Goal: Answer question/provide support: Share knowledge or assist other users

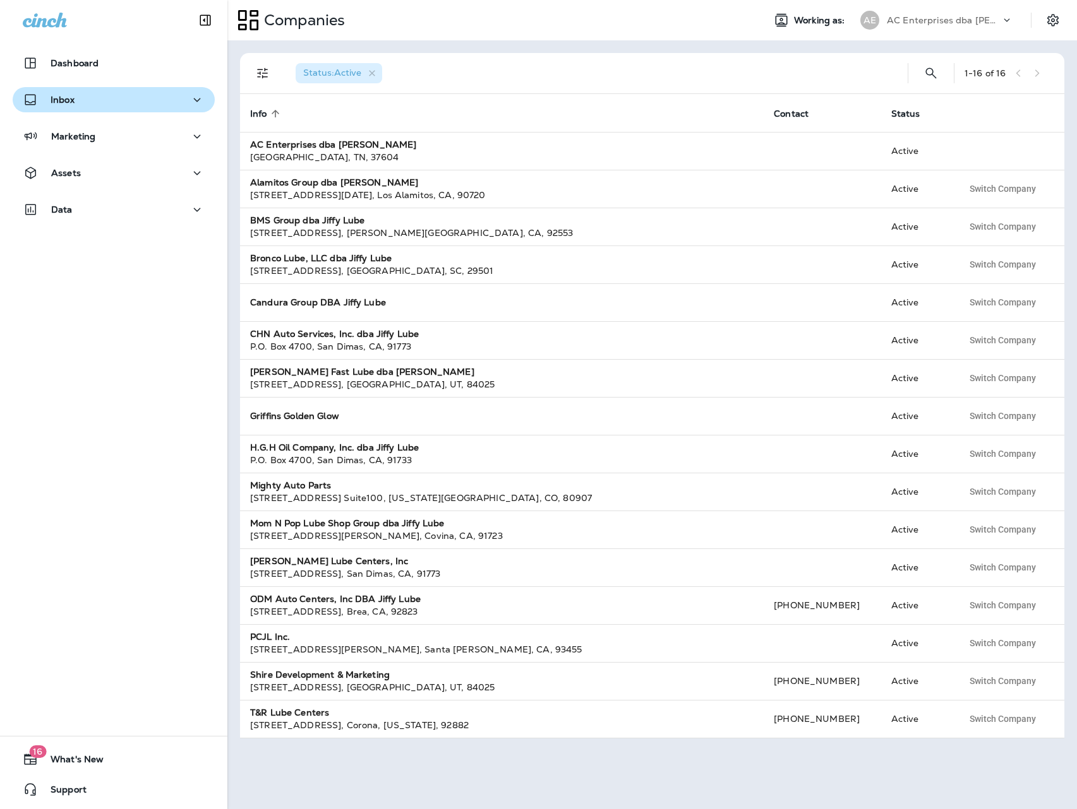
click at [84, 104] on div "Inbox" at bounding box center [114, 100] width 182 height 16
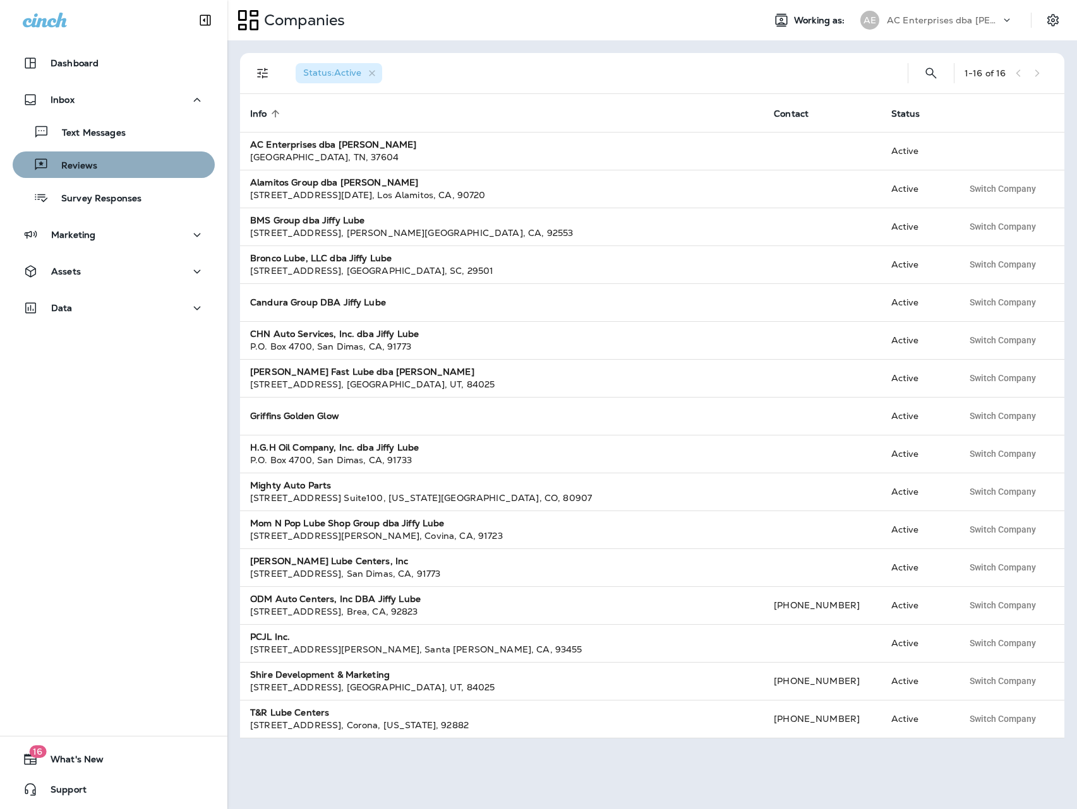
click at [85, 170] on p "Reviews" at bounding box center [73, 166] width 49 height 12
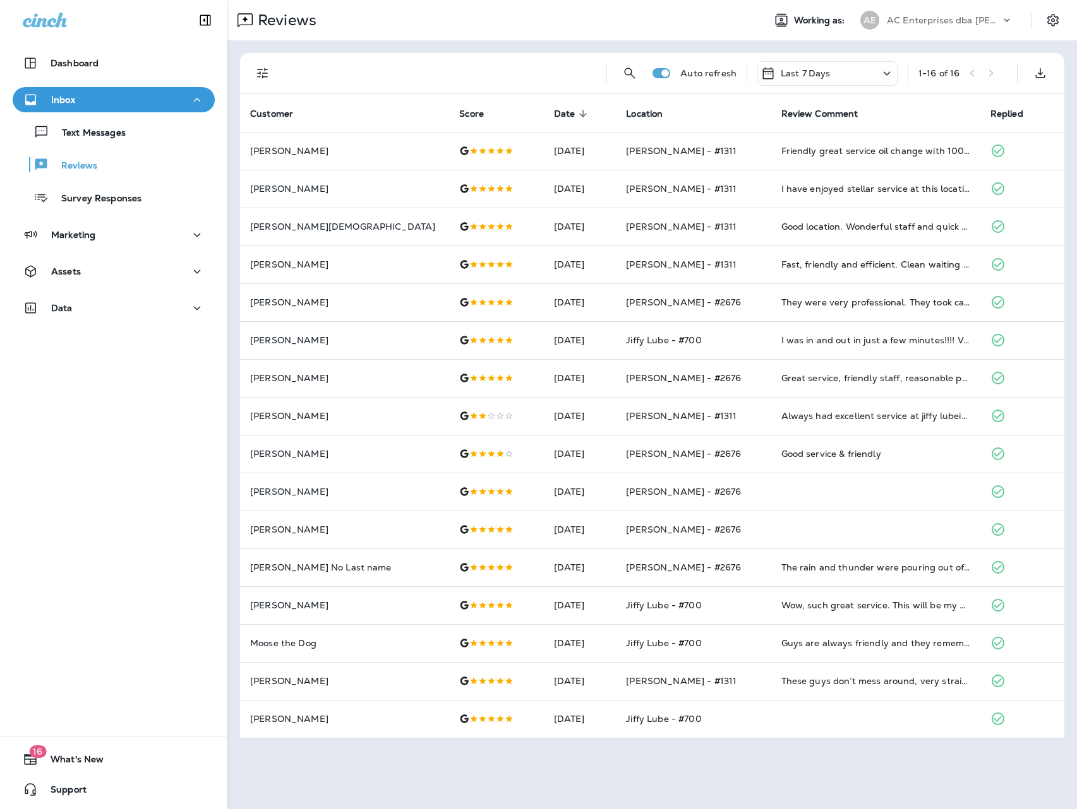
click at [962, 19] on p "AC Enterprises dba [PERSON_NAME]" at bounding box center [944, 20] width 114 height 10
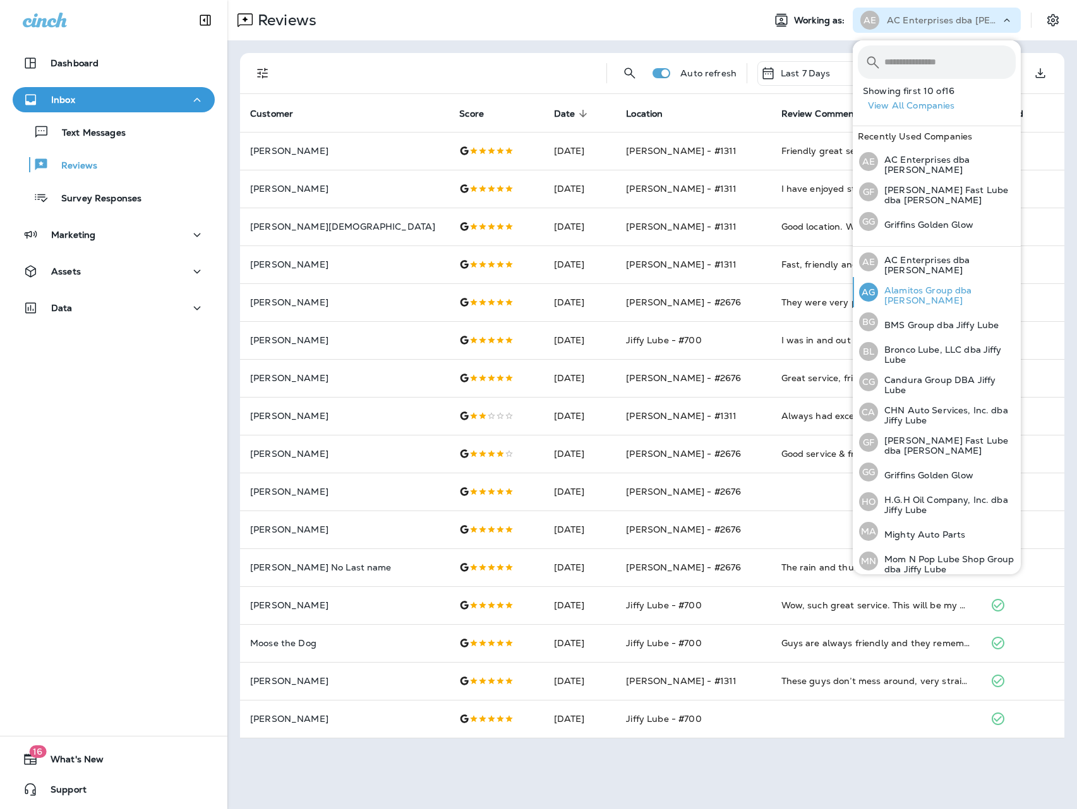
click at [940, 296] on p "Alamitos Group dba [PERSON_NAME]" at bounding box center [947, 295] width 138 height 20
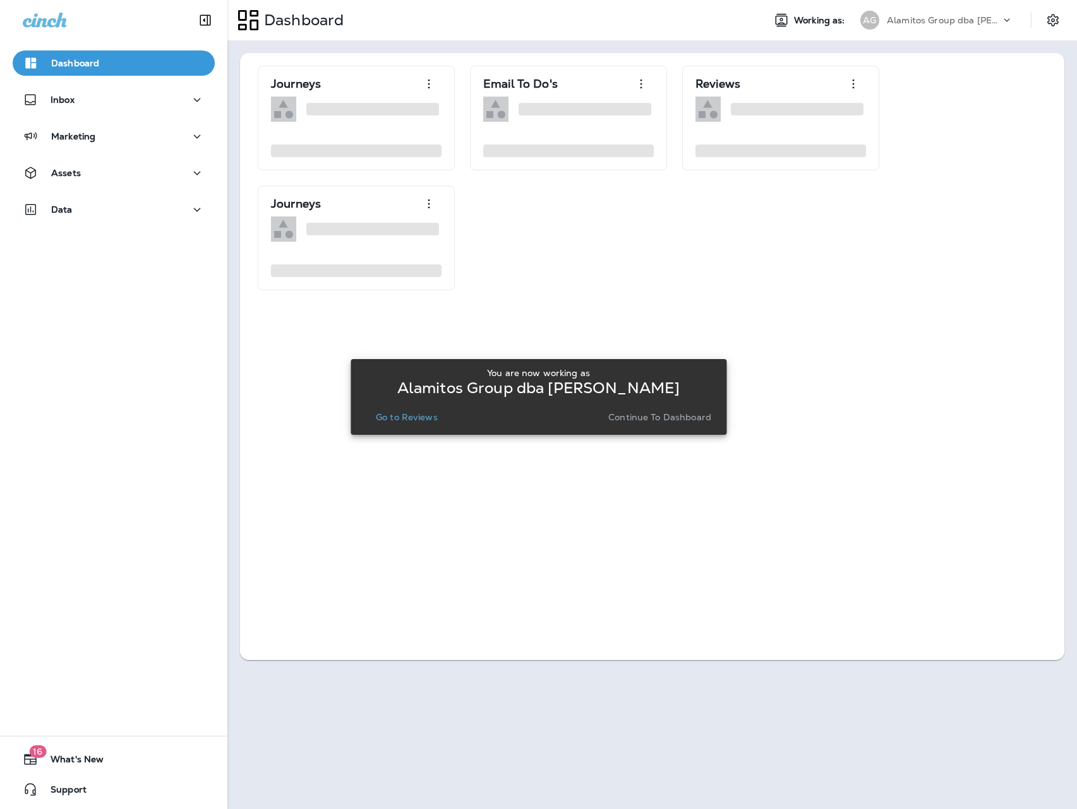
click at [423, 418] on p "Go to Reviews" at bounding box center [407, 417] width 62 height 10
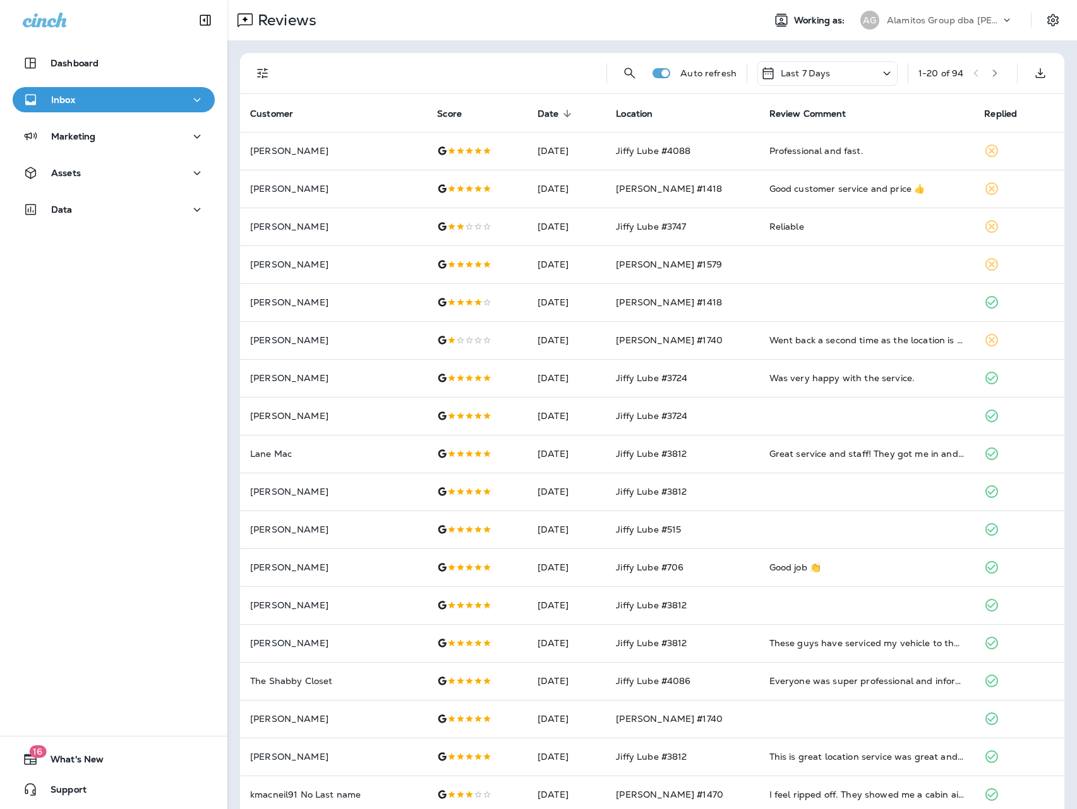
click at [297, 25] on p "Reviews" at bounding box center [285, 20] width 64 height 19
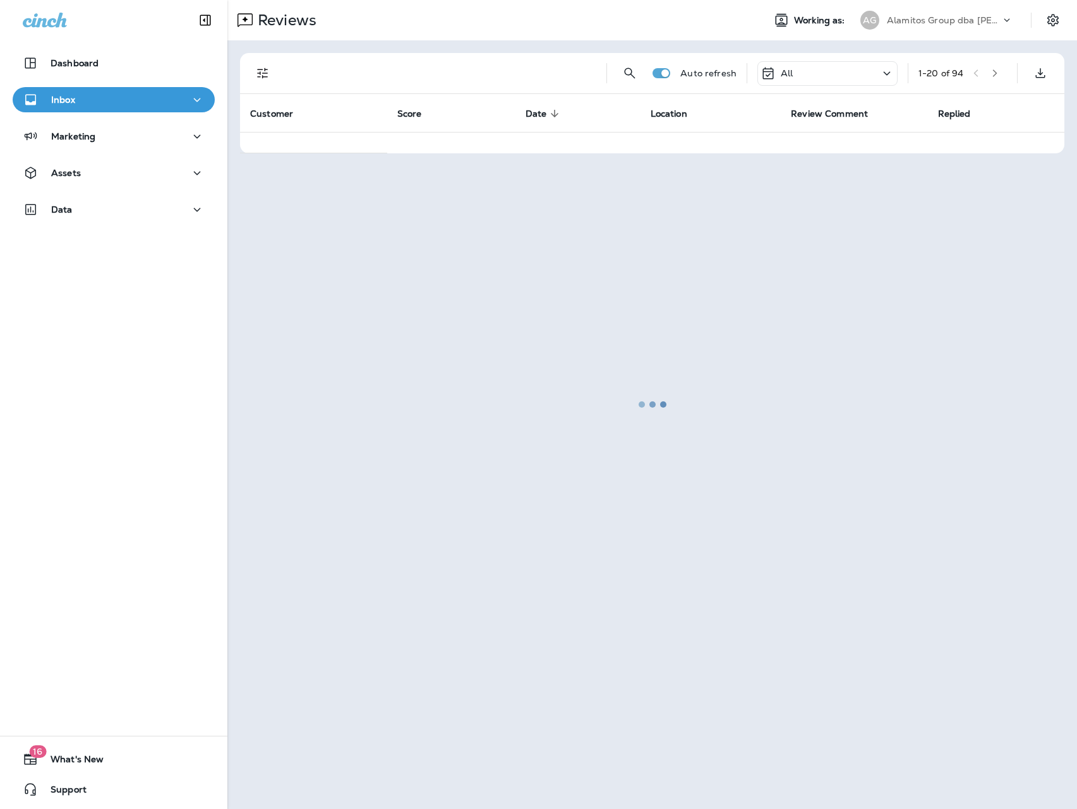
click at [256, 71] on div at bounding box center [652, 404] width 847 height 807
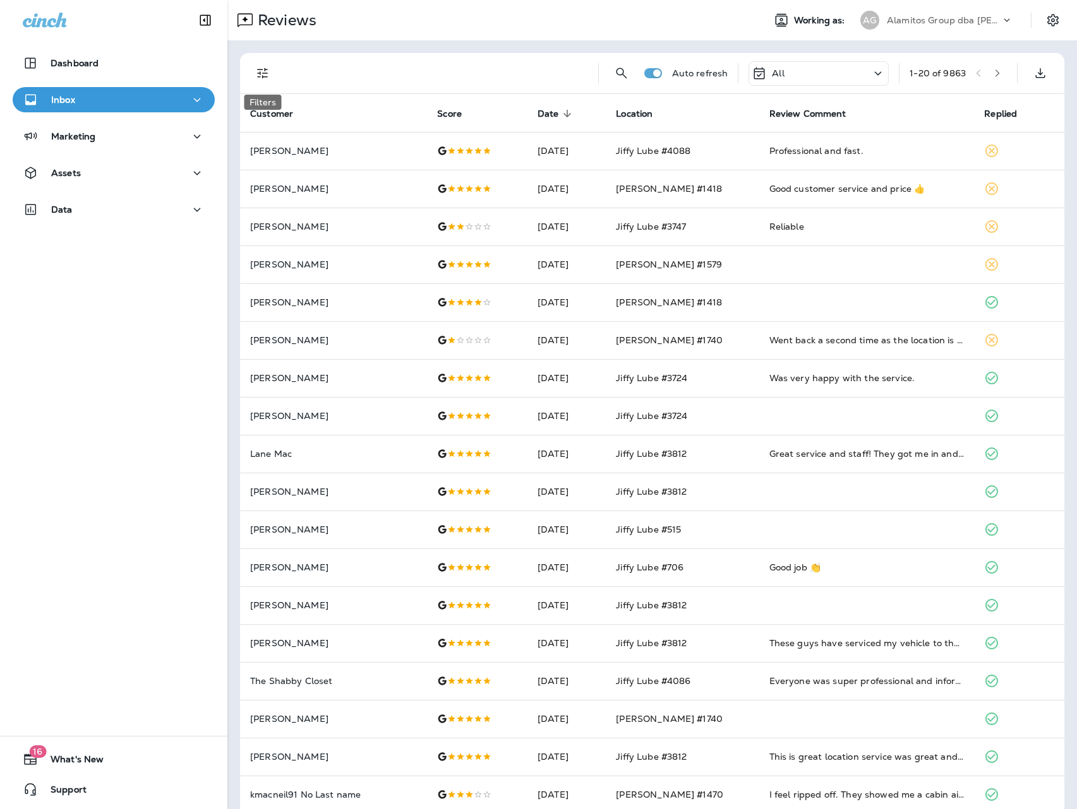
click at [262, 71] on icon "Filters" at bounding box center [262, 73] width 15 height 15
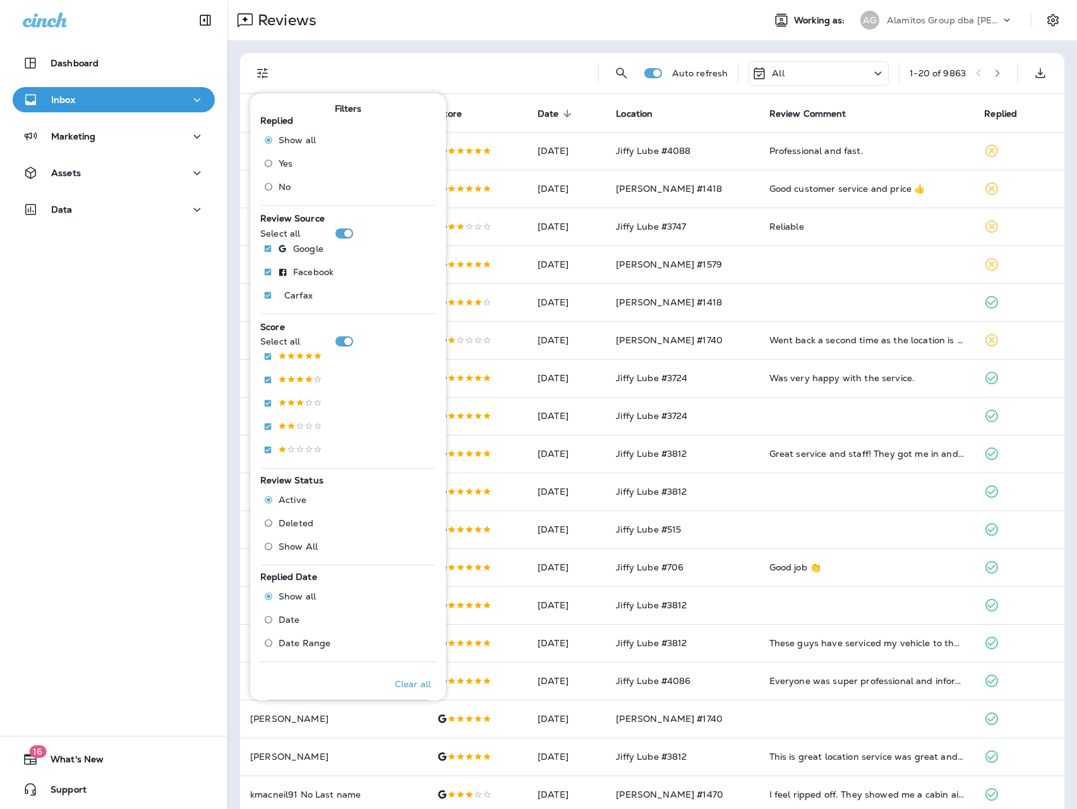
click at [284, 182] on span "No" at bounding box center [284, 187] width 12 height 10
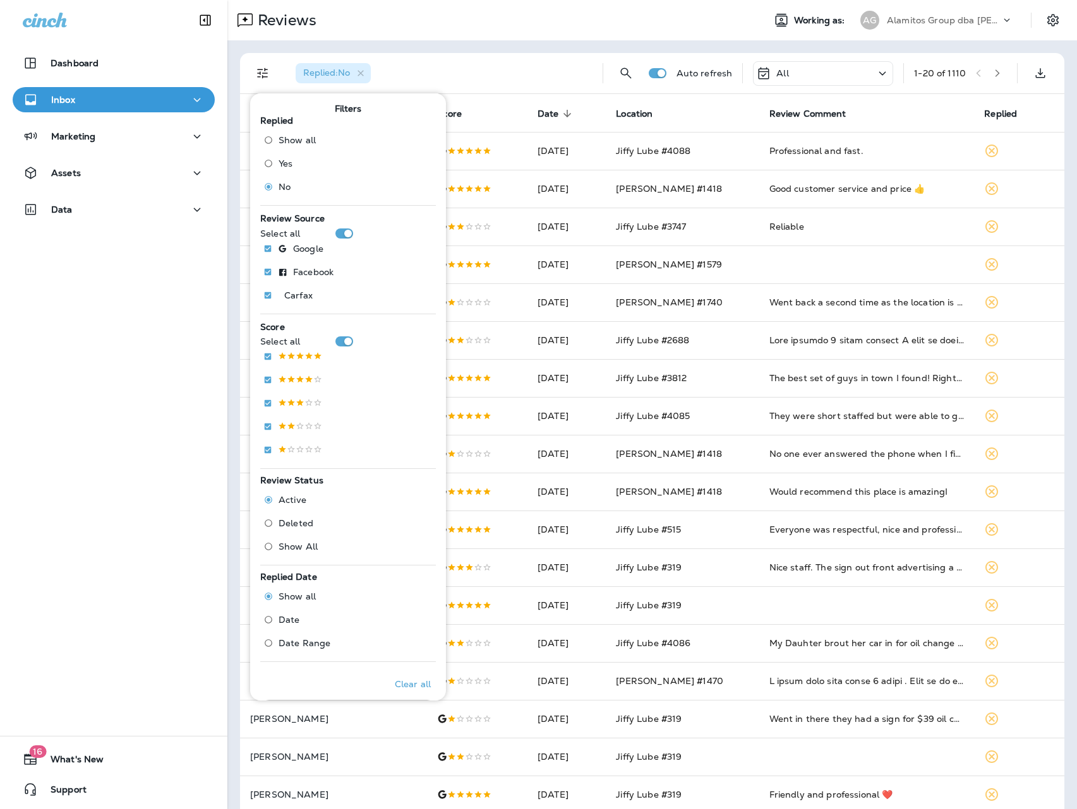
click at [588, 6] on div "Reviews Working as: AG Alamitos Group dba [PERSON_NAME]" at bounding box center [651, 20] width 849 height 40
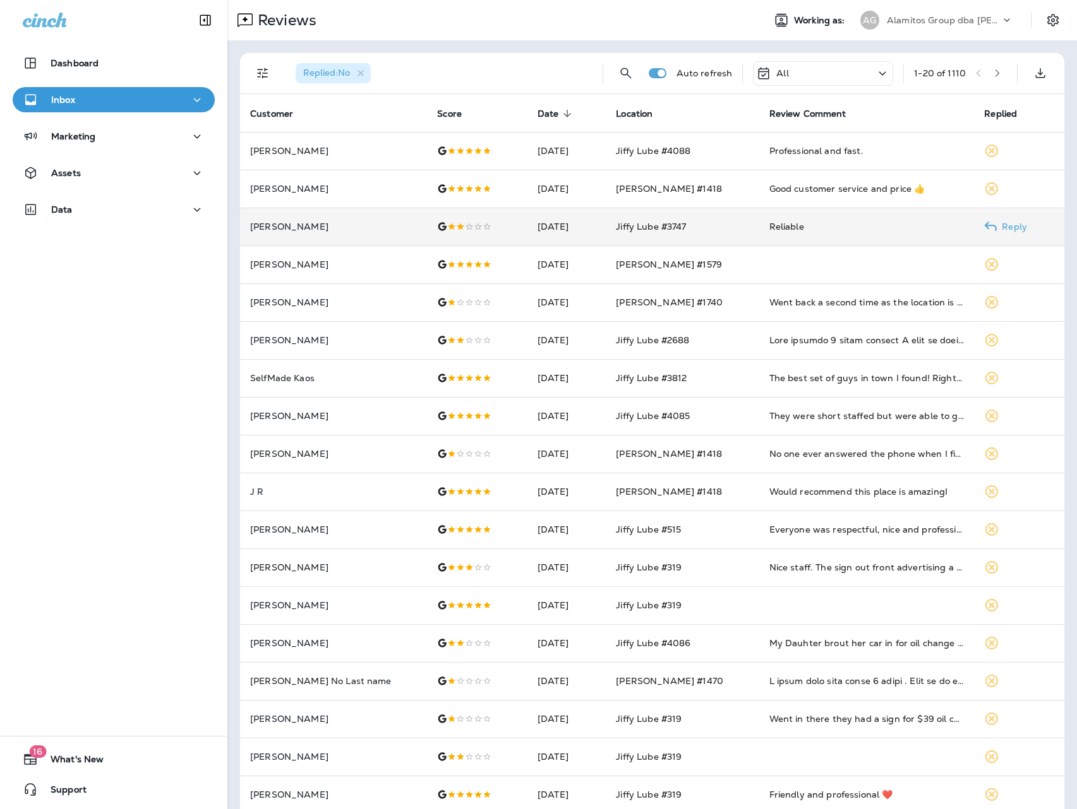
click at [772, 228] on div "Reliable" at bounding box center [866, 226] width 195 height 13
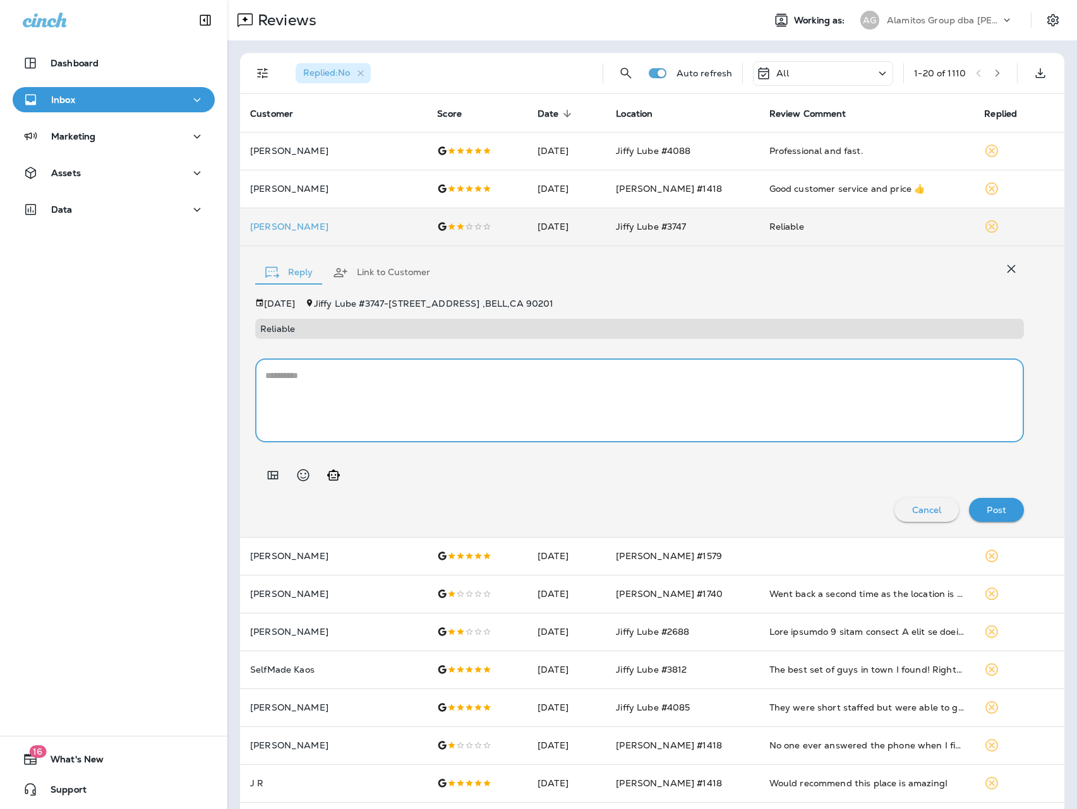
click at [455, 412] on textarea at bounding box center [639, 400] width 748 height 63
click at [333, 479] on icon "Generate AI response" at bounding box center [333, 475] width 15 height 15
drag, startPoint x: 393, startPoint y: 373, endPoint x: 468, endPoint y: 393, distance: 77.8
click at [468, 393] on textarea "**********" at bounding box center [639, 400] width 748 height 63
type textarea "**********"
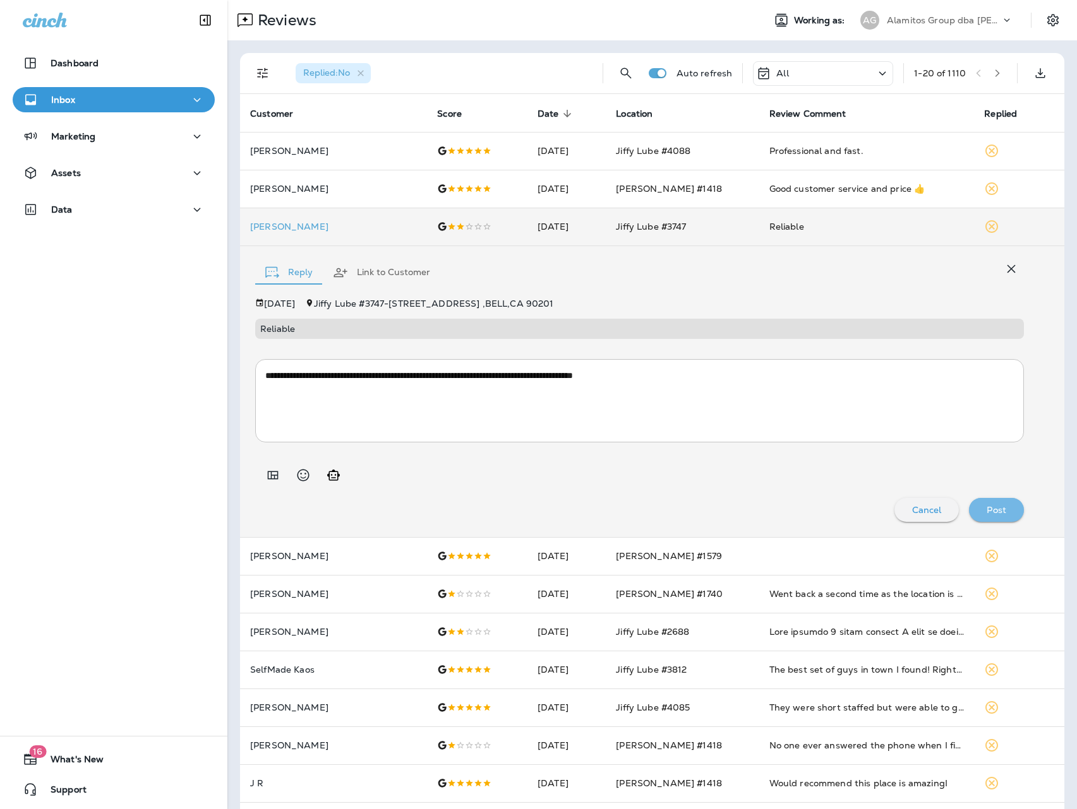
click at [991, 513] on p "Post" at bounding box center [996, 510] width 20 height 10
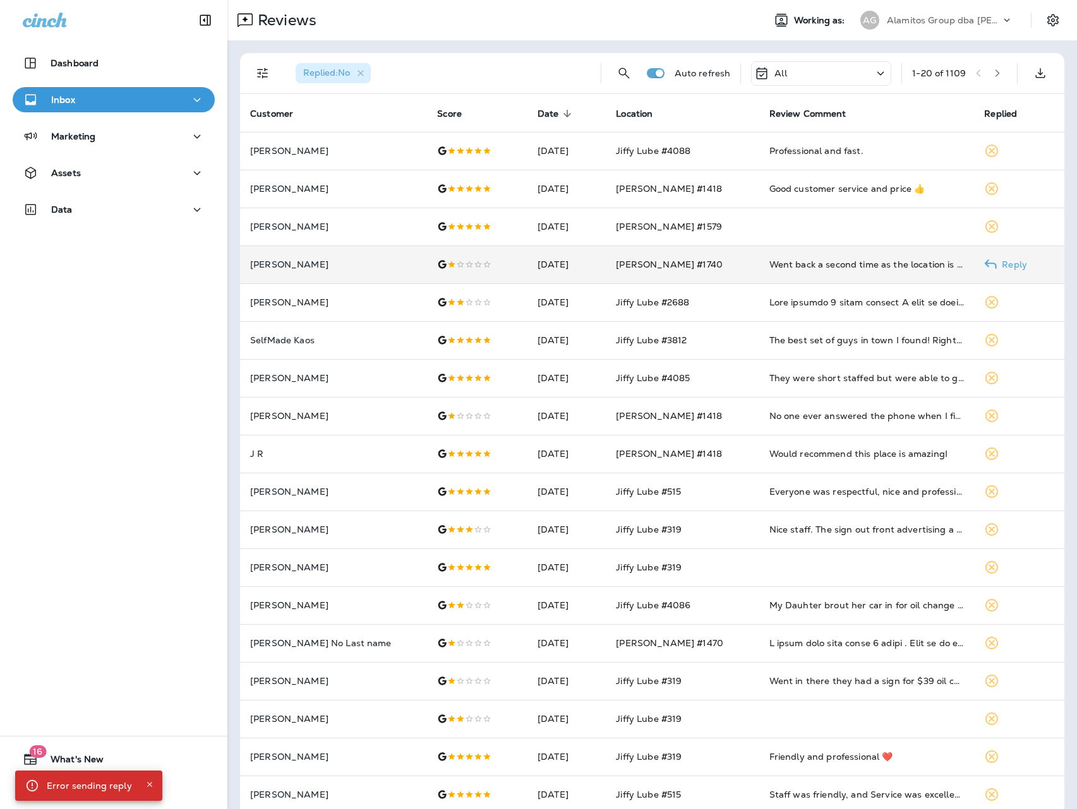
click at [783, 257] on td "Went back a second time as the location is super convenient. Didn’t have a grea…" at bounding box center [866, 265] width 215 height 38
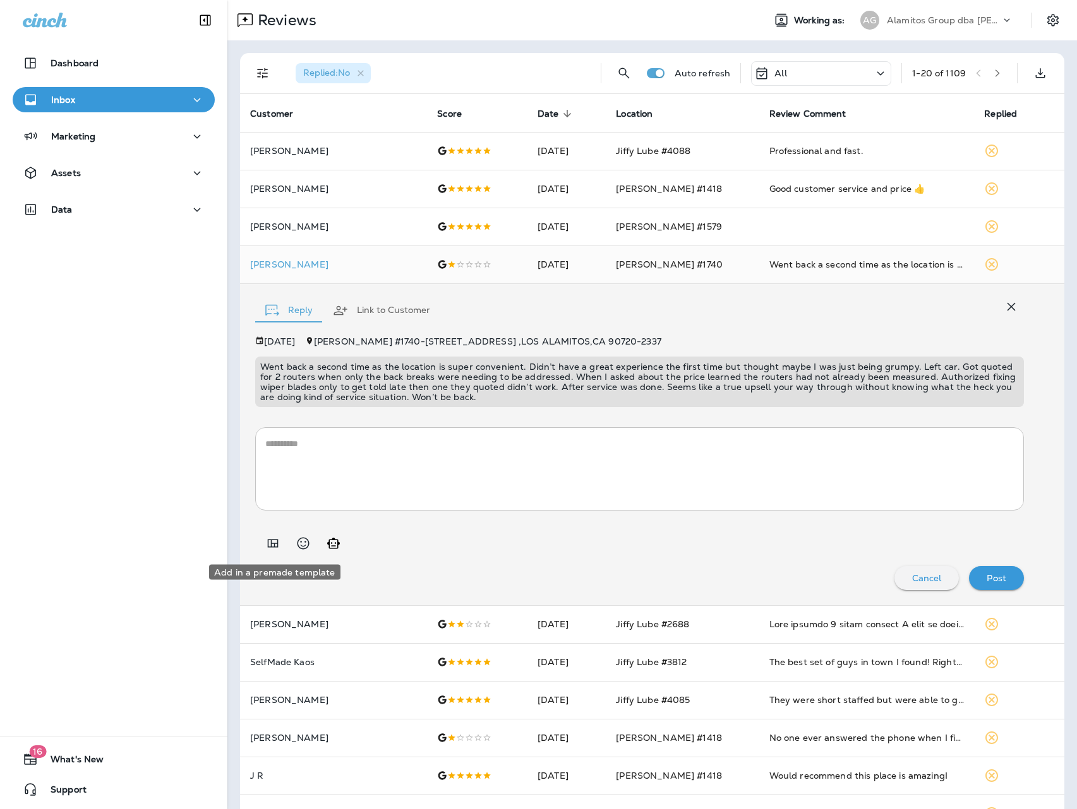
click at [274, 544] on icon "Add in a premade template" at bounding box center [273, 543] width 11 height 8
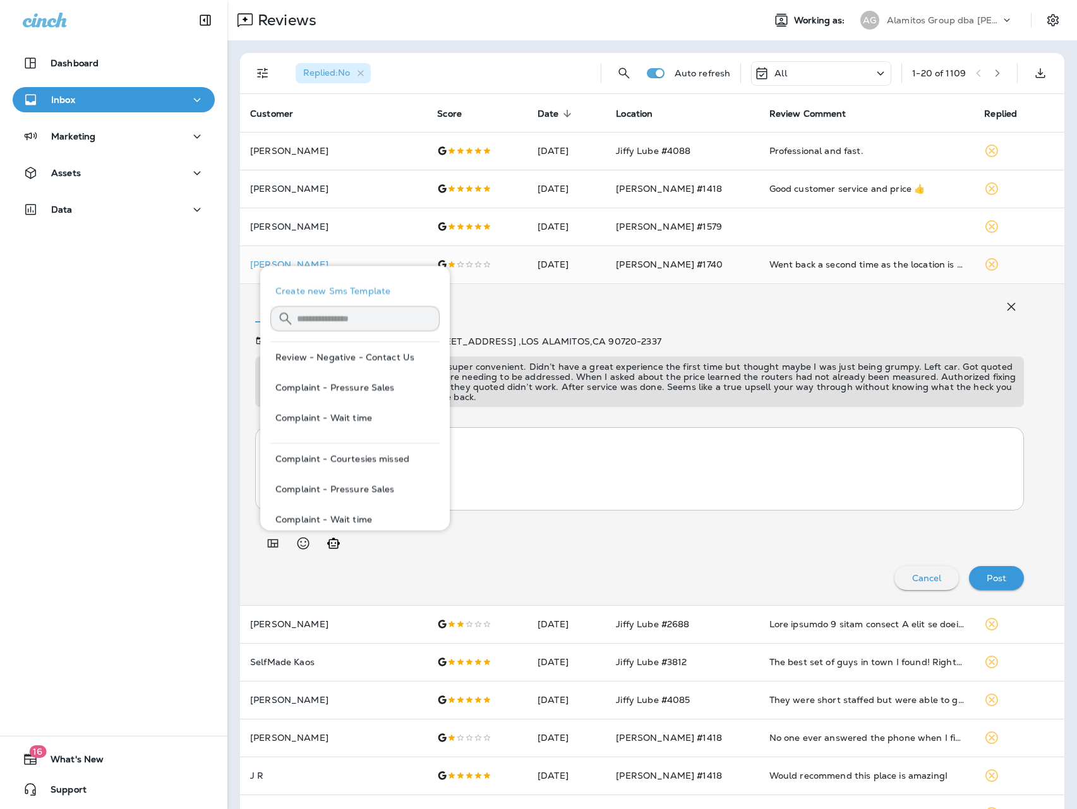
click at [404, 355] on button "Review - Negative - Contact Us" at bounding box center [354, 357] width 169 height 30
type textarea "**********"
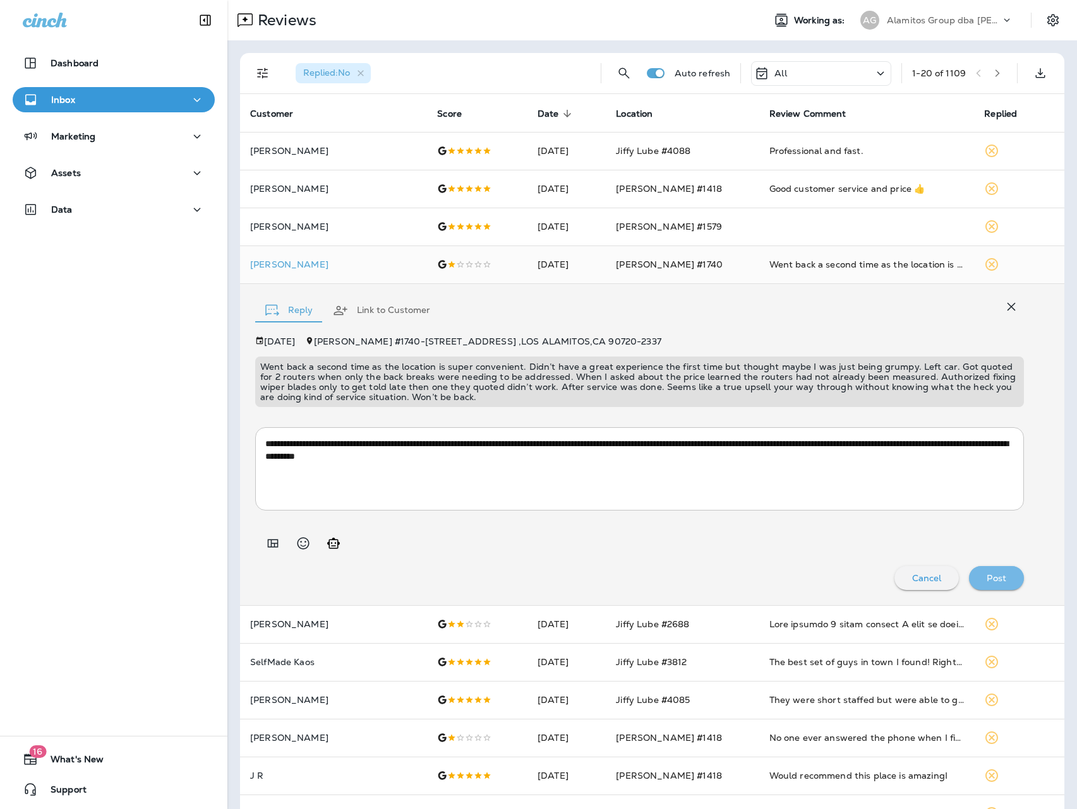
click at [996, 569] on button "Post" at bounding box center [996, 578] width 55 height 24
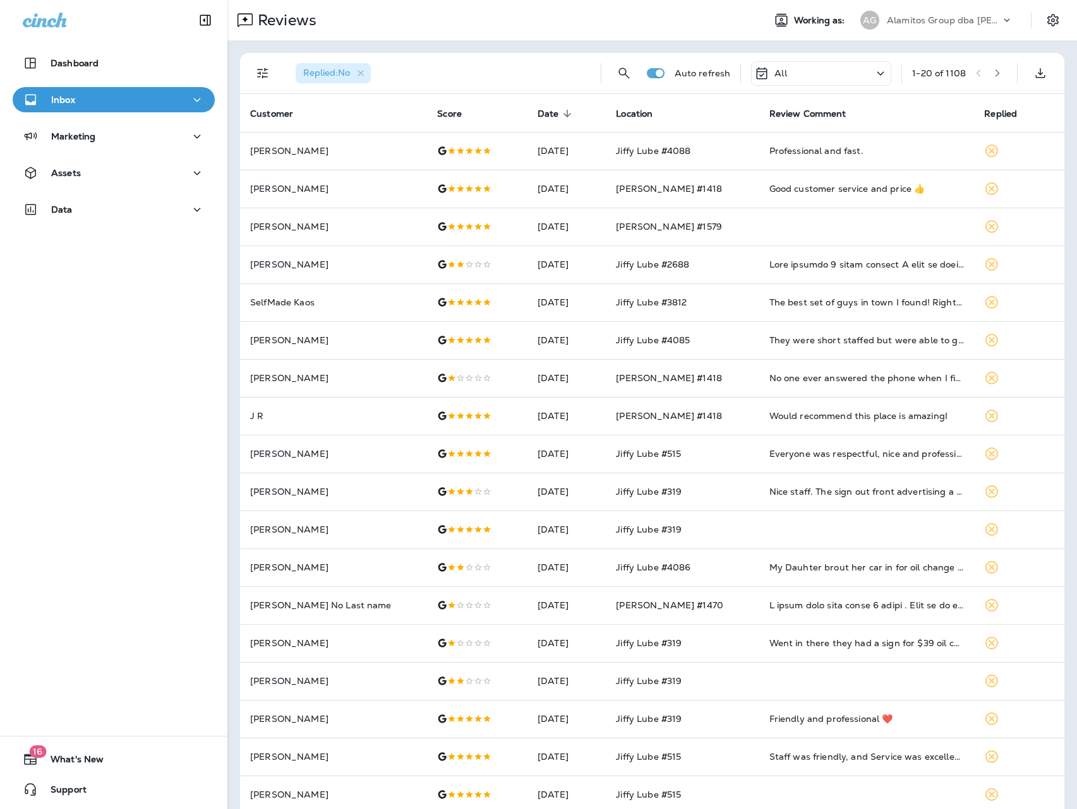
click at [960, 18] on p "Alamitos Group dba [PERSON_NAME]" at bounding box center [944, 20] width 114 height 10
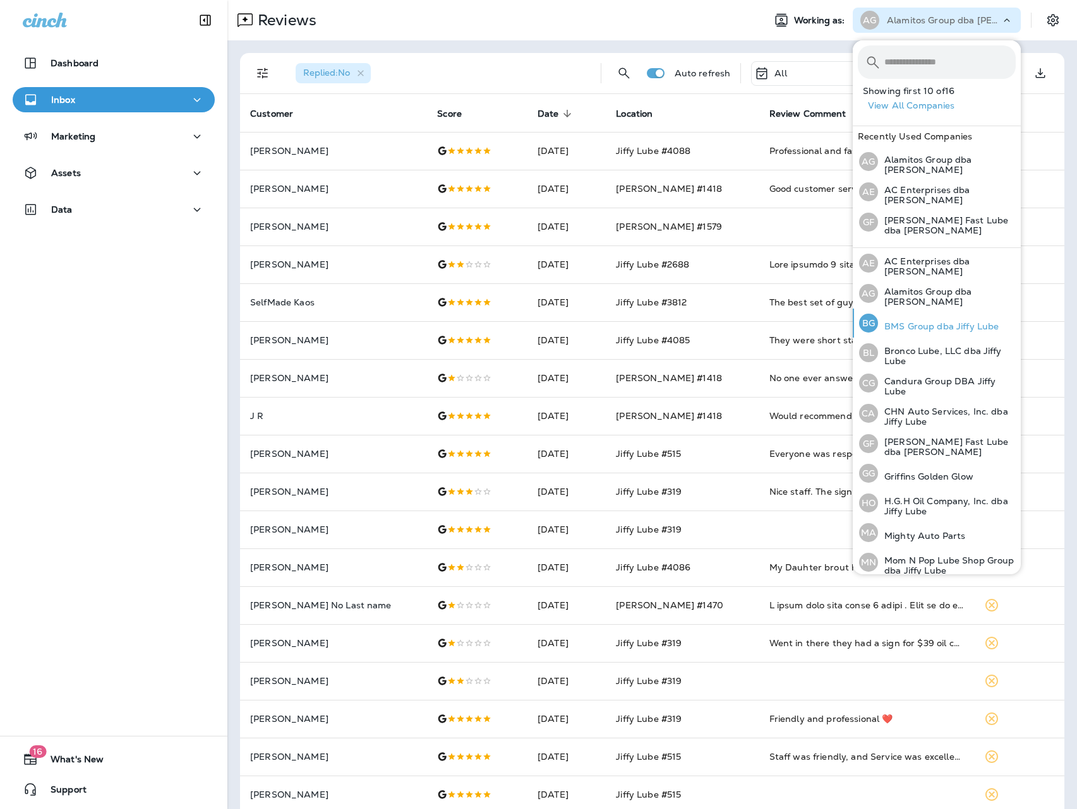
click at [939, 327] on div "BG BMS Group dba Jiffy Lube" at bounding box center [929, 323] width 150 height 29
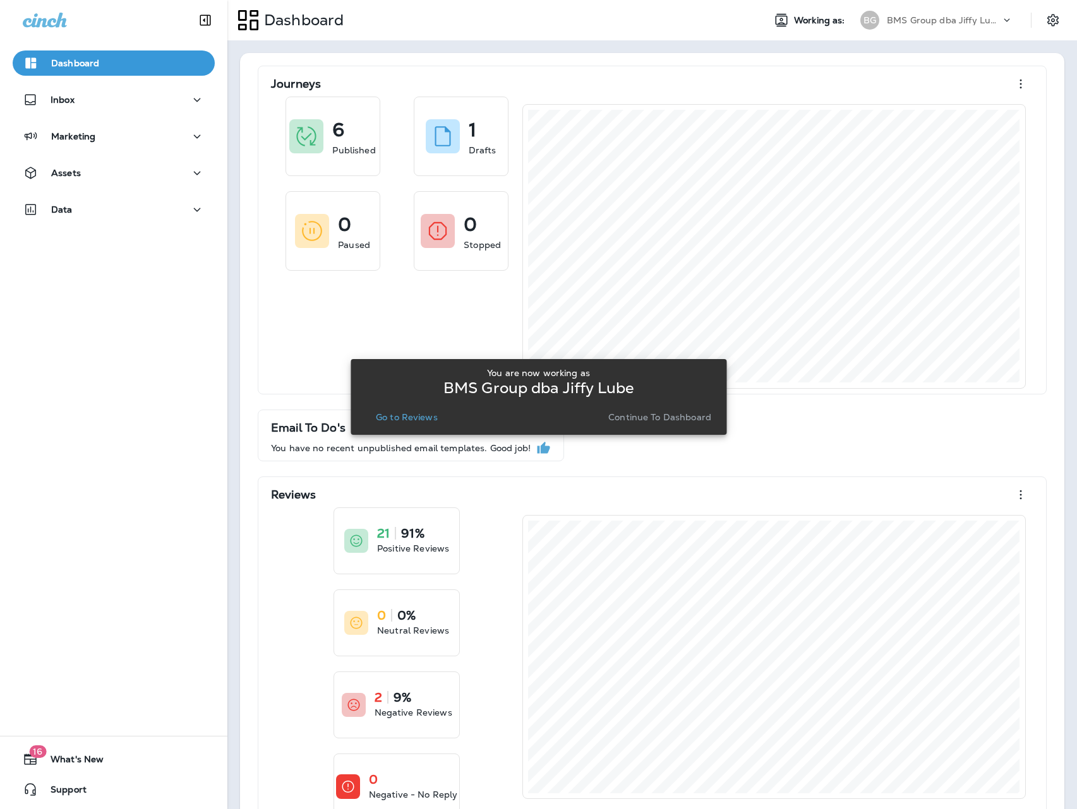
click at [393, 417] on p "Go to Reviews" at bounding box center [407, 417] width 62 height 10
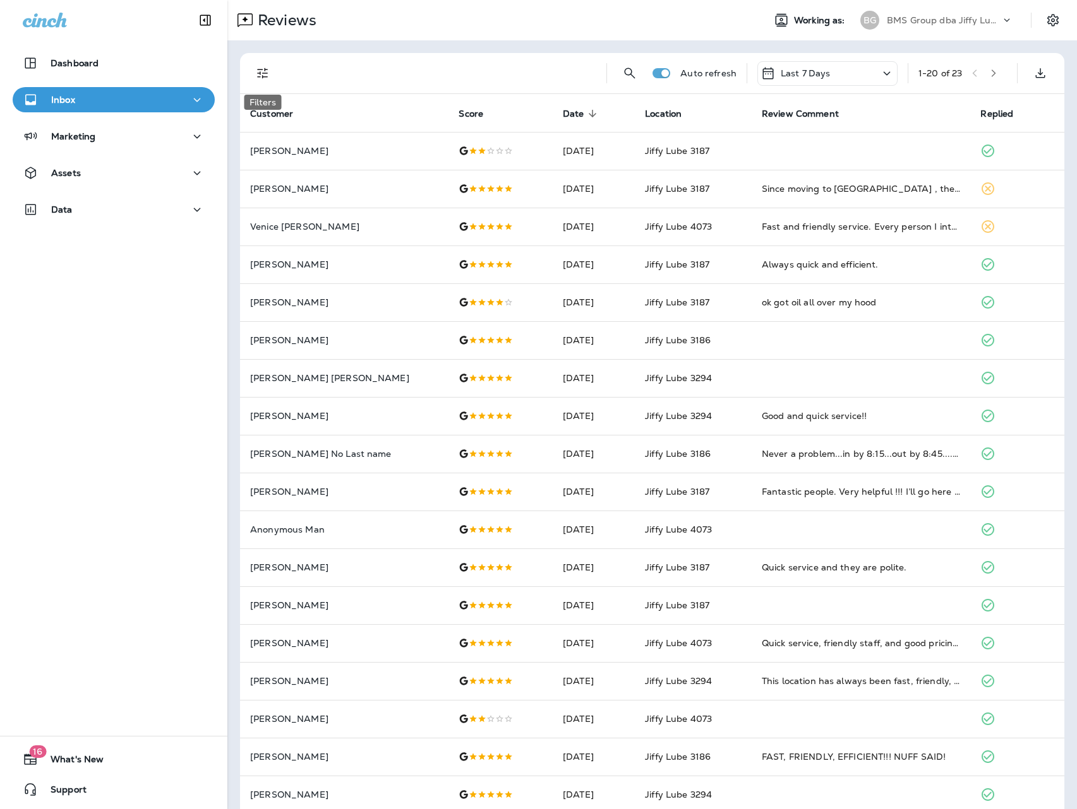
click at [259, 74] on icon "Filters" at bounding box center [262, 73] width 15 height 15
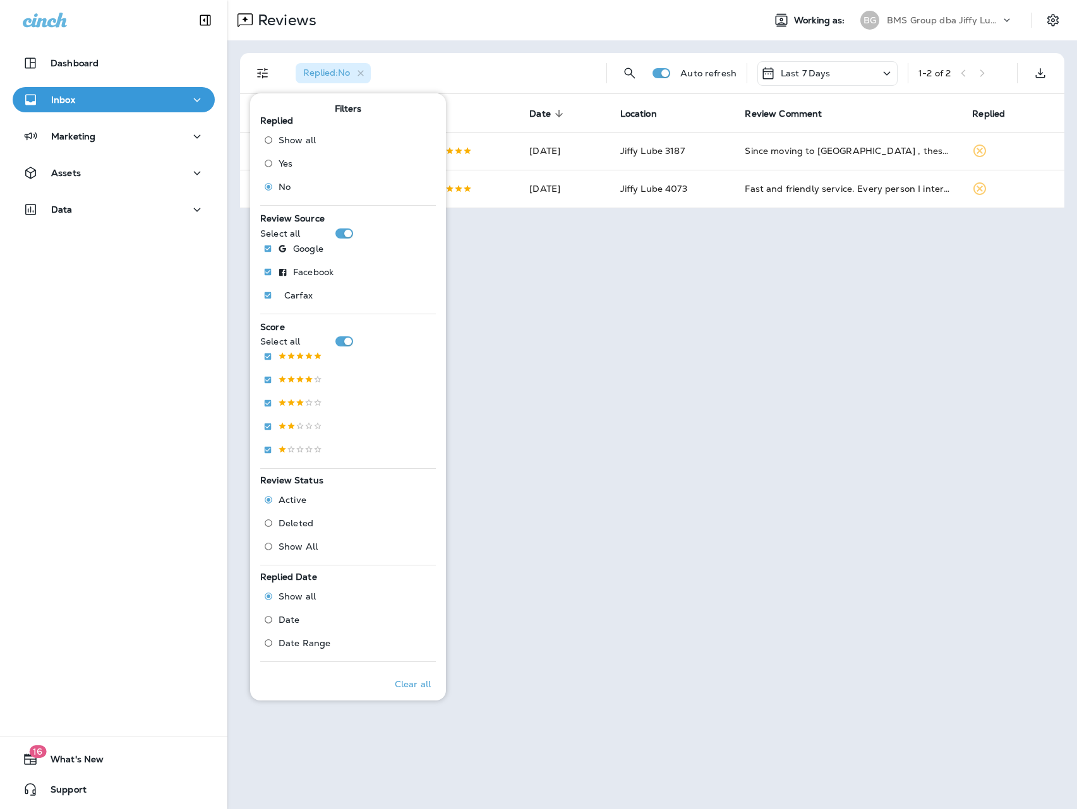
click at [633, 21] on div "Reviews" at bounding box center [490, 20] width 526 height 25
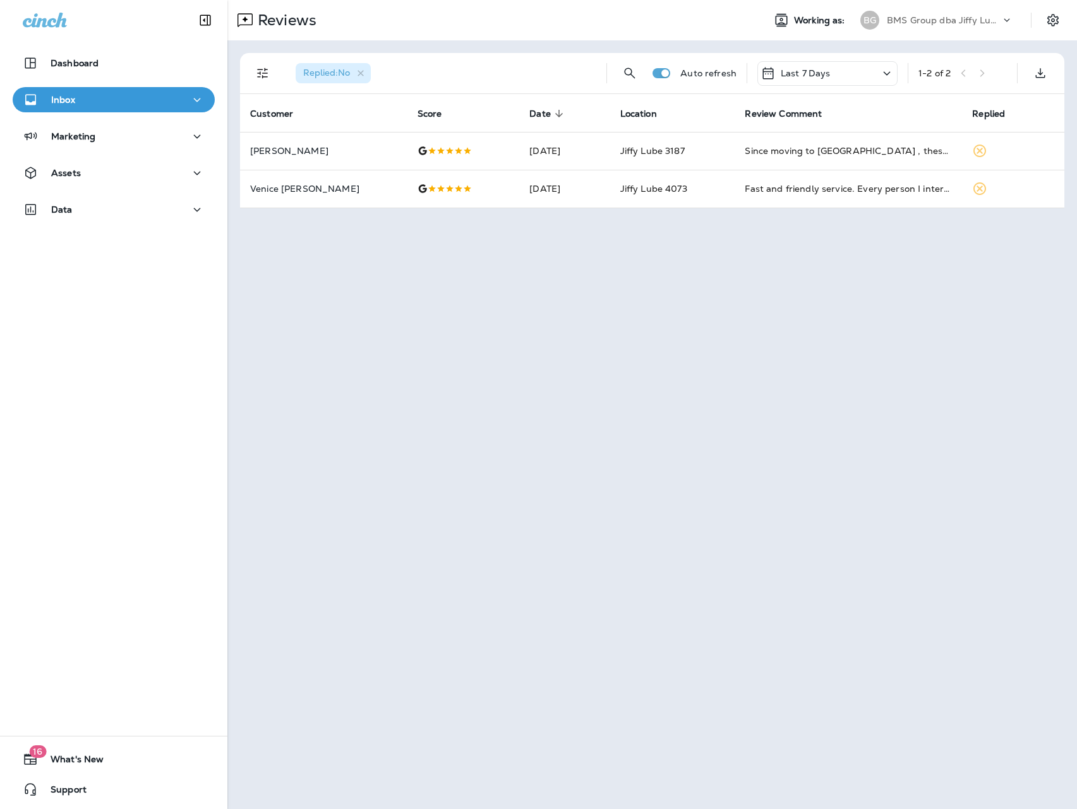
click at [976, 18] on p "BMS Group dba Jiffy Lube" at bounding box center [944, 20] width 114 height 10
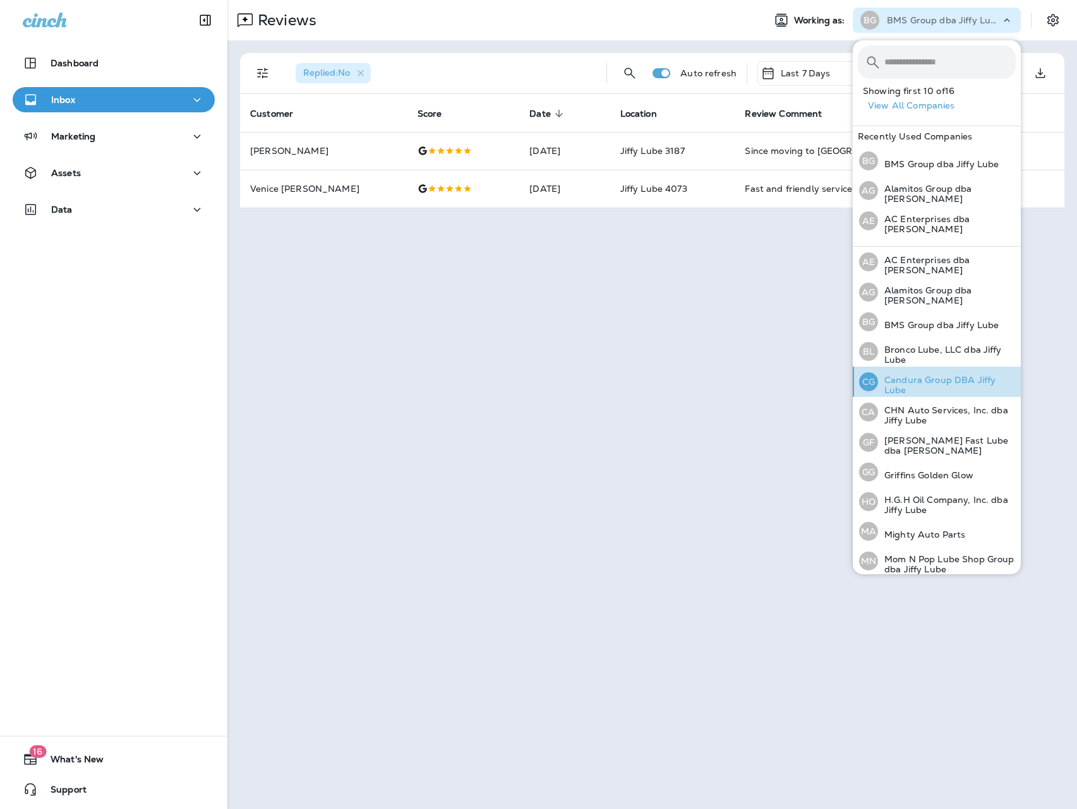
click at [948, 375] on p "Candura Group DBA Jiffy Lube" at bounding box center [947, 385] width 138 height 20
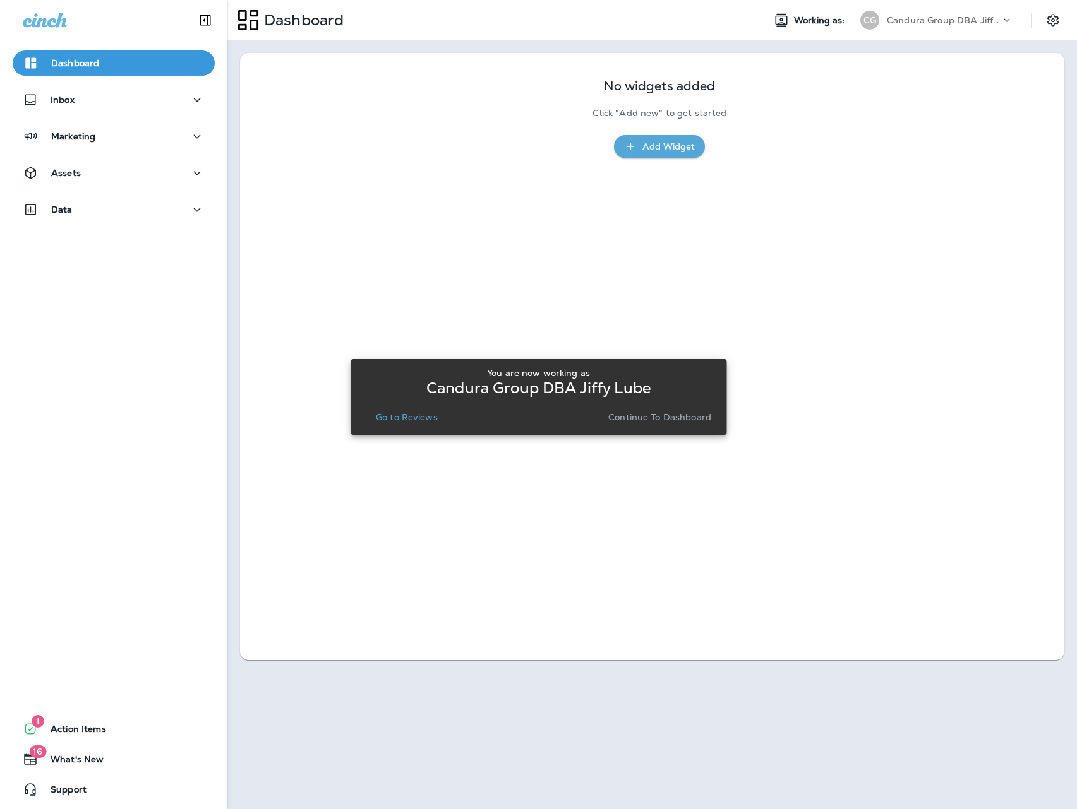
click at [414, 415] on p "Go to Reviews" at bounding box center [407, 417] width 62 height 10
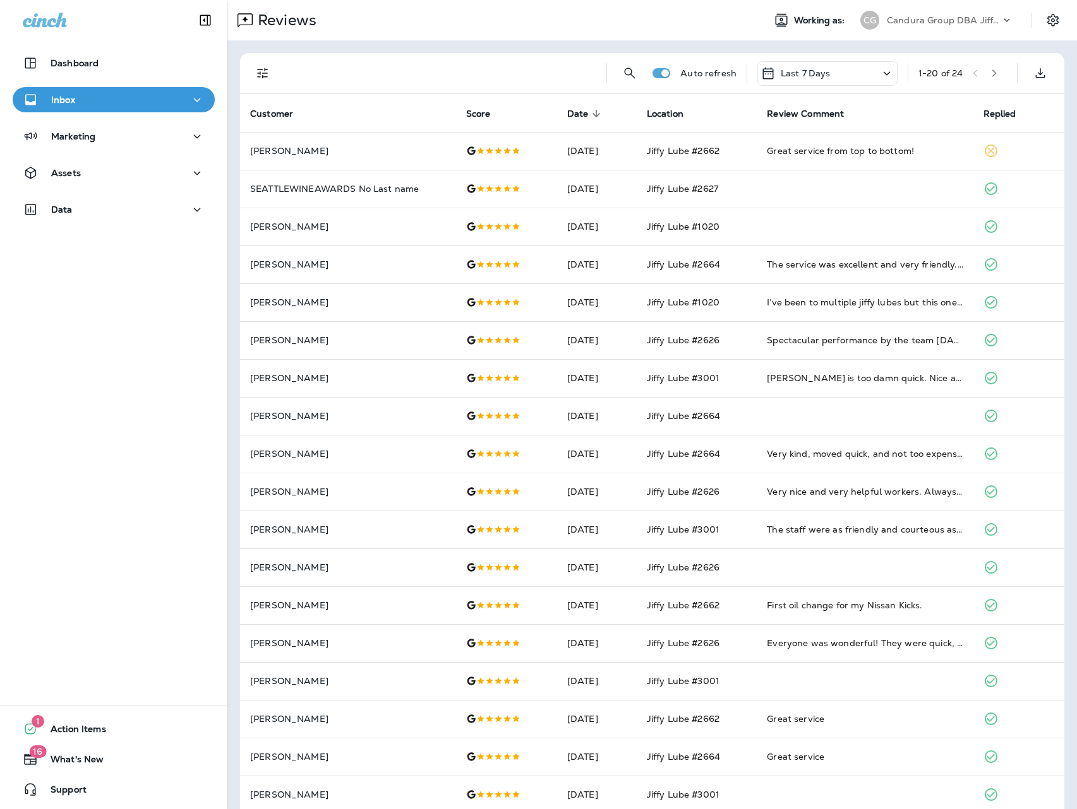
click at [962, 11] on div "Candura Group DBA Jiffy Lube" at bounding box center [944, 20] width 114 height 19
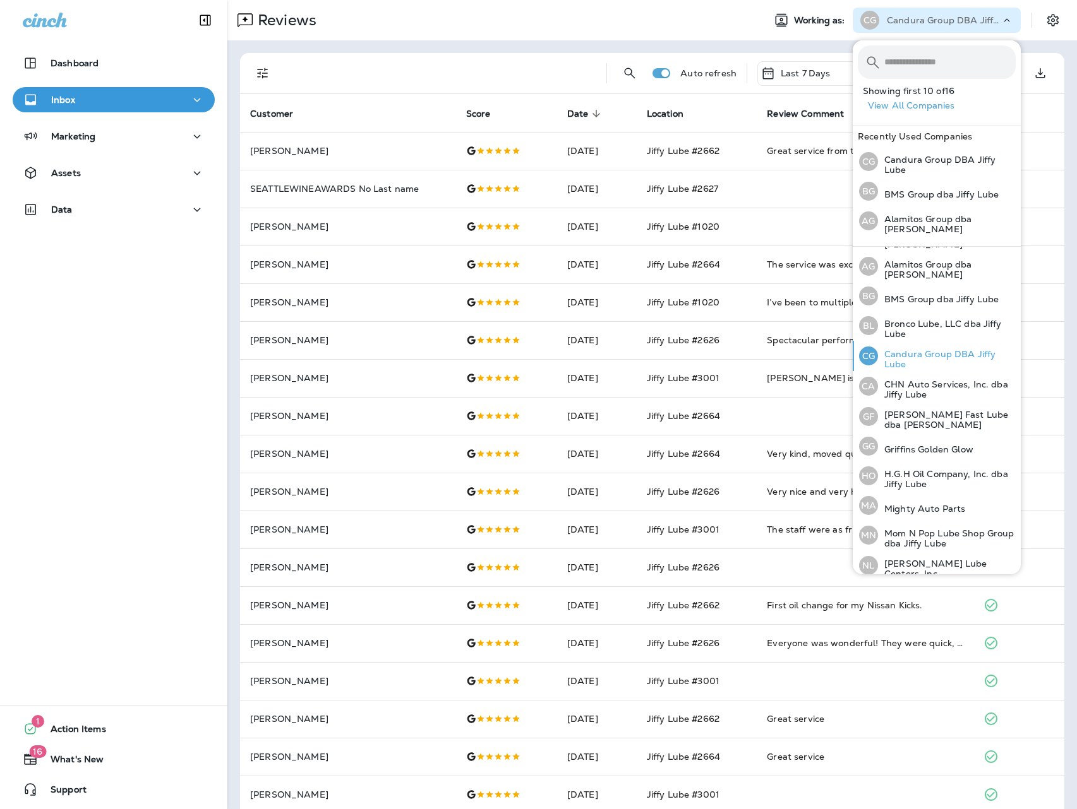
scroll to position [29, 0]
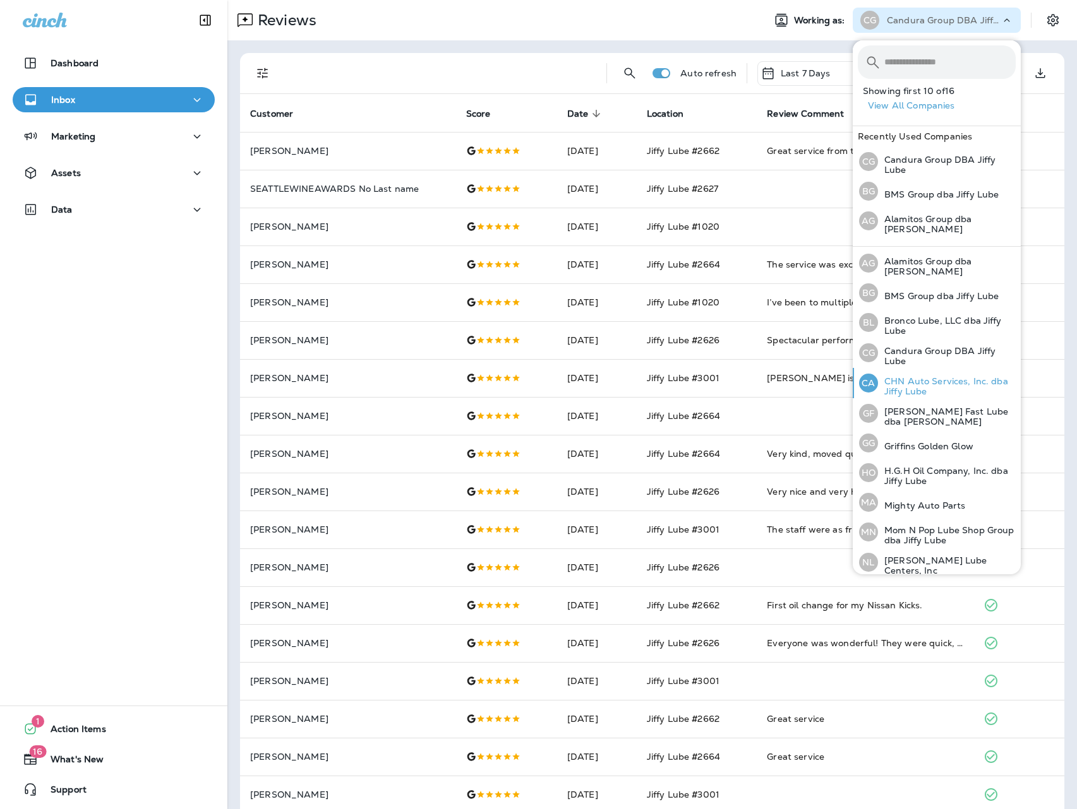
click at [945, 379] on p "CHN Auto Services, Inc. dba Jiffy Lube" at bounding box center [947, 386] width 138 height 20
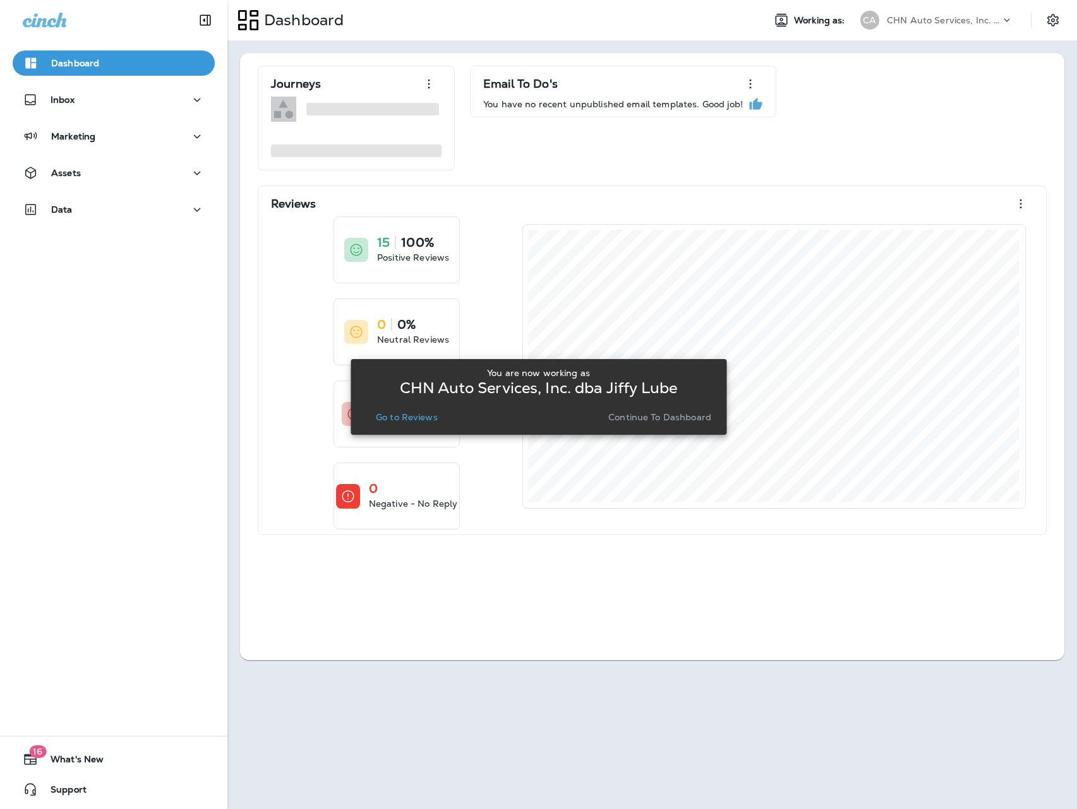
click at [412, 419] on p "Go to Reviews" at bounding box center [407, 417] width 62 height 10
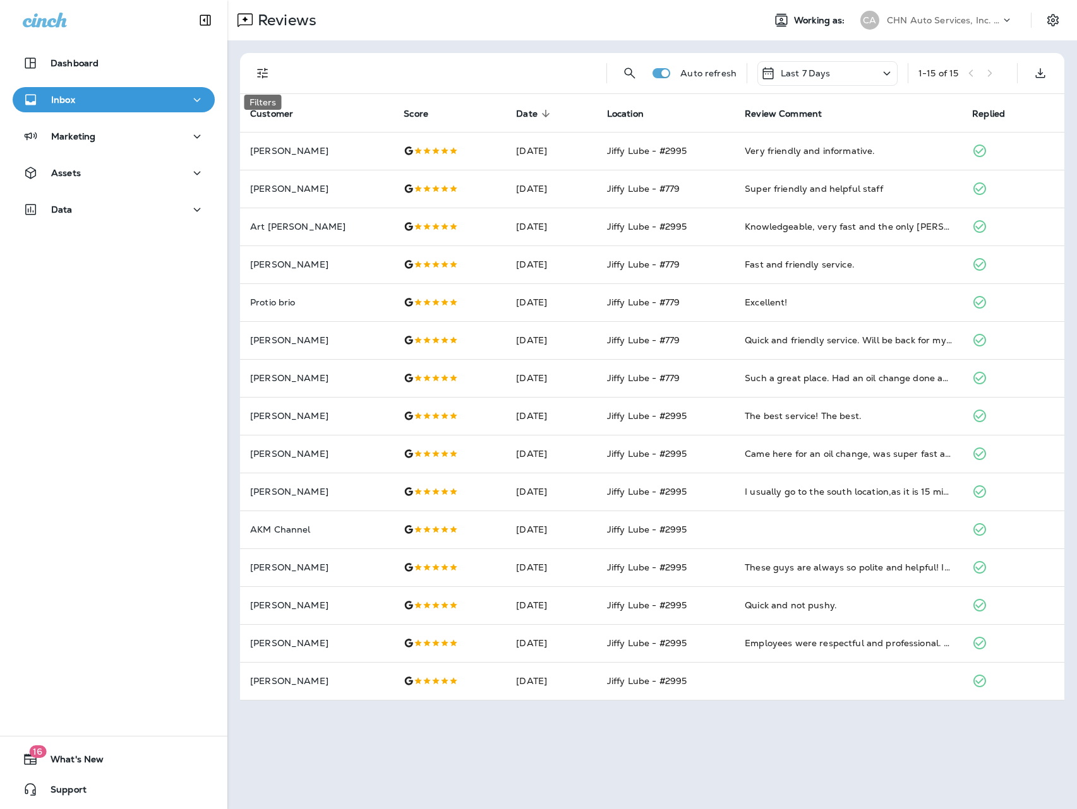
click at [263, 66] on icon "Filters" at bounding box center [262, 73] width 15 height 15
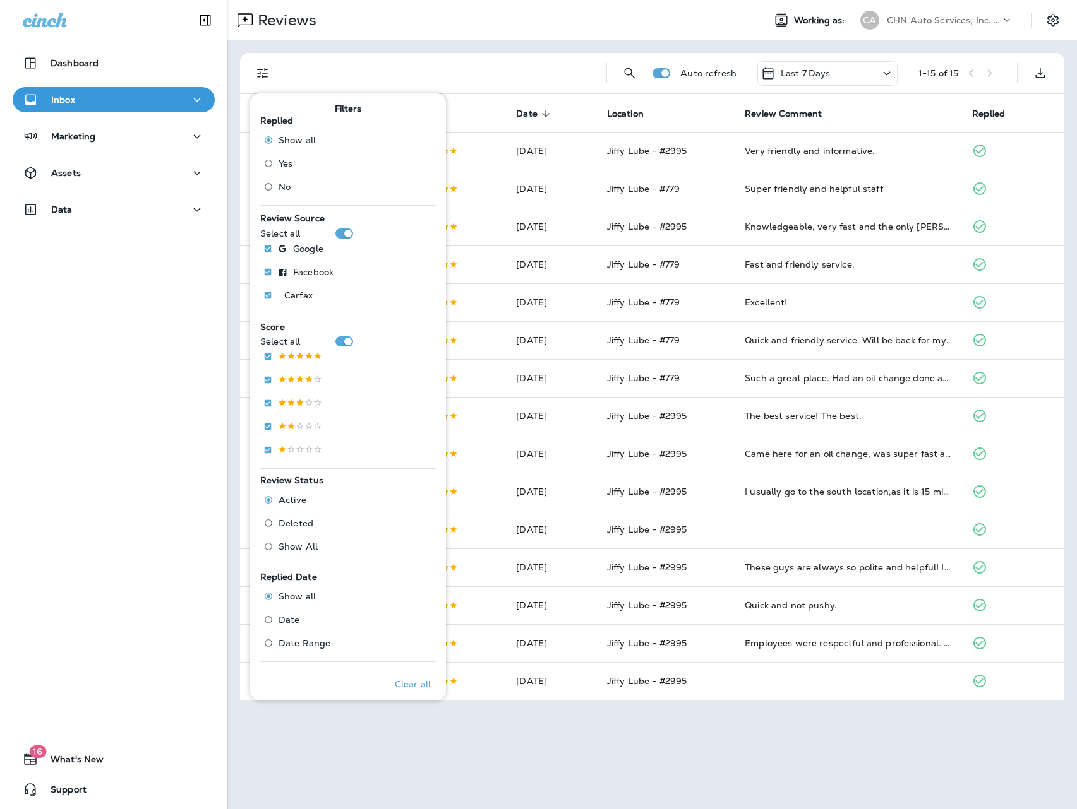
click at [284, 187] on span "No" at bounding box center [284, 187] width 12 height 10
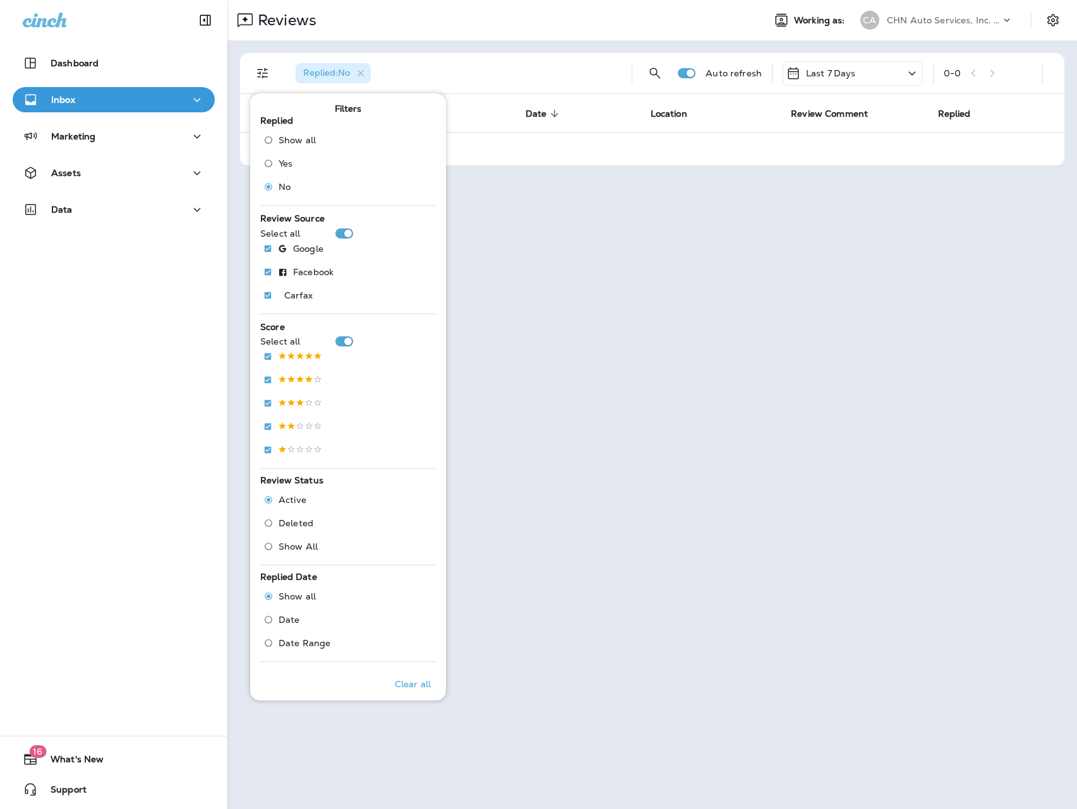
click at [910, 274] on div "Reviews Working as: CA CHN Auto Services, Inc. dba Jiffy Lube Replied : No Auto…" at bounding box center [651, 404] width 849 height 809
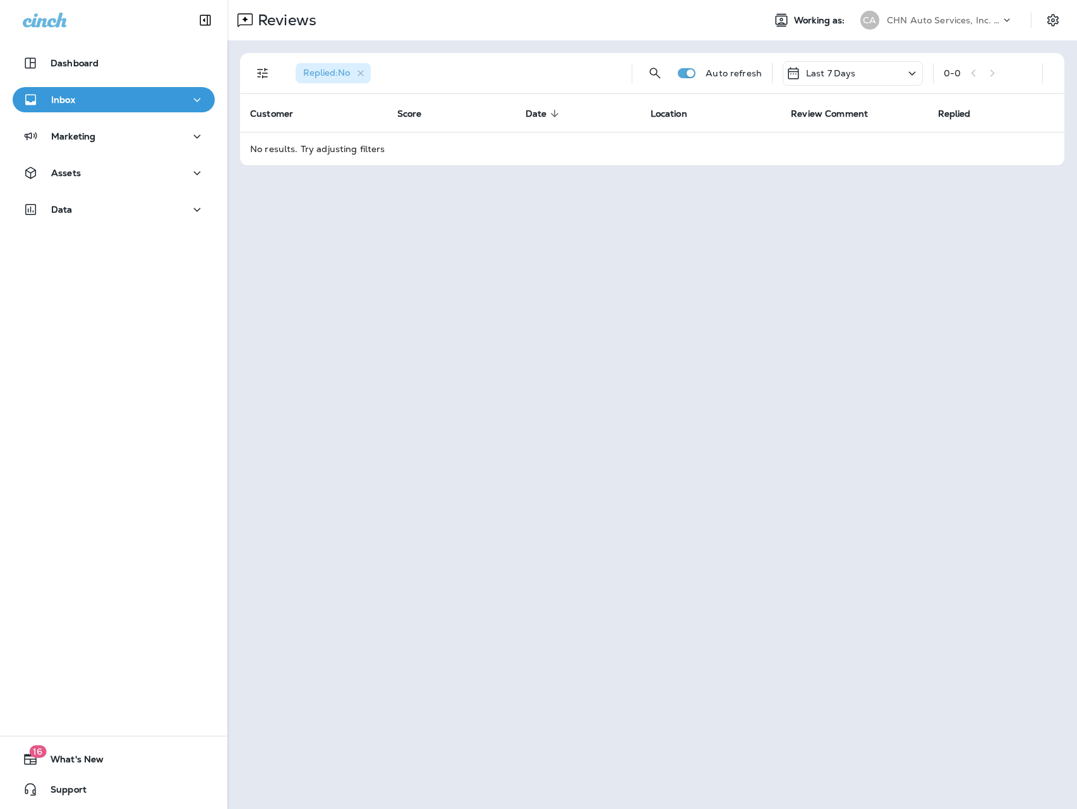
click at [972, 13] on div "CHN Auto Services, Inc. dba Jiffy Lube" at bounding box center [944, 20] width 114 height 19
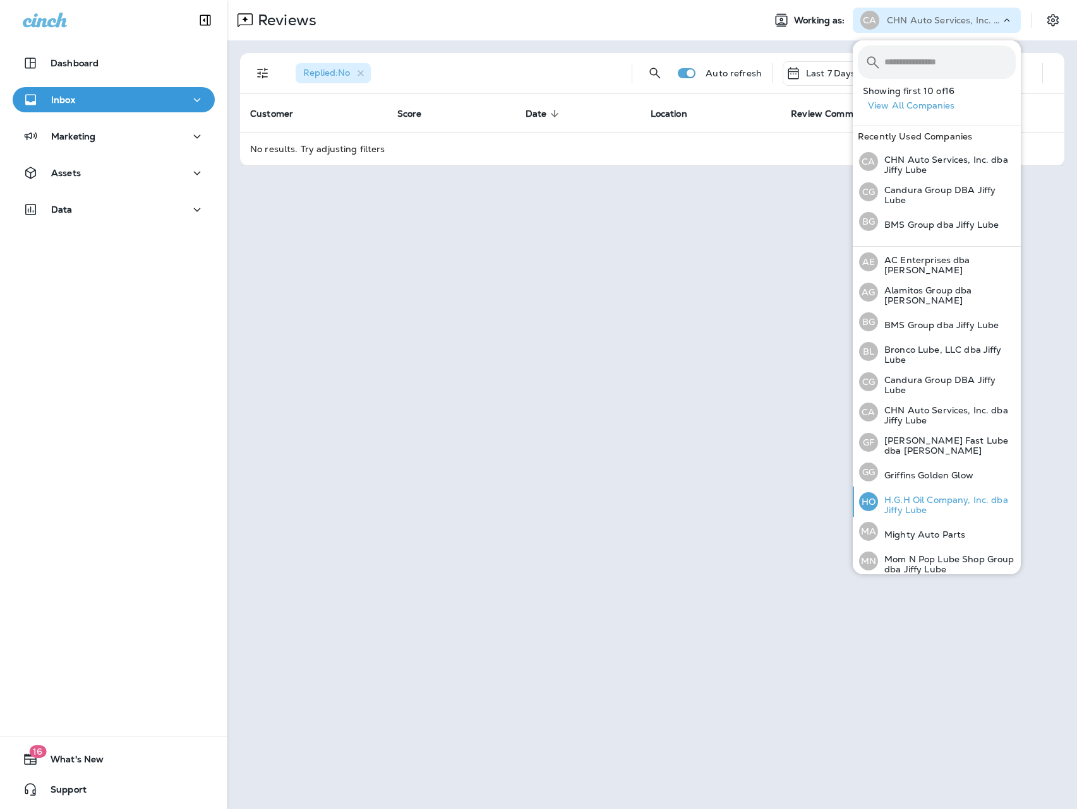
click at [920, 504] on p "H.G.H Oil Company, Inc. dba Jiffy Lube" at bounding box center [947, 505] width 138 height 20
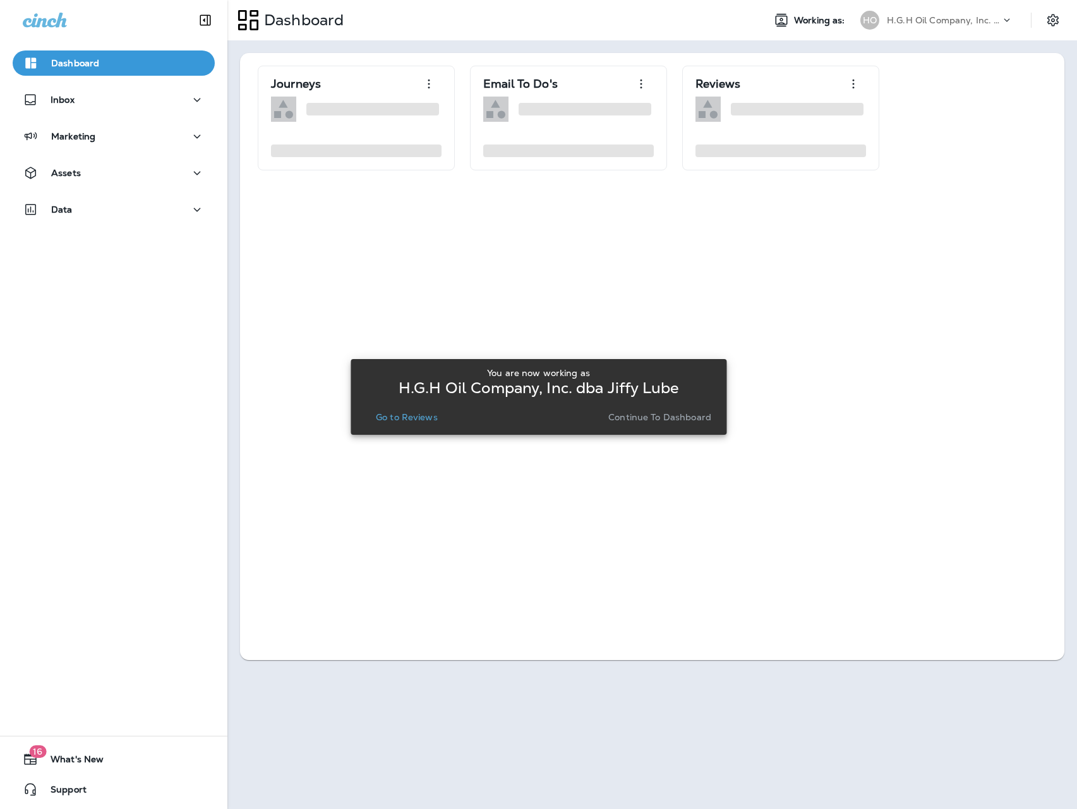
click at [406, 425] on button "Go to Reviews" at bounding box center [407, 418] width 72 height 18
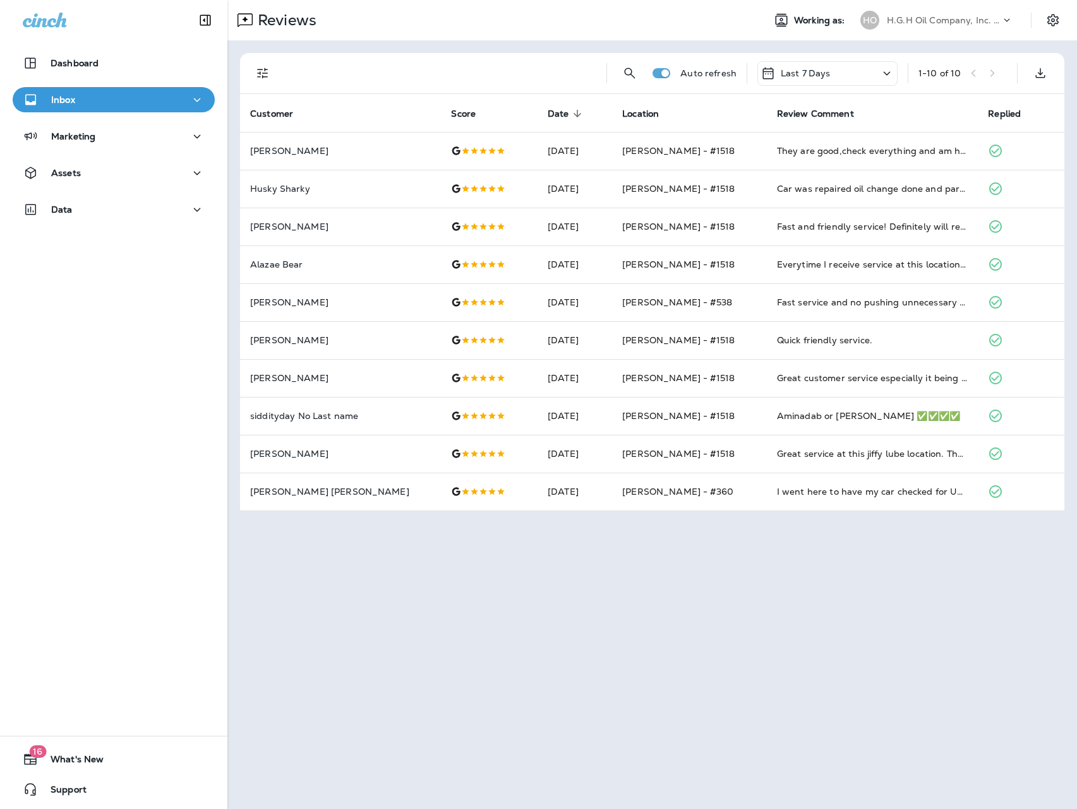
click at [981, 24] on p "H.G.H Oil Company, Inc. dba Jiffy Lube" at bounding box center [944, 20] width 114 height 10
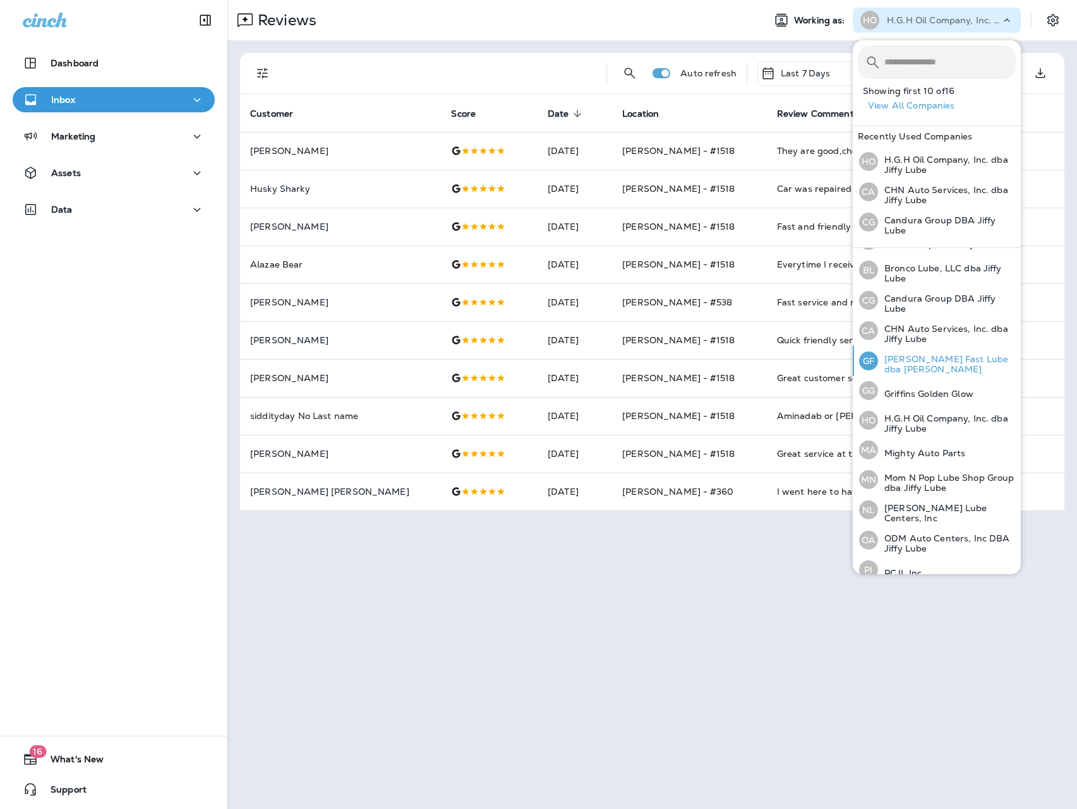
scroll to position [84, 0]
click at [943, 475] on p "Mom N Pop Lube Shop Group dba Jiffy Lube" at bounding box center [947, 482] width 138 height 20
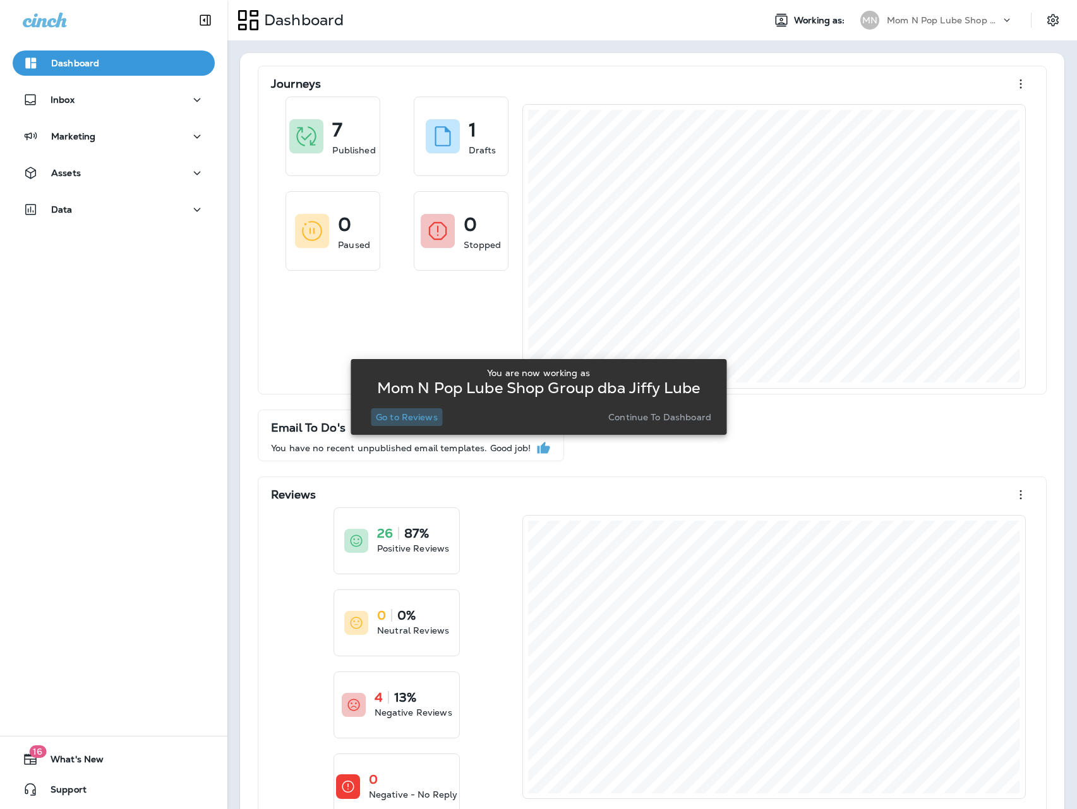
click at [433, 420] on p "Go to Reviews" at bounding box center [407, 417] width 62 height 10
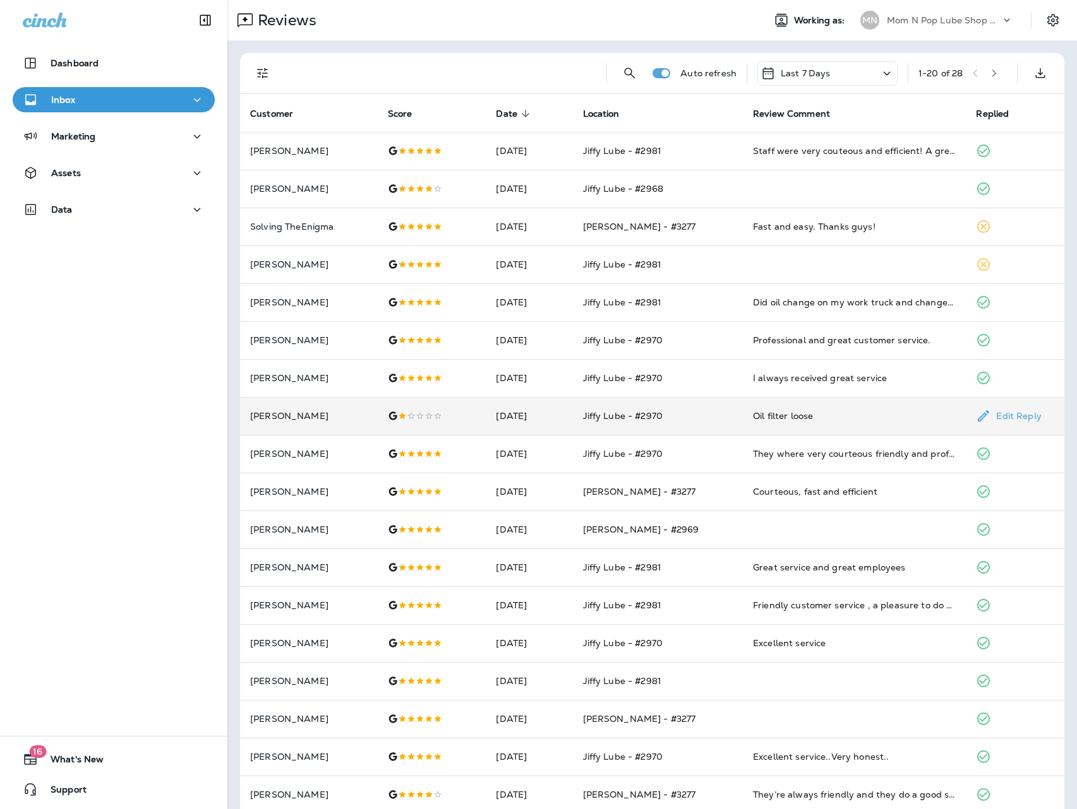
click at [806, 410] on div "Oil filter loose" at bounding box center [854, 416] width 203 height 13
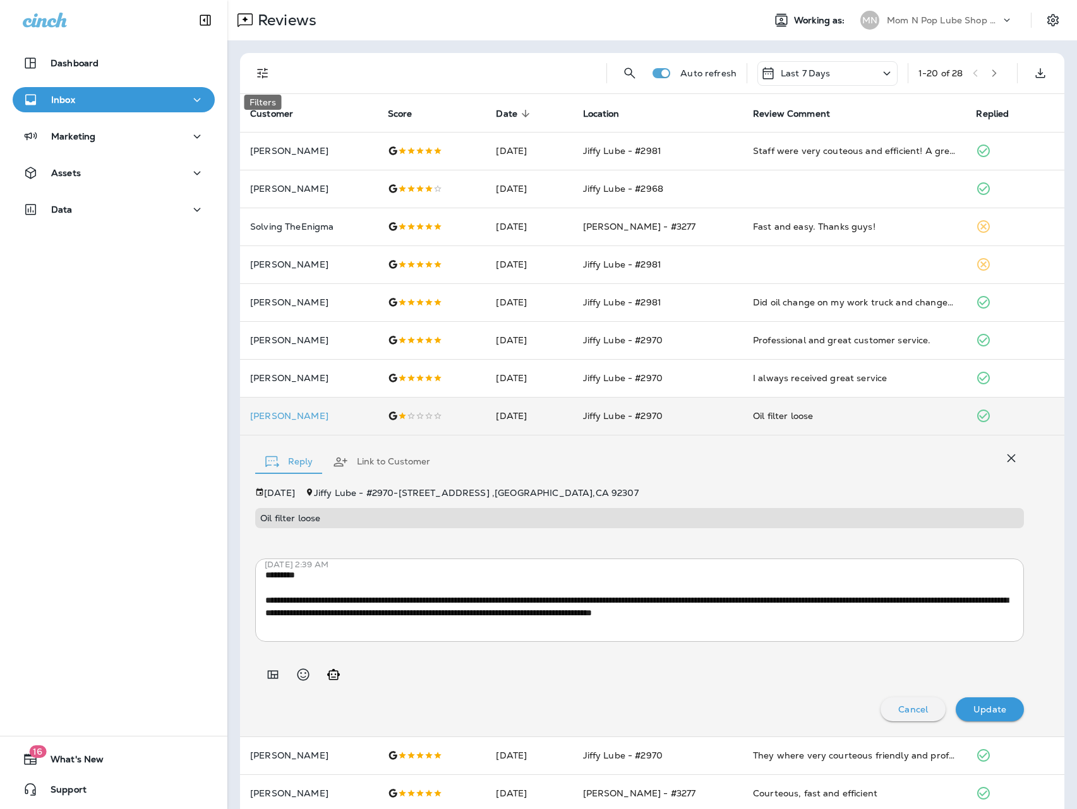
click at [258, 75] on icon "Filters" at bounding box center [262, 73] width 15 height 15
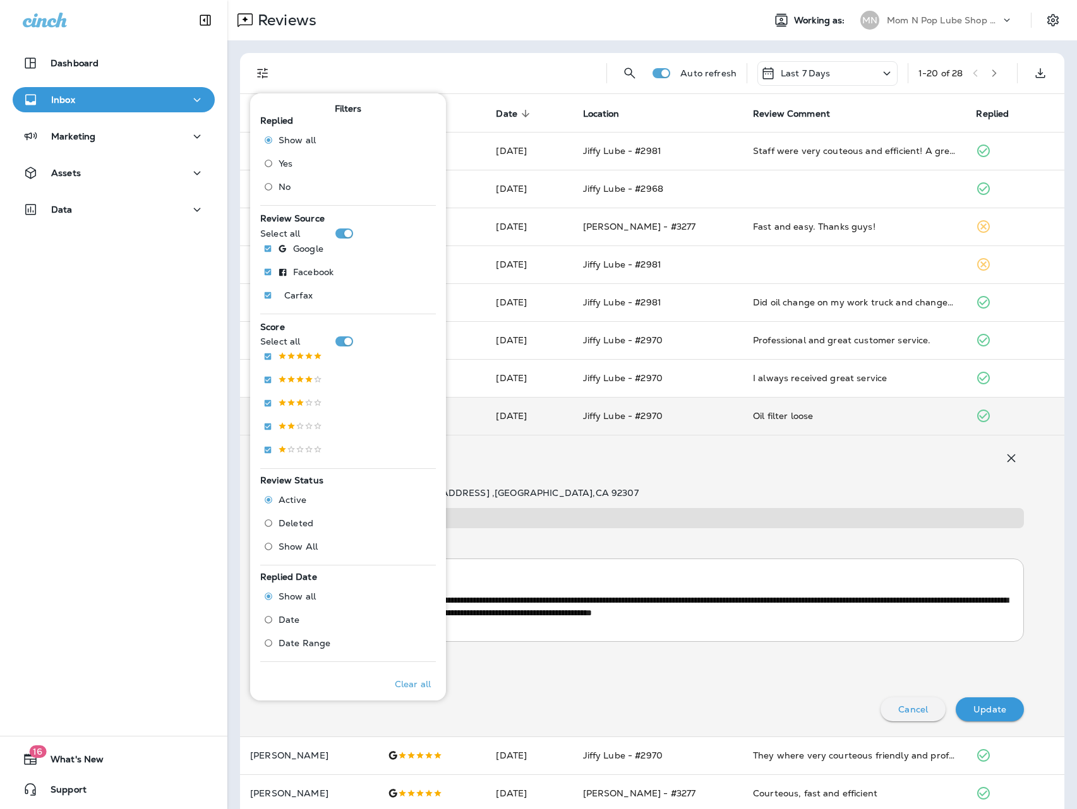
click at [280, 187] on span "No" at bounding box center [284, 187] width 12 height 10
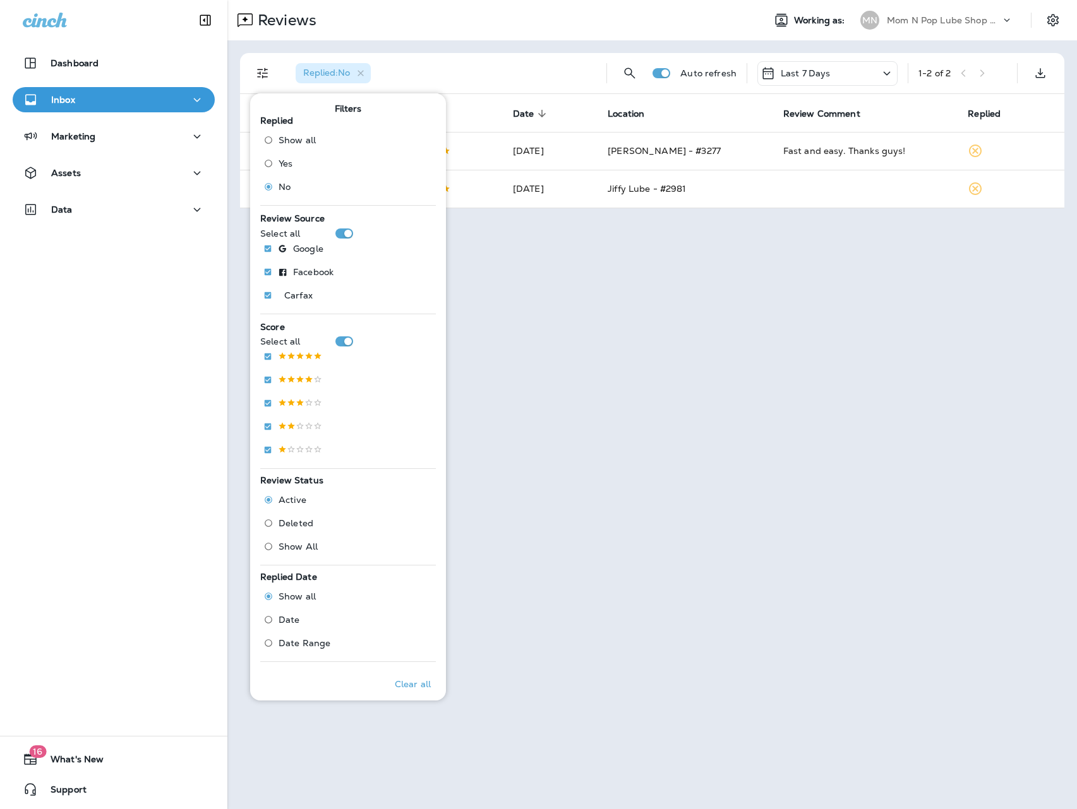
drag, startPoint x: 972, startPoint y: 296, endPoint x: 895, endPoint y: 218, distance: 108.9
click at [970, 294] on div "Reviews Working as: MN Mom N Pop Lube Shop Group dba [PERSON_NAME] Replied : No…" at bounding box center [651, 404] width 849 height 809
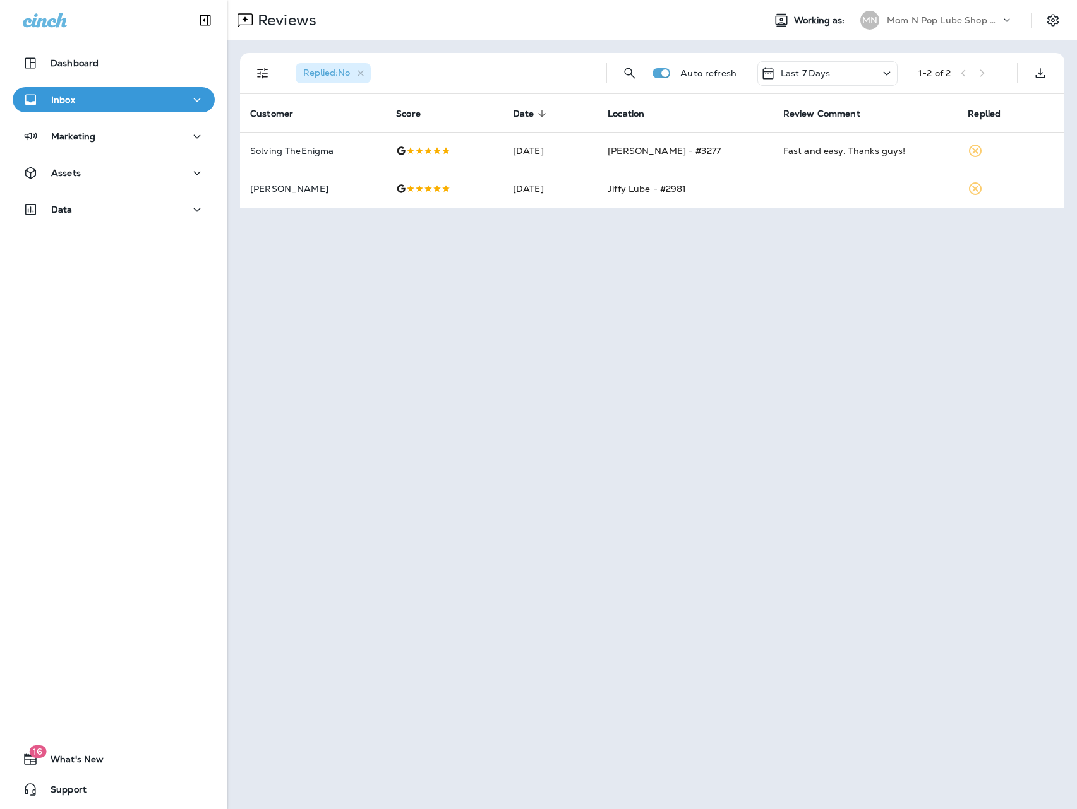
click at [951, 21] on p "Mom N Pop Lube Shop Group dba Jiffy Lube" at bounding box center [944, 20] width 114 height 10
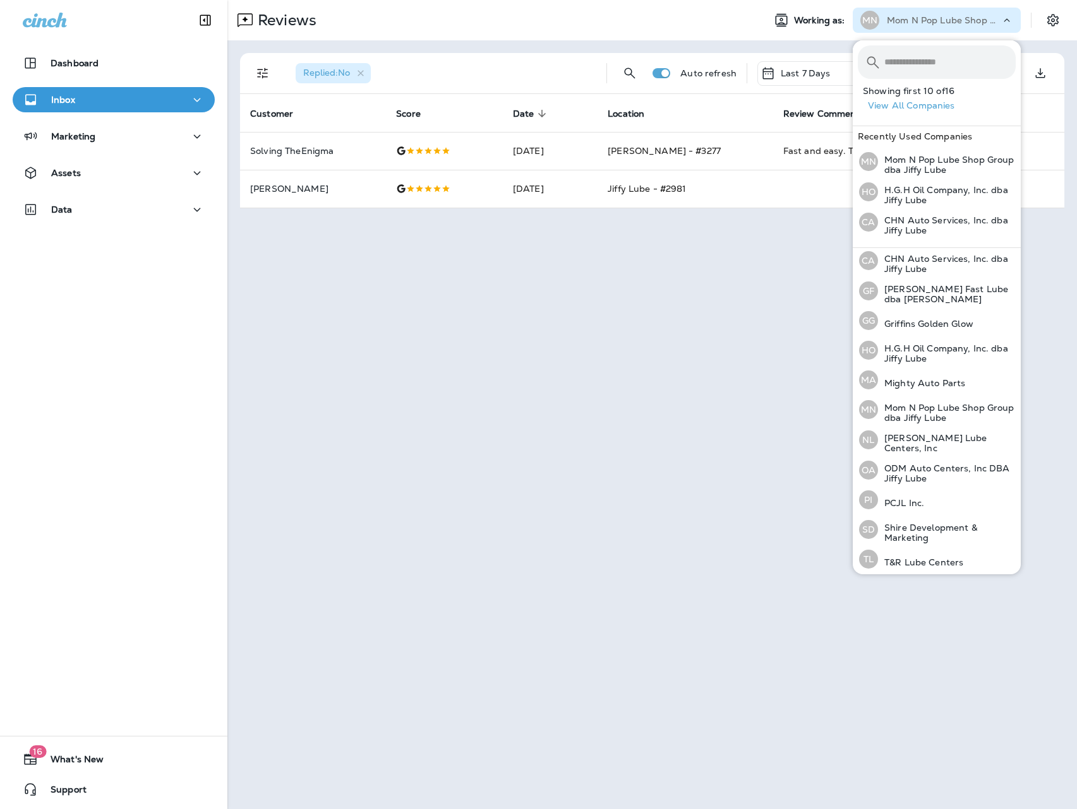
scroll to position [153, 0]
click at [934, 436] on p "[PERSON_NAME] Lube Centers, Inc" at bounding box center [947, 443] width 138 height 20
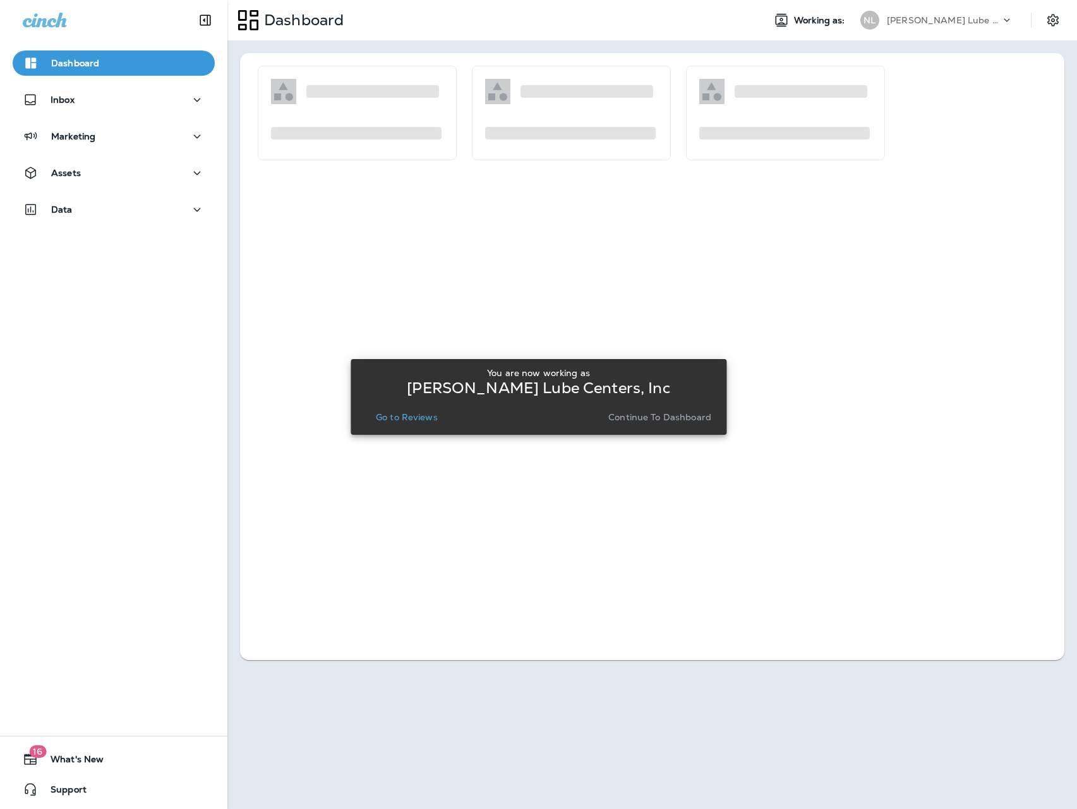
click at [428, 425] on button "Go to Reviews" at bounding box center [407, 418] width 72 height 18
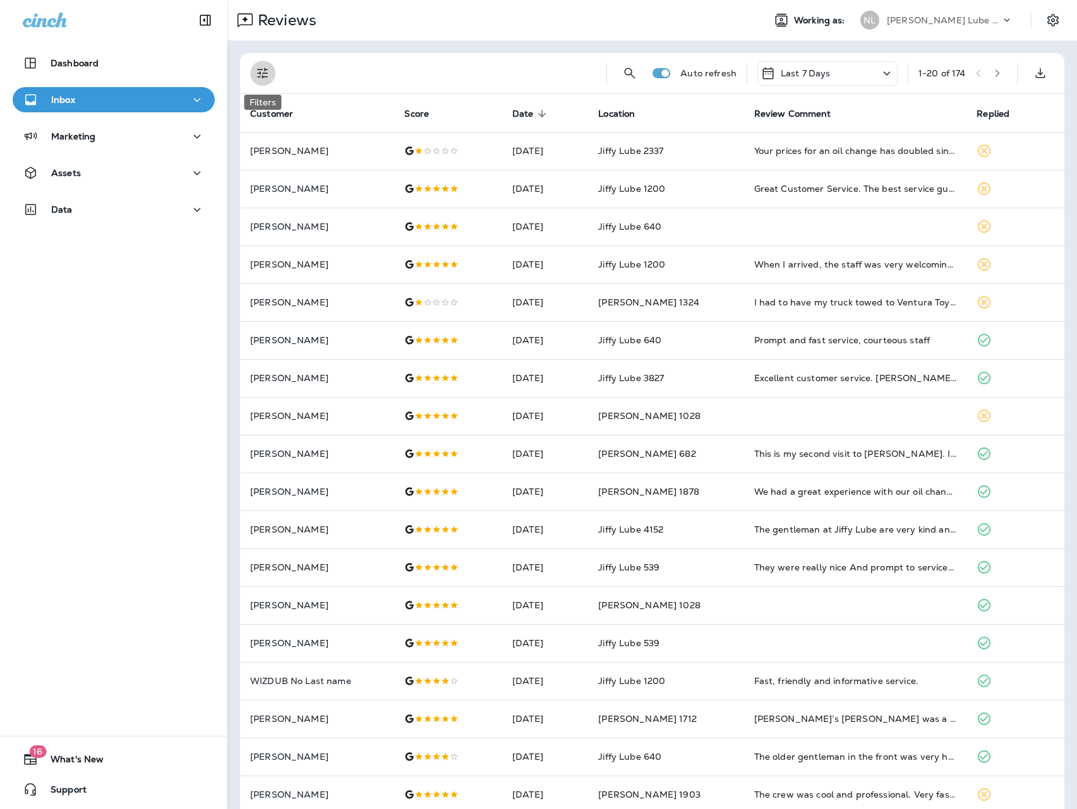
click at [261, 73] on icon "Filters" at bounding box center [262, 73] width 15 height 15
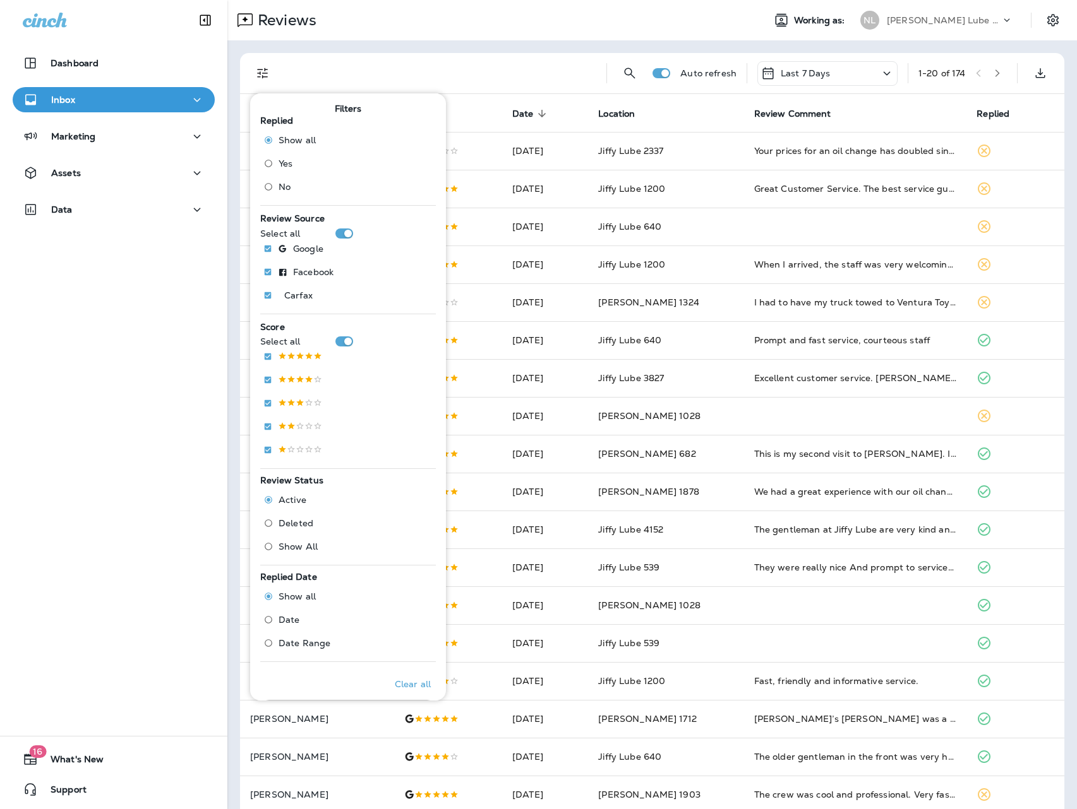
click at [280, 181] on label "No" at bounding box center [286, 187] width 57 height 20
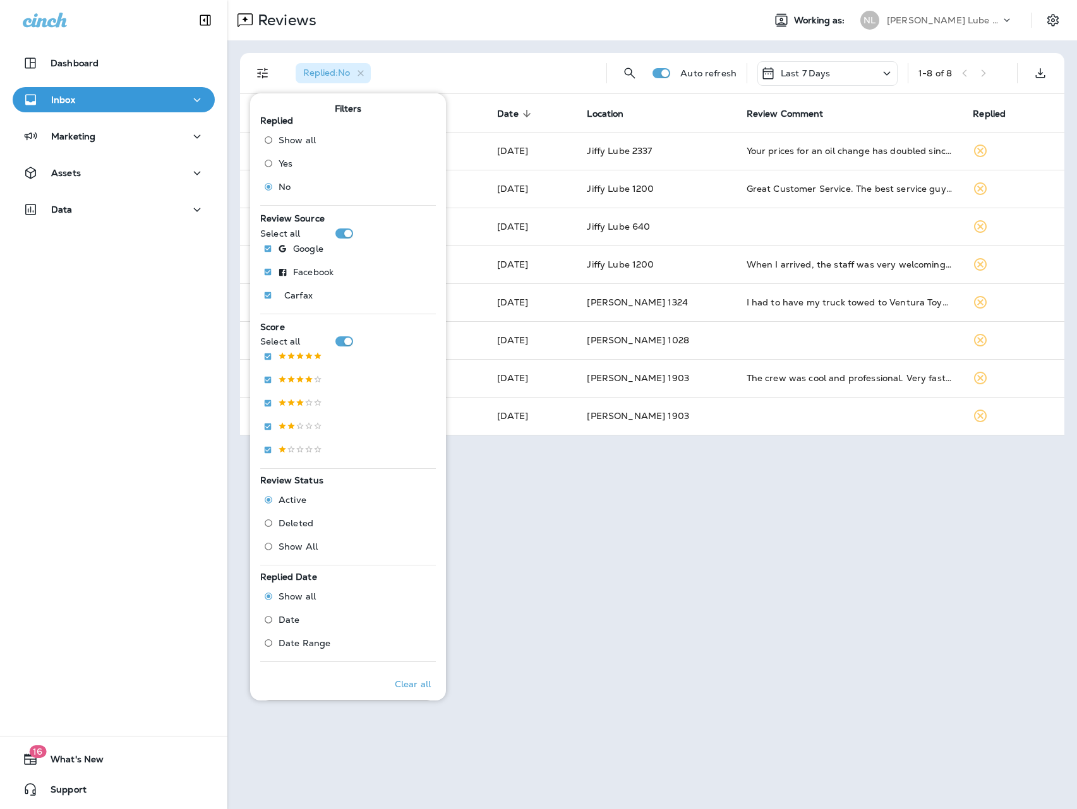
drag, startPoint x: 762, startPoint y: 512, endPoint x: 736, endPoint y: 494, distance: 31.2
click at [759, 509] on div "Reviews Working as: [PERSON_NAME] Lube Centers, Inc Replied : No Auto refresh L…" at bounding box center [651, 404] width 849 height 809
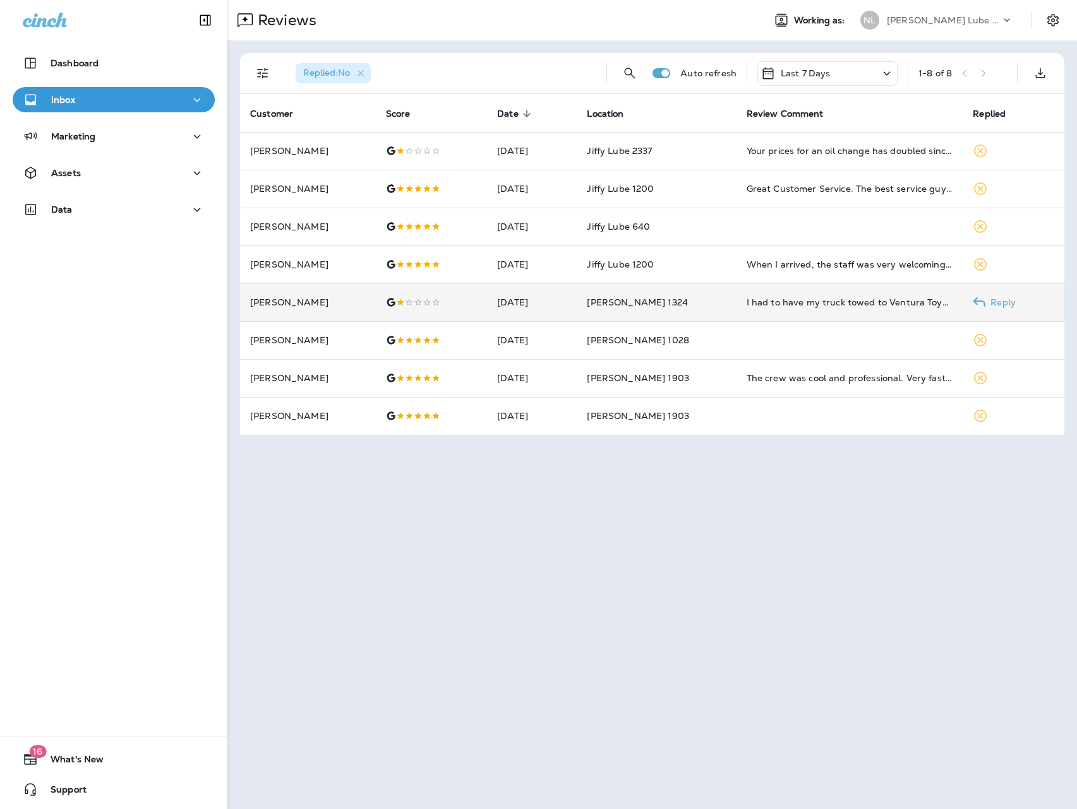
click at [722, 285] on td "[PERSON_NAME] 1324" at bounding box center [655, 303] width 159 height 38
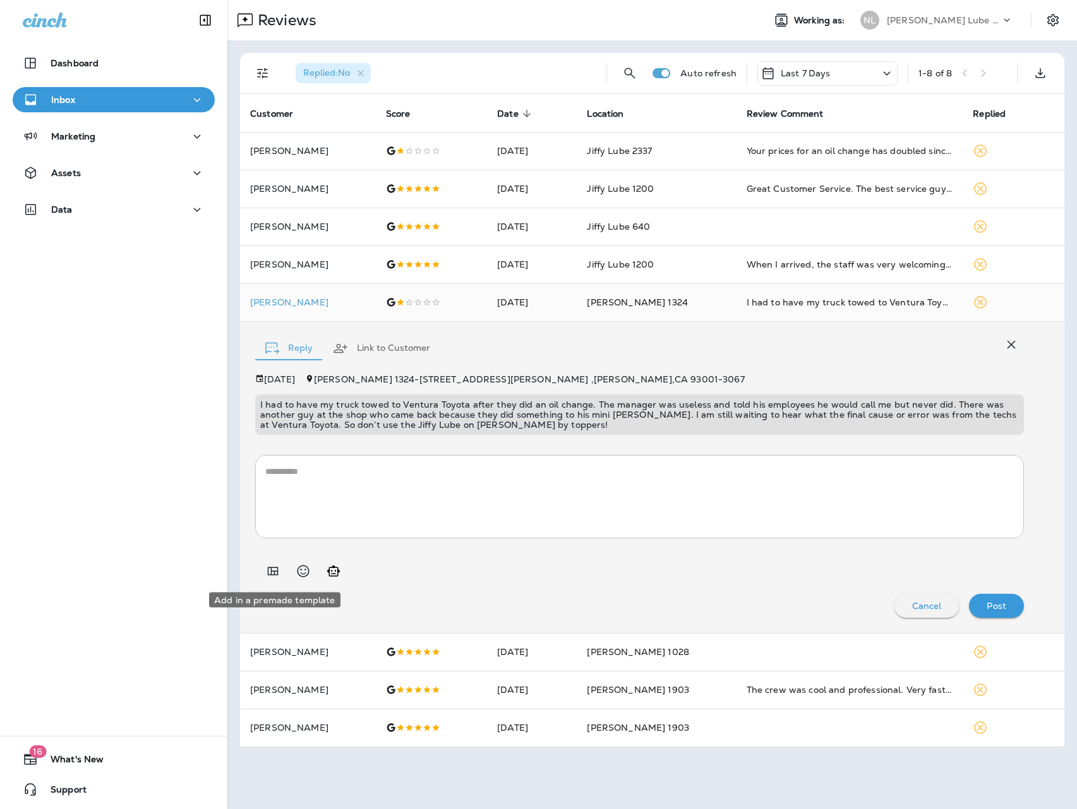
click at [277, 573] on icon "Add in a premade template" at bounding box center [272, 571] width 15 height 15
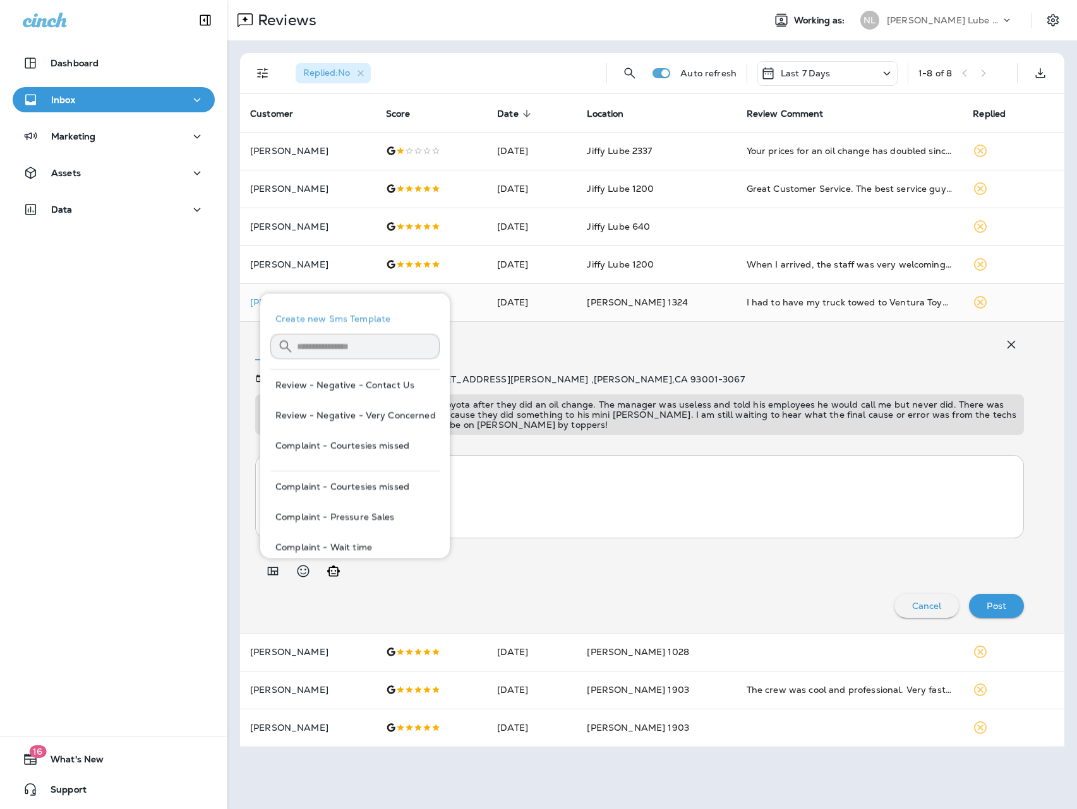
click at [390, 417] on button "Review - Negative - Very Concerned" at bounding box center [354, 415] width 169 height 30
type textarea "**********"
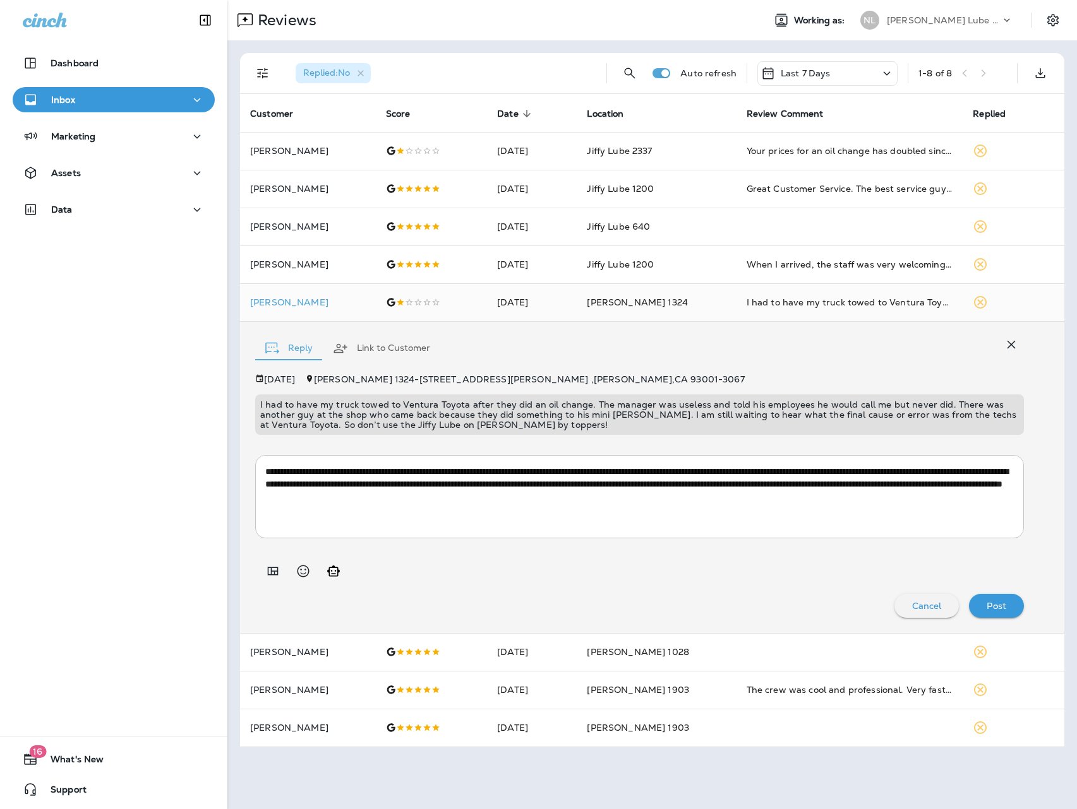
click at [1005, 603] on p "Post" at bounding box center [996, 606] width 20 height 10
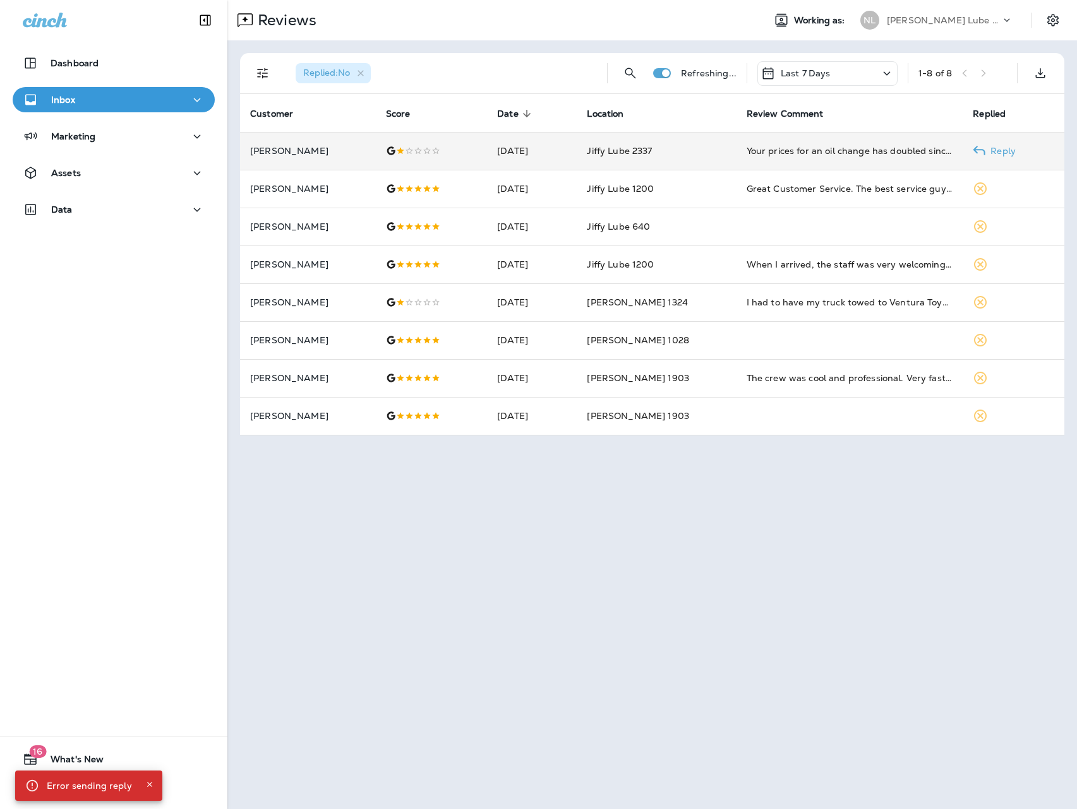
click at [775, 152] on div "Your prices for an oil change has doubled since my last one in [DATE]. Was $120…" at bounding box center [849, 151] width 206 height 13
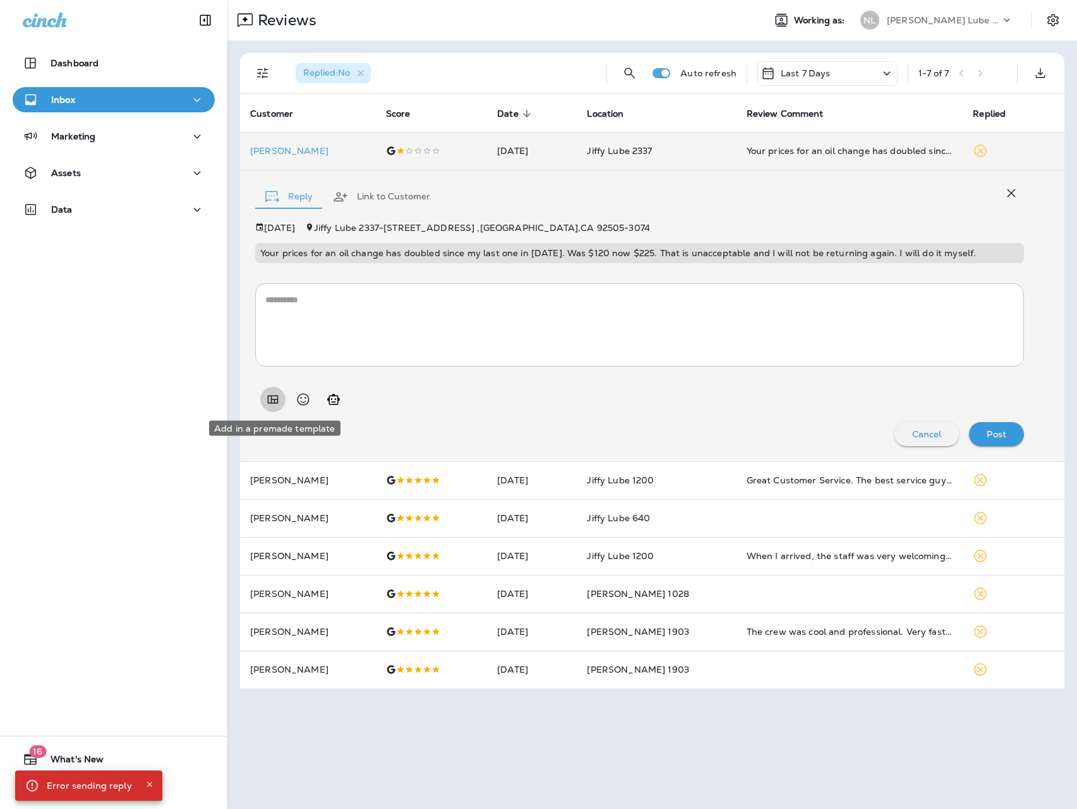
click at [268, 401] on icon "Add in a premade template" at bounding box center [273, 399] width 11 height 8
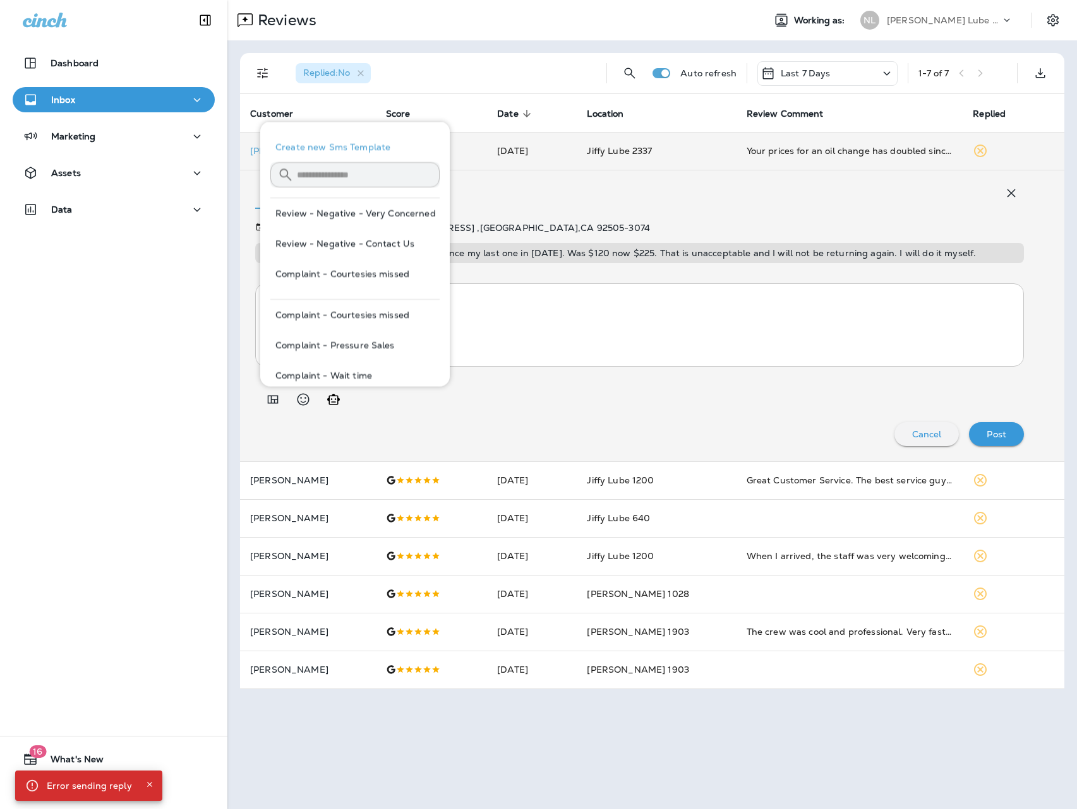
scroll to position [3, 0]
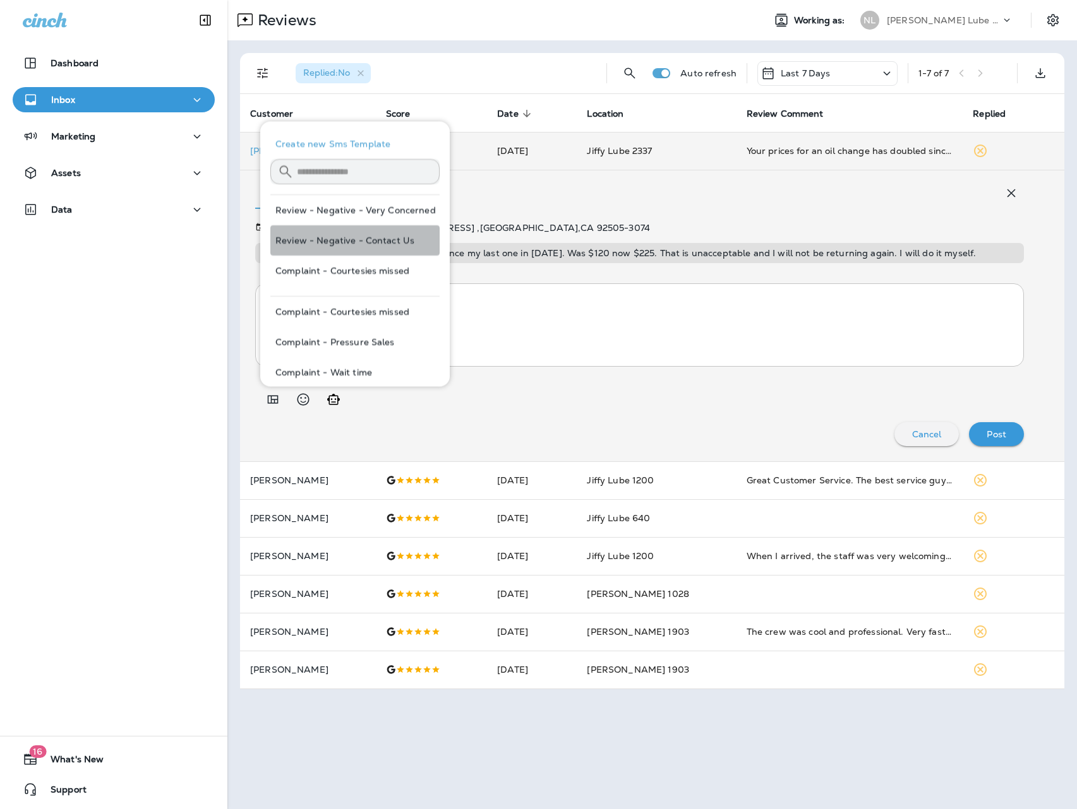
click at [363, 244] on button "Review - Negative - Contact Us" at bounding box center [354, 240] width 169 height 30
type textarea "**********"
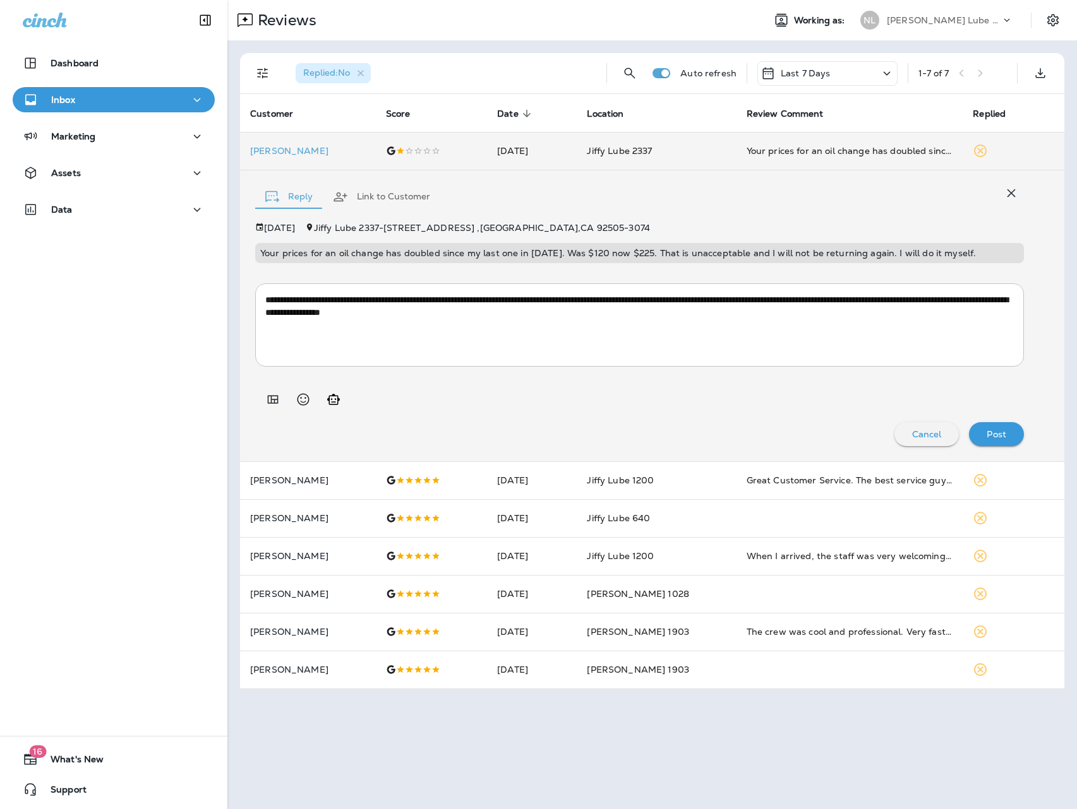
click at [647, 324] on textarea "**********" at bounding box center [639, 325] width 748 height 63
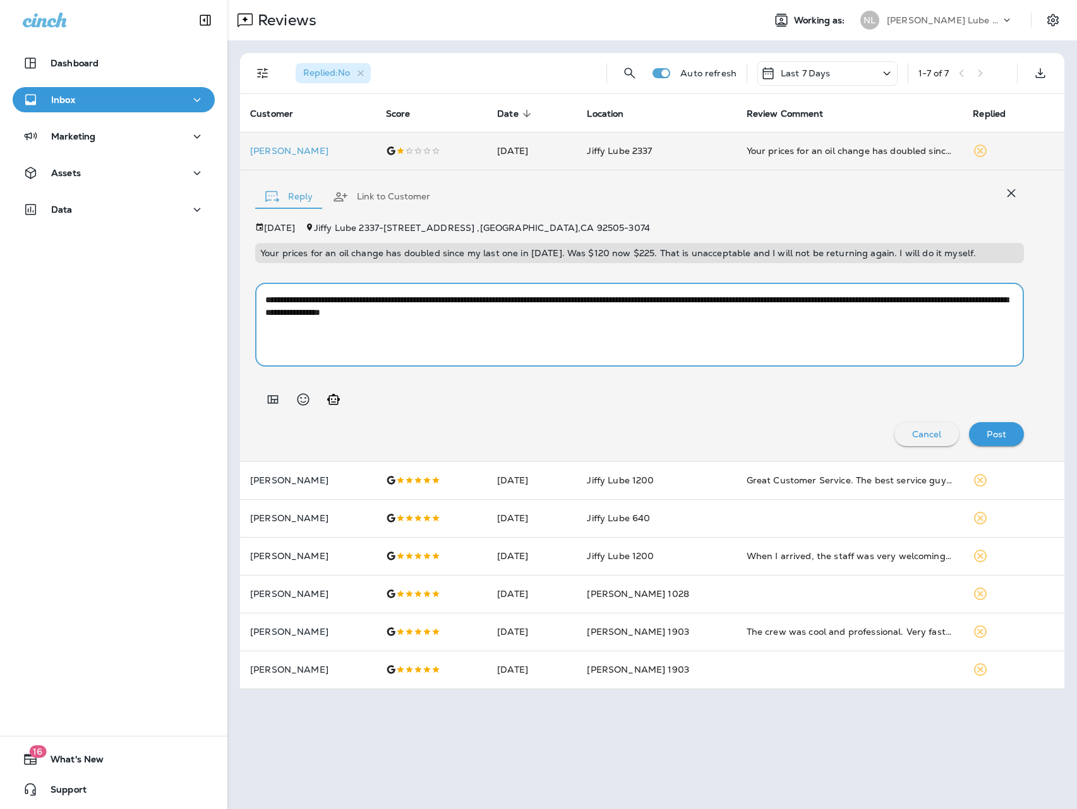
click at [992, 436] on p "Post" at bounding box center [996, 434] width 20 height 10
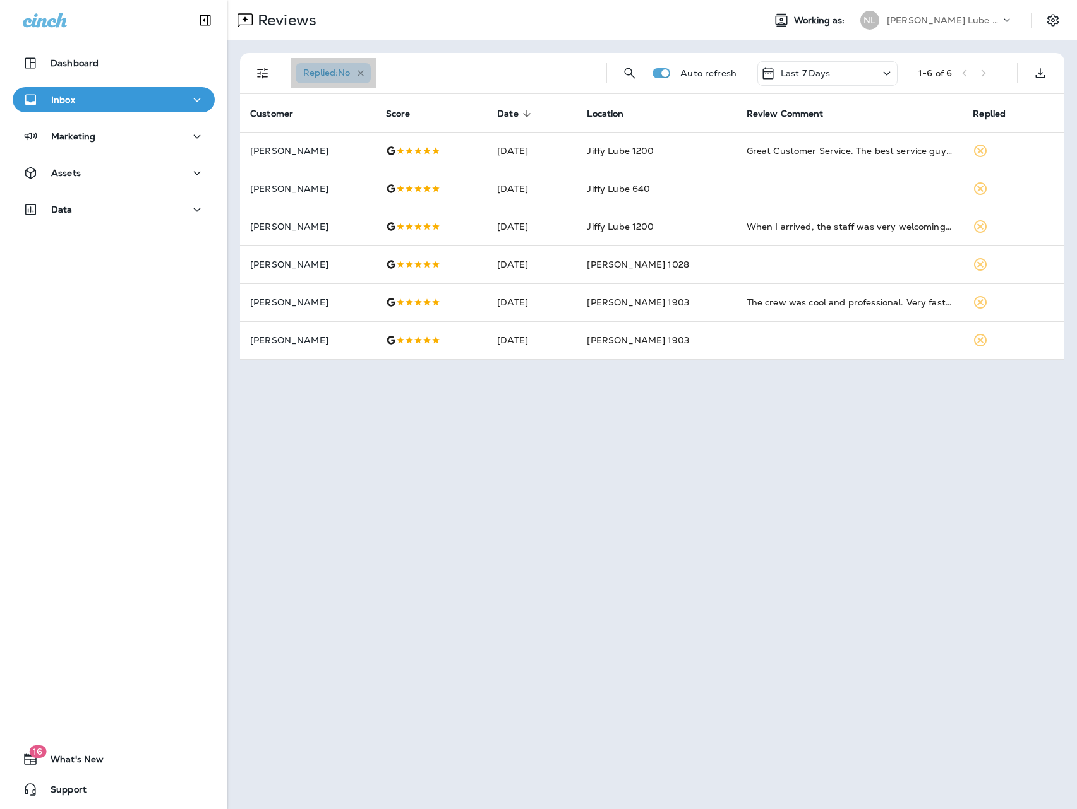
click at [364, 73] on icon "button" at bounding box center [360, 73] width 11 height 11
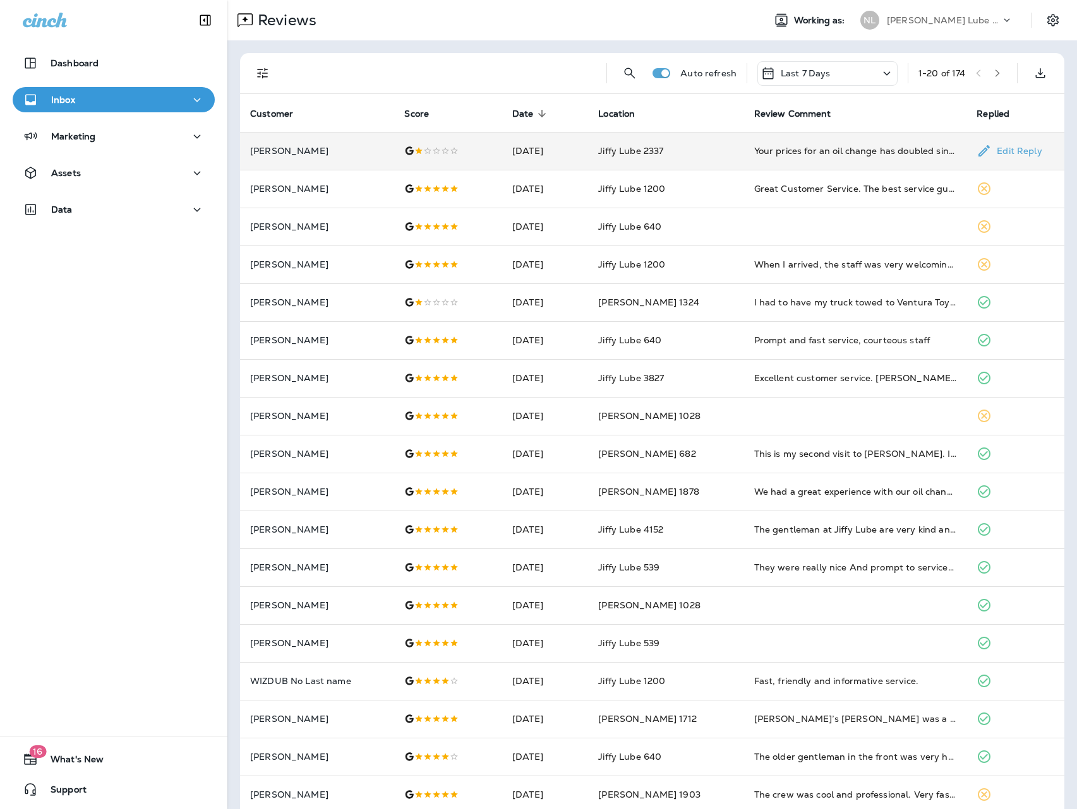
click at [779, 147] on div "Your prices for an oil change has doubled since my last one in [DATE]. Was $120…" at bounding box center [855, 151] width 203 height 13
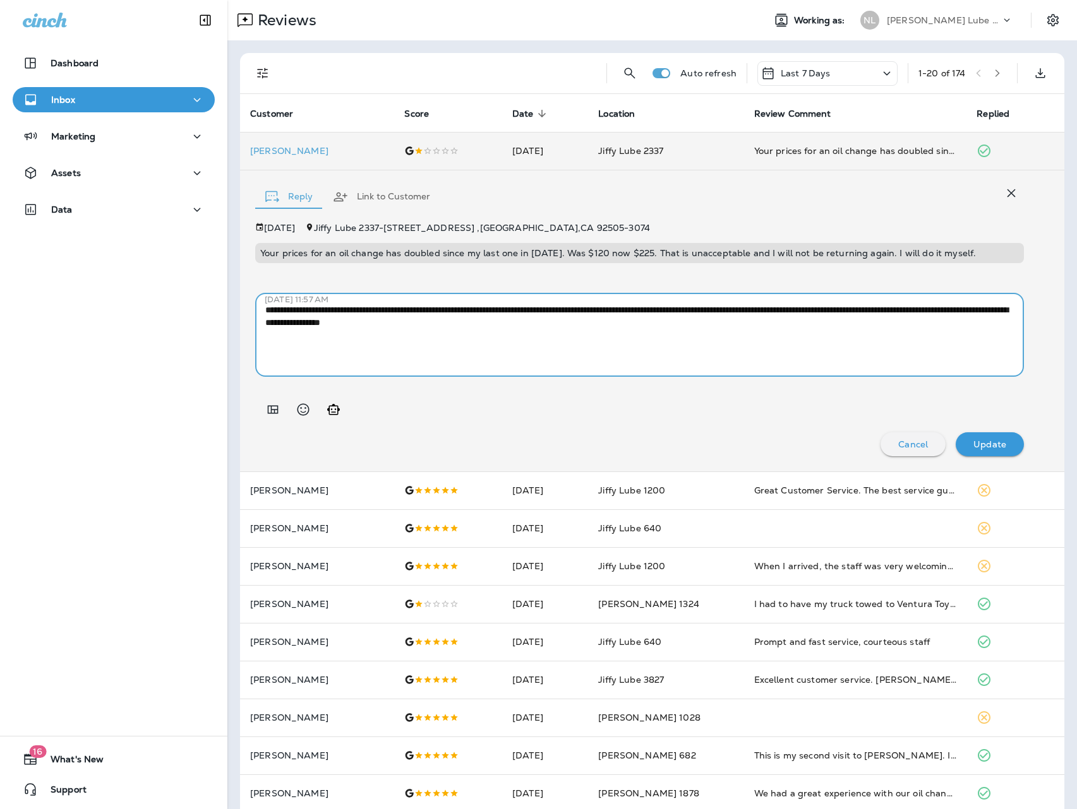
drag, startPoint x: 589, startPoint y: 319, endPoint x: 86, endPoint y: 256, distance: 507.2
click at [86, 256] on div "Dashboard Inbox Marketing Assets Data 16 What's New Support Reviews Working as:…" at bounding box center [538, 404] width 1077 height 809
click at [753, 329] on textarea "**********" at bounding box center [639, 335] width 748 height 63
click at [893, 318] on textarea "**********" at bounding box center [639, 335] width 748 height 63
drag, startPoint x: 881, startPoint y: 322, endPoint x: 744, endPoint y: 326, distance: 137.7
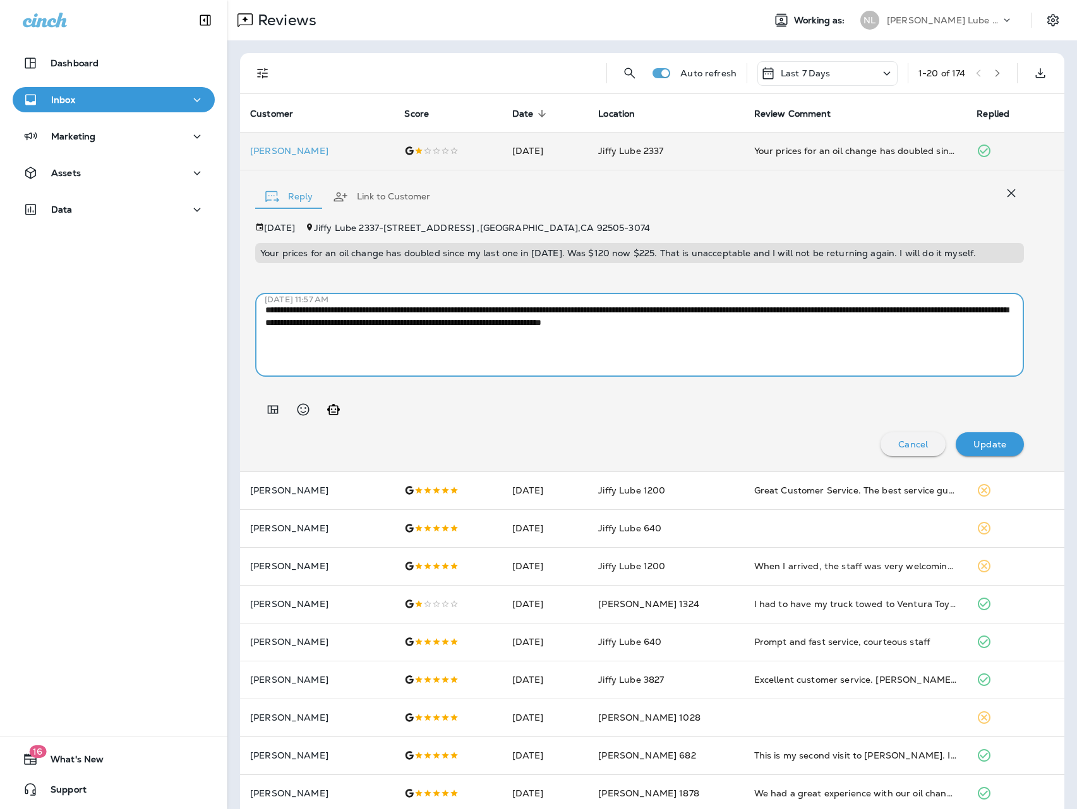
click at [744, 326] on textarea "**********" at bounding box center [639, 335] width 748 height 63
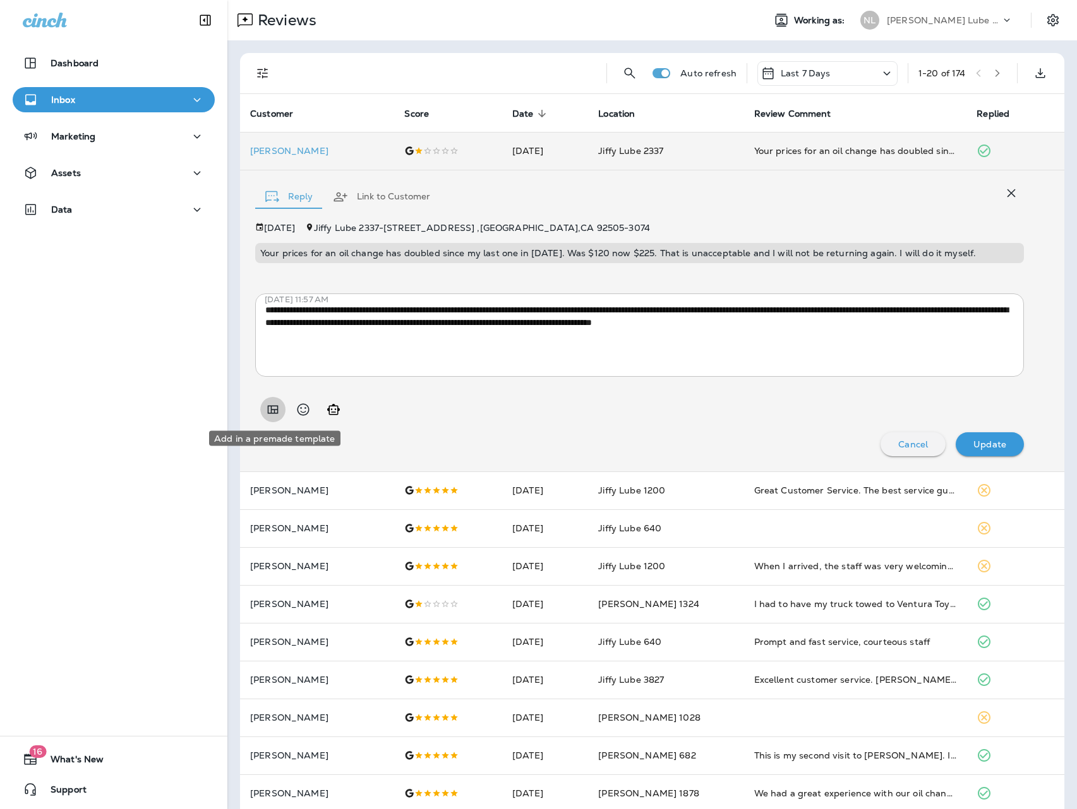
click at [271, 403] on icon "Add in a premade template" at bounding box center [272, 409] width 15 height 15
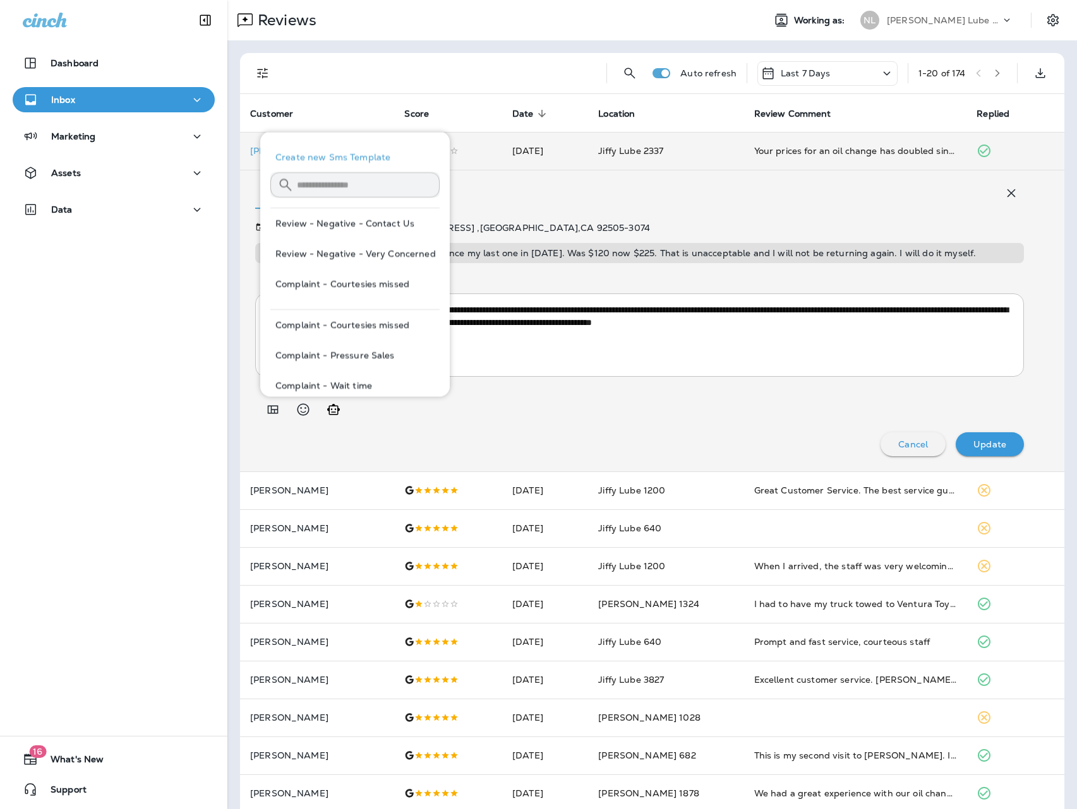
click at [386, 229] on button "Review - Negative - Contact Us" at bounding box center [354, 223] width 169 height 30
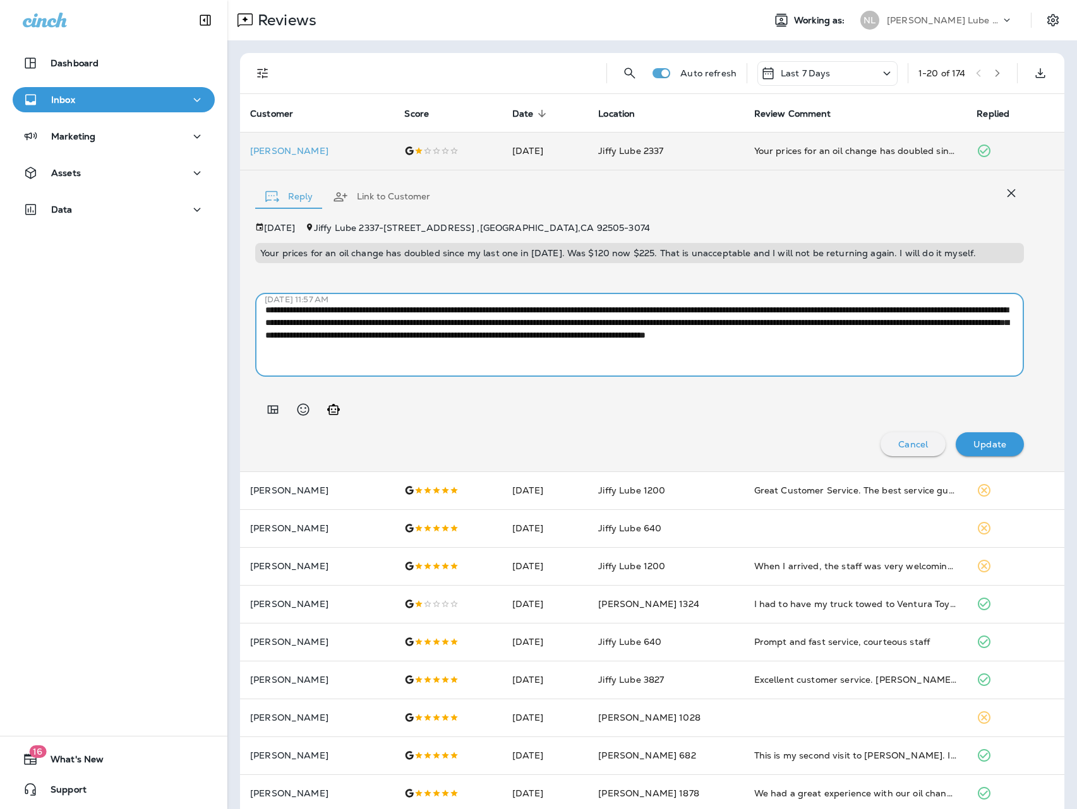
drag, startPoint x: 317, startPoint y: 349, endPoint x: 892, endPoint y: 325, distance: 575.1
click at [892, 325] on textarea "**********" at bounding box center [639, 335] width 748 height 63
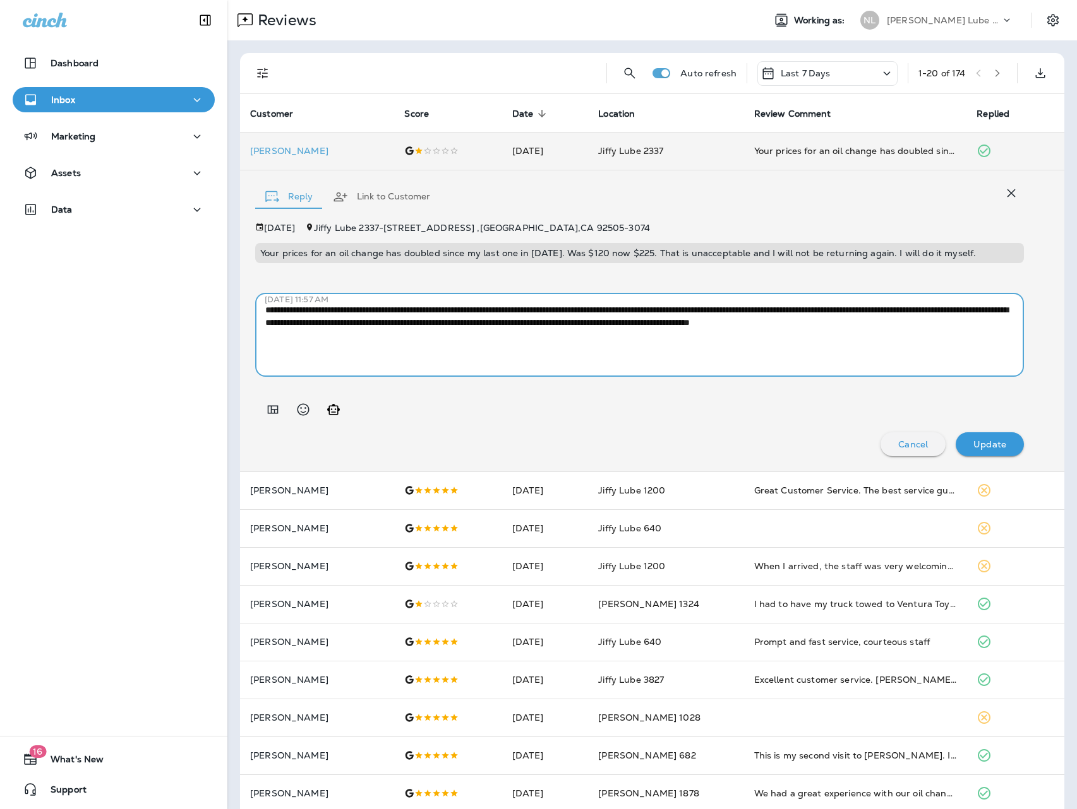
click at [571, 346] on textarea "**********" at bounding box center [639, 335] width 748 height 63
type textarea "**********"
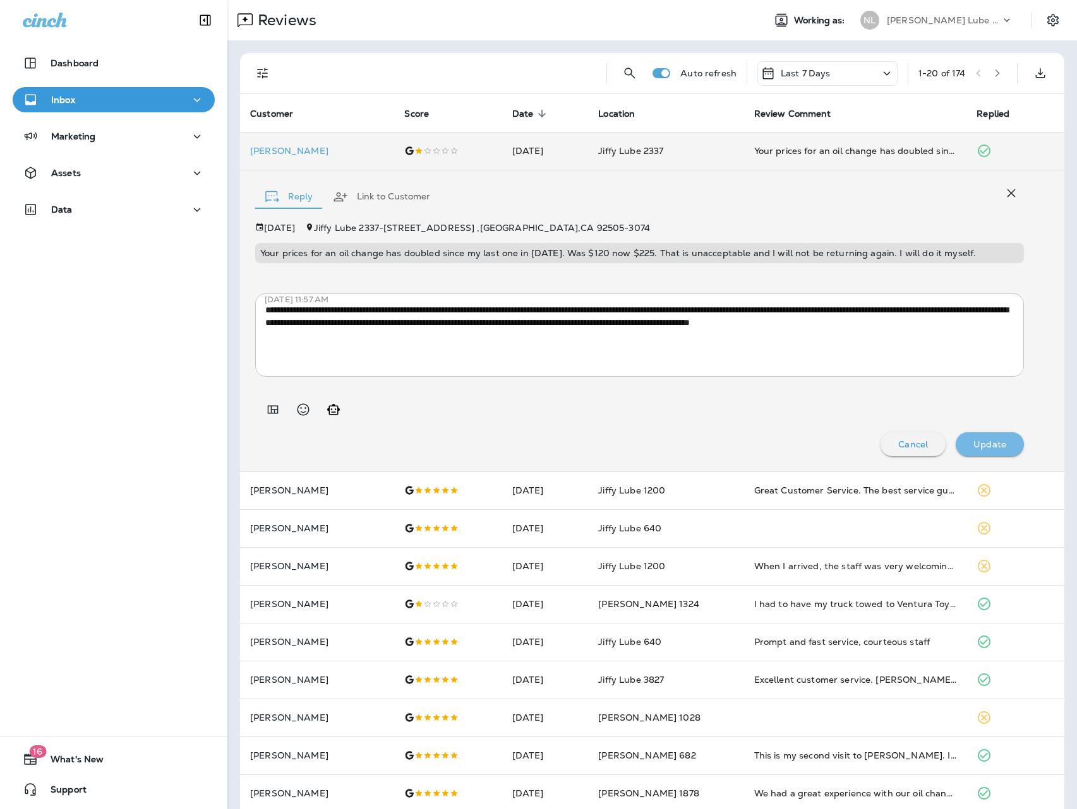
click at [974, 444] on p "Update" at bounding box center [989, 444] width 33 height 10
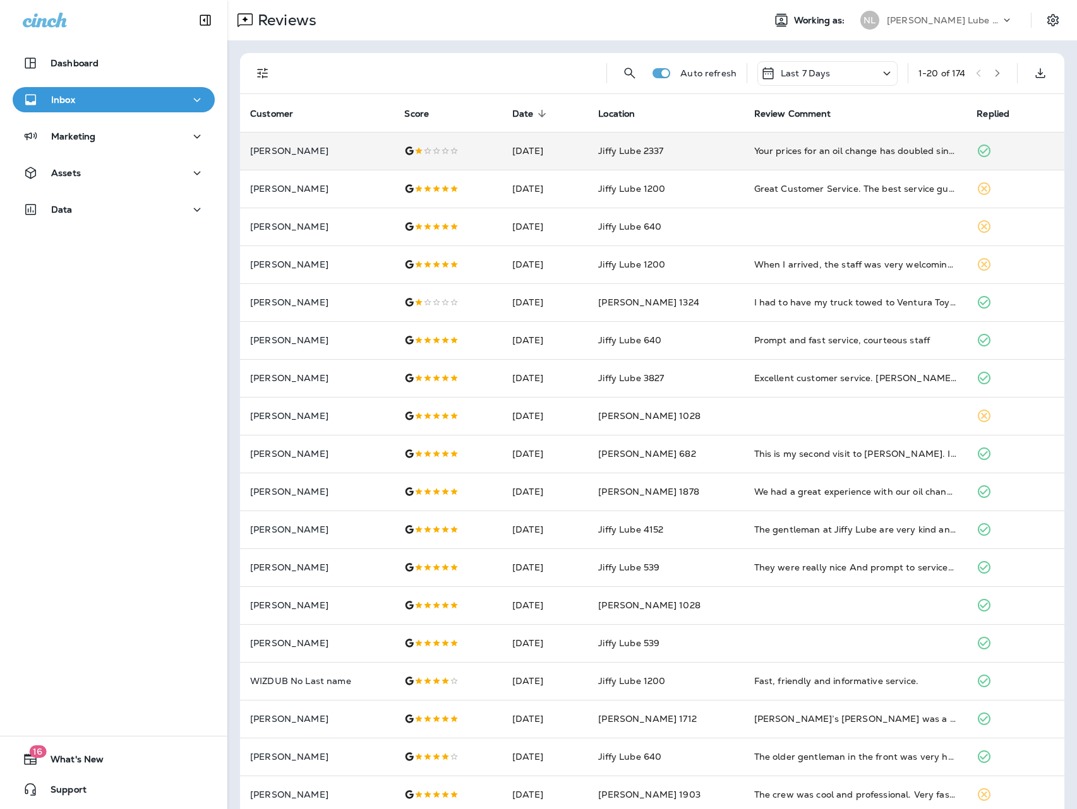
click at [962, 16] on p "[PERSON_NAME] Lube Centers, Inc" at bounding box center [944, 20] width 114 height 10
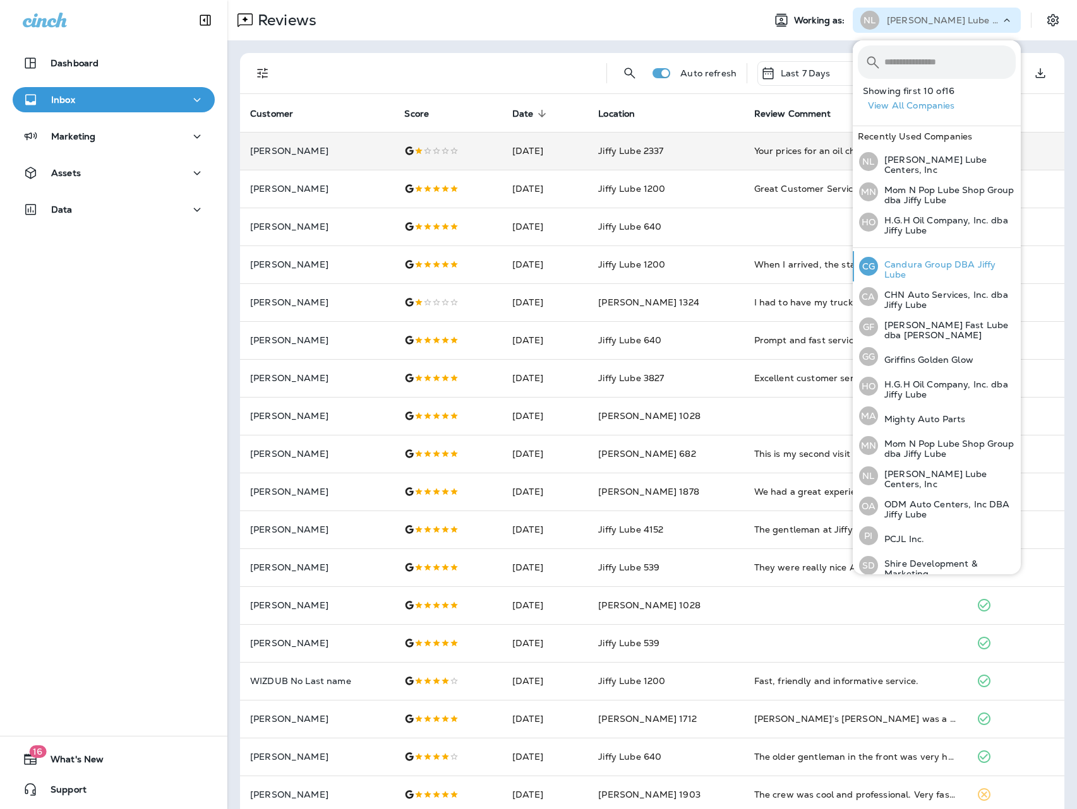
scroll to position [152, 0]
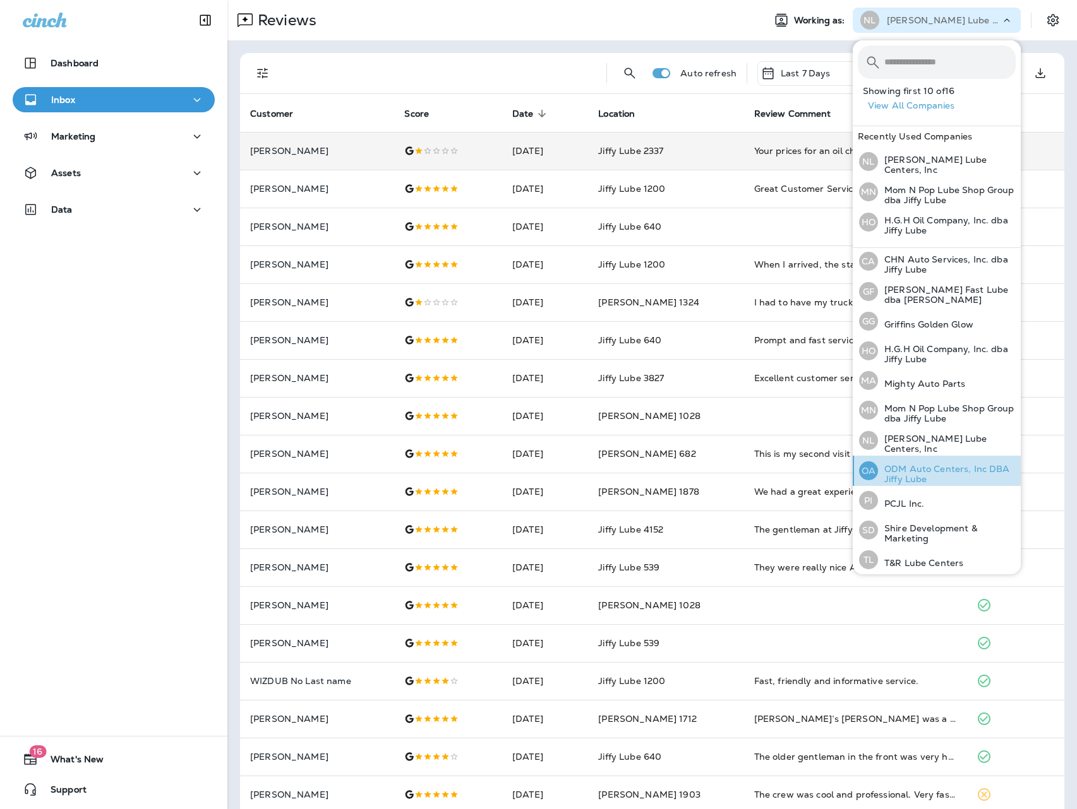
click at [926, 465] on p "ODM Auto Centers, Inc DBA Jiffy Lube" at bounding box center [947, 474] width 138 height 20
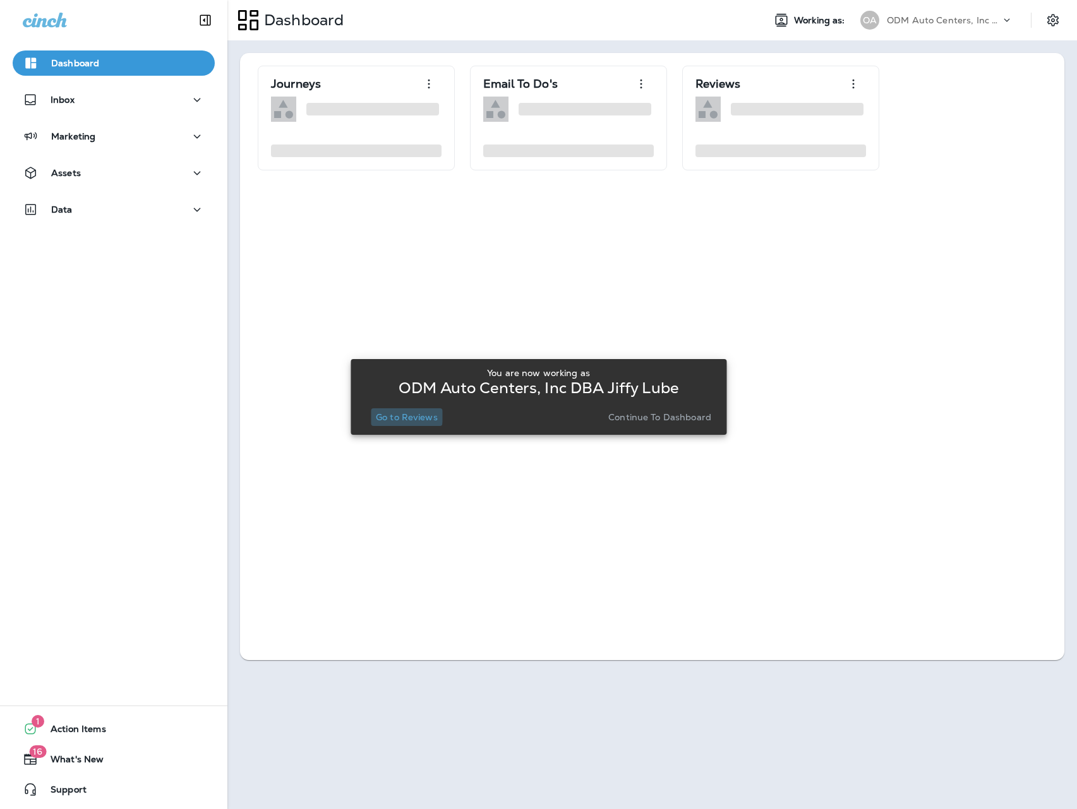
click at [389, 415] on p "Go to Reviews" at bounding box center [407, 417] width 62 height 10
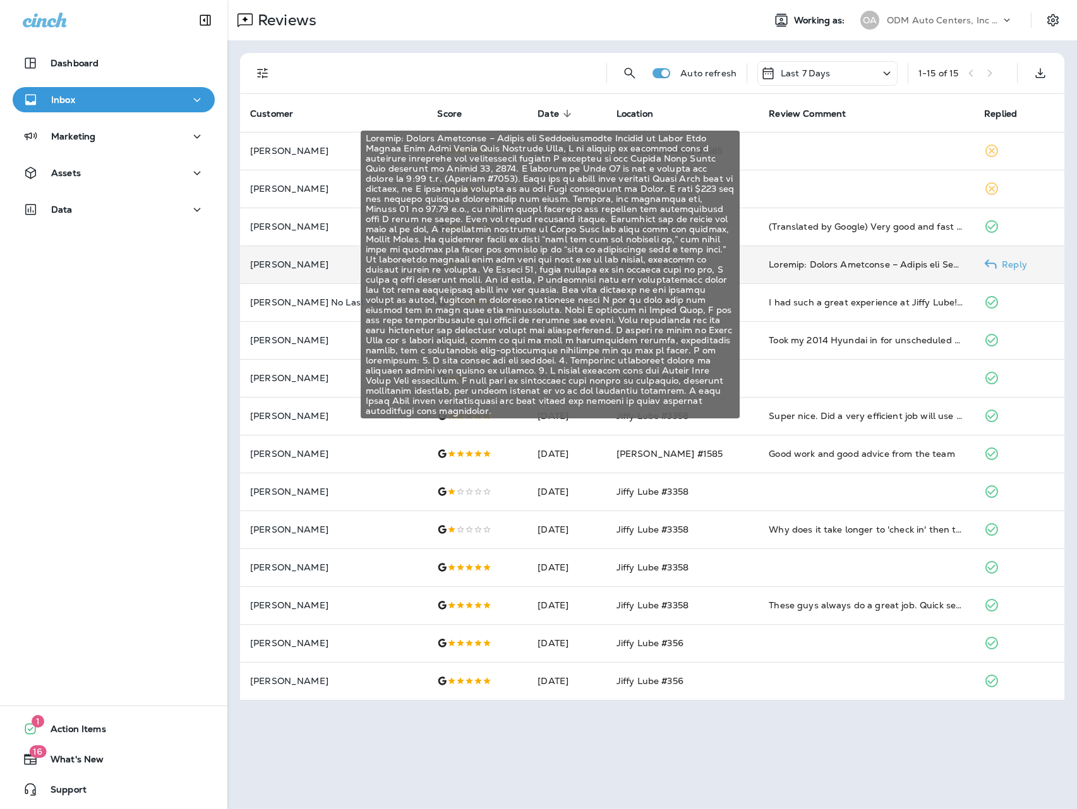
click at [805, 259] on div "Subject: Formal Complaint – Unsafe and Unprofessional Service at Jiffy Lube Mor…" at bounding box center [865, 264] width 195 height 13
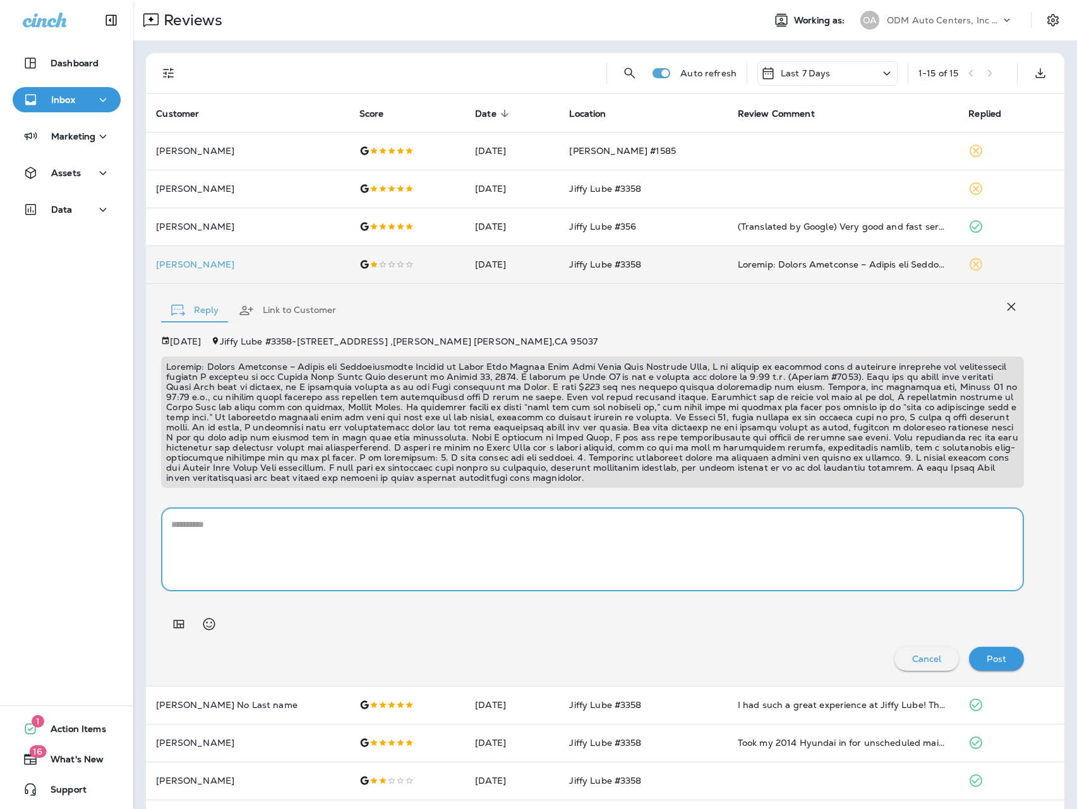
click at [271, 527] on textarea at bounding box center [592, 549] width 842 height 63
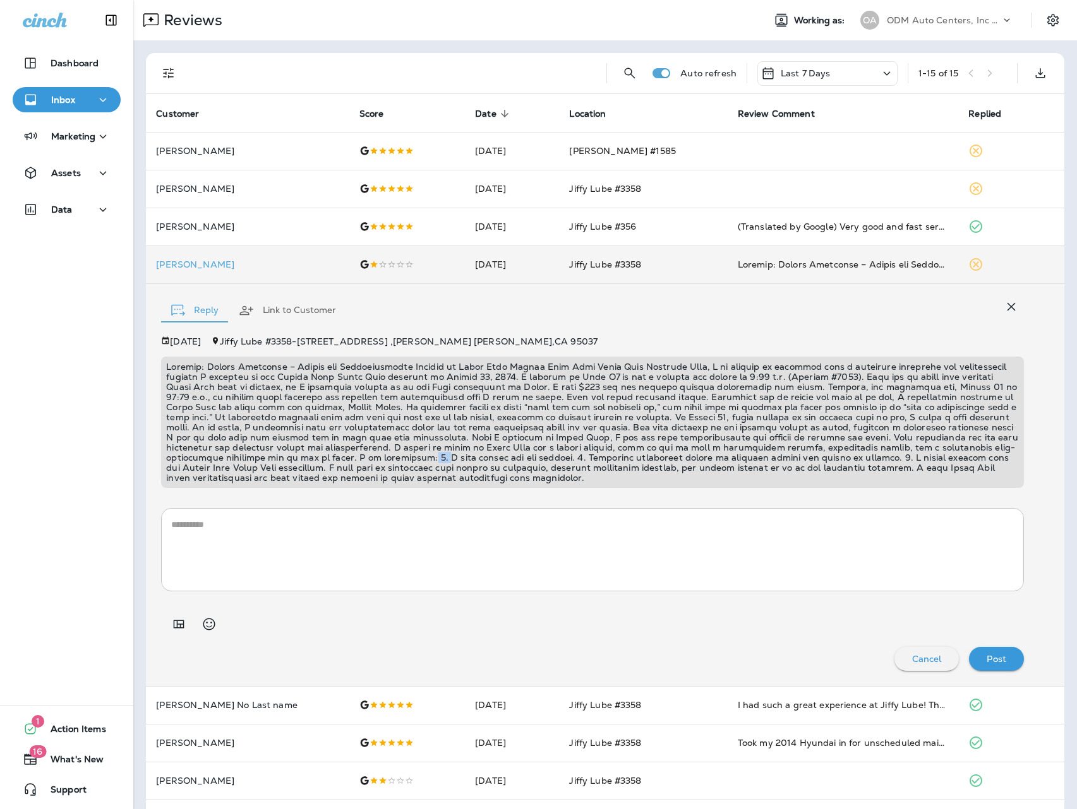
drag, startPoint x: 996, startPoint y: 447, endPoint x: 1008, endPoint y: 447, distance: 12.0
click at [1008, 447] on p at bounding box center [592, 422] width 852 height 121
click at [931, 449] on p at bounding box center [592, 422] width 852 height 121
drag, startPoint x: 338, startPoint y: 457, endPoint x: 482, endPoint y: 463, distance: 143.5
click at [482, 463] on p at bounding box center [592, 422] width 852 height 121
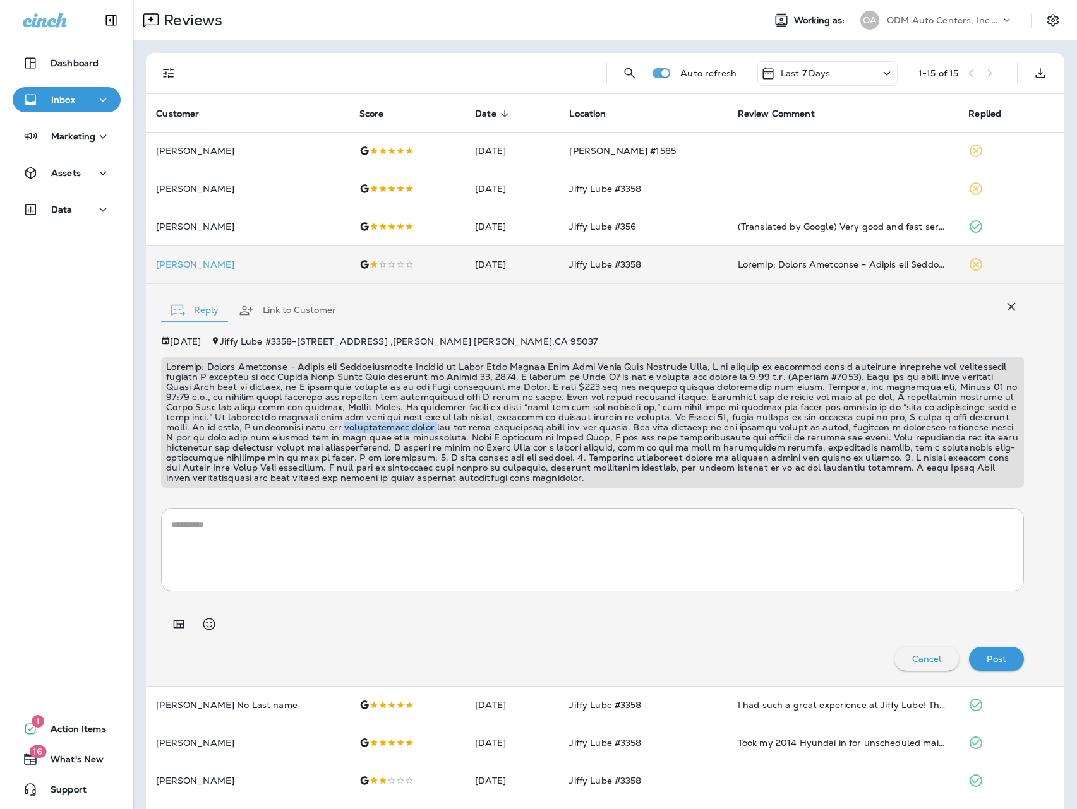
drag, startPoint x: 165, startPoint y: 426, endPoint x: 254, endPoint y: 426, distance: 89.0
click at [254, 426] on p at bounding box center [592, 422] width 852 height 121
copy p "undercarriage board"
click at [441, 386] on p at bounding box center [592, 422] width 852 height 121
click at [182, 628] on icon "Add in a premade template" at bounding box center [179, 624] width 11 height 8
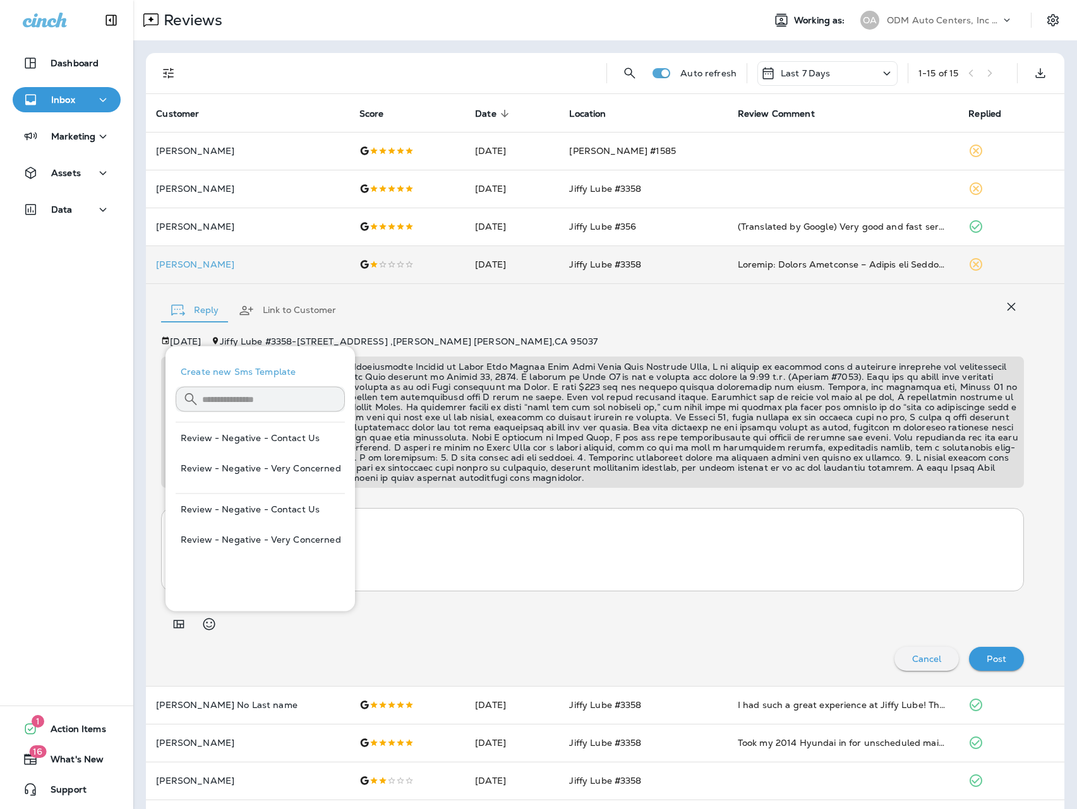
click at [275, 439] on button "Review - Negative - Contact Us" at bounding box center [260, 438] width 169 height 30
type textarea "**********"
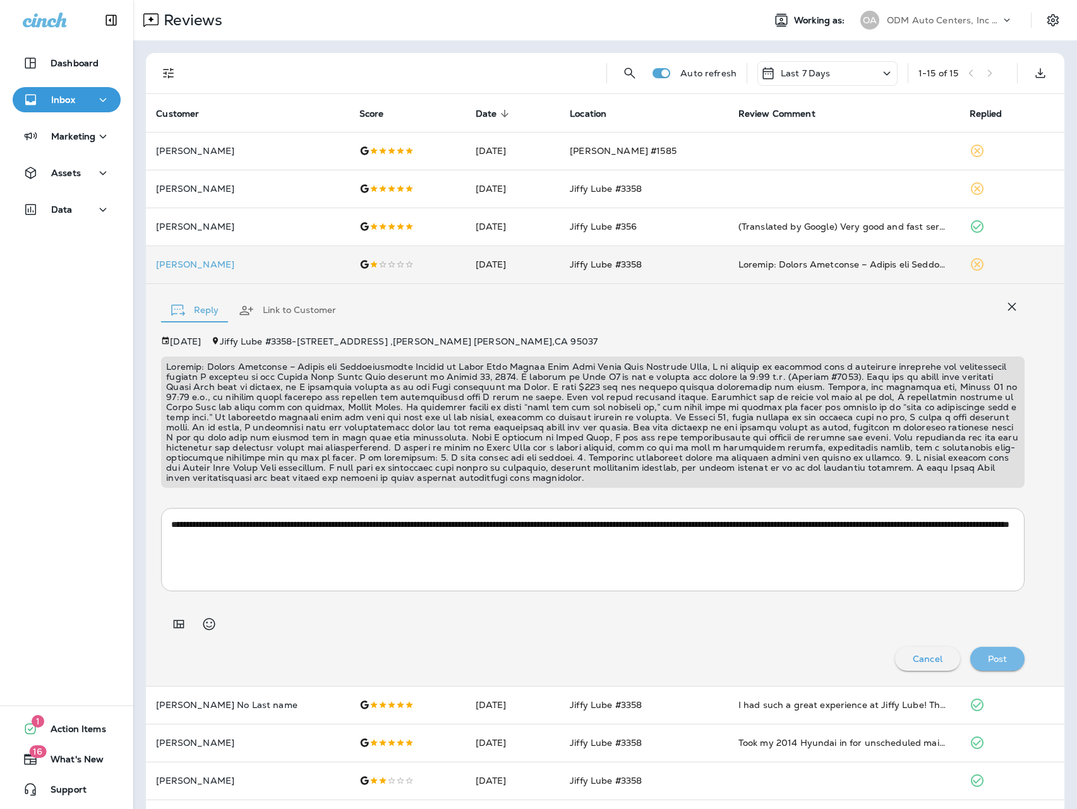
drag, startPoint x: 993, startPoint y: 660, endPoint x: 984, endPoint y: 653, distance: 11.7
click at [993, 660] on p "Post" at bounding box center [998, 659] width 20 height 10
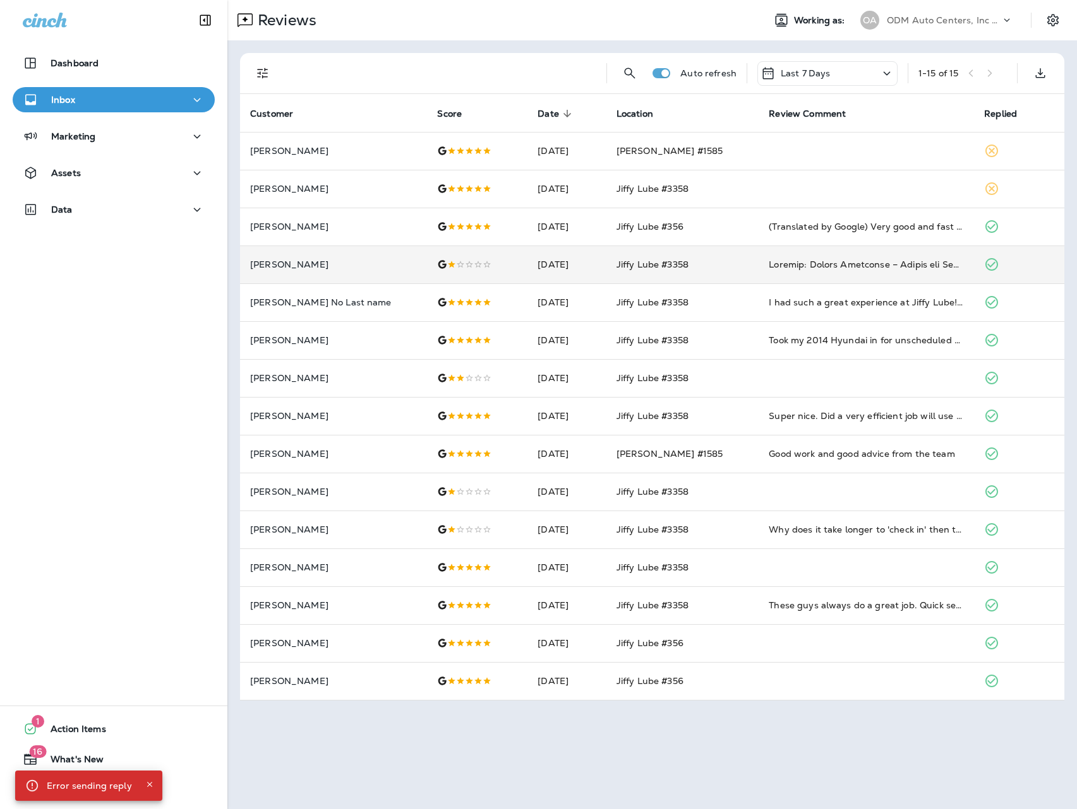
click at [955, 17] on p "ODM Auto Centers, Inc DBA Jiffy Lube" at bounding box center [944, 20] width 114 height 10
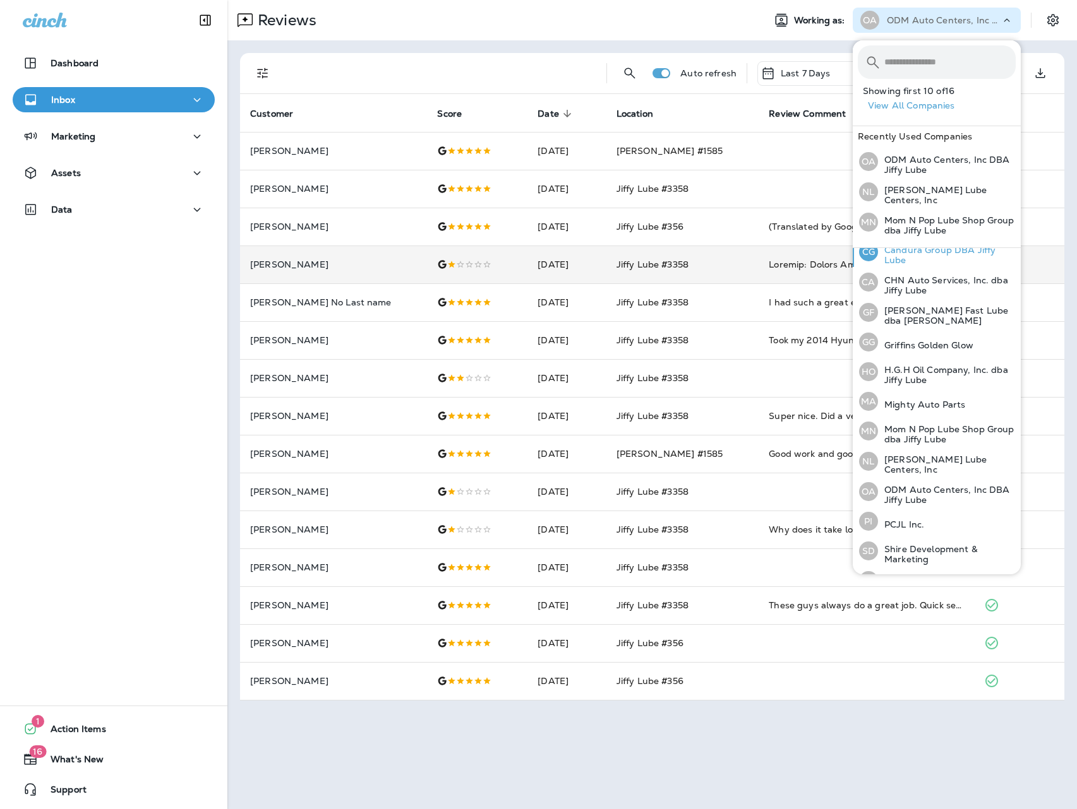
scroll to position [152, 0]
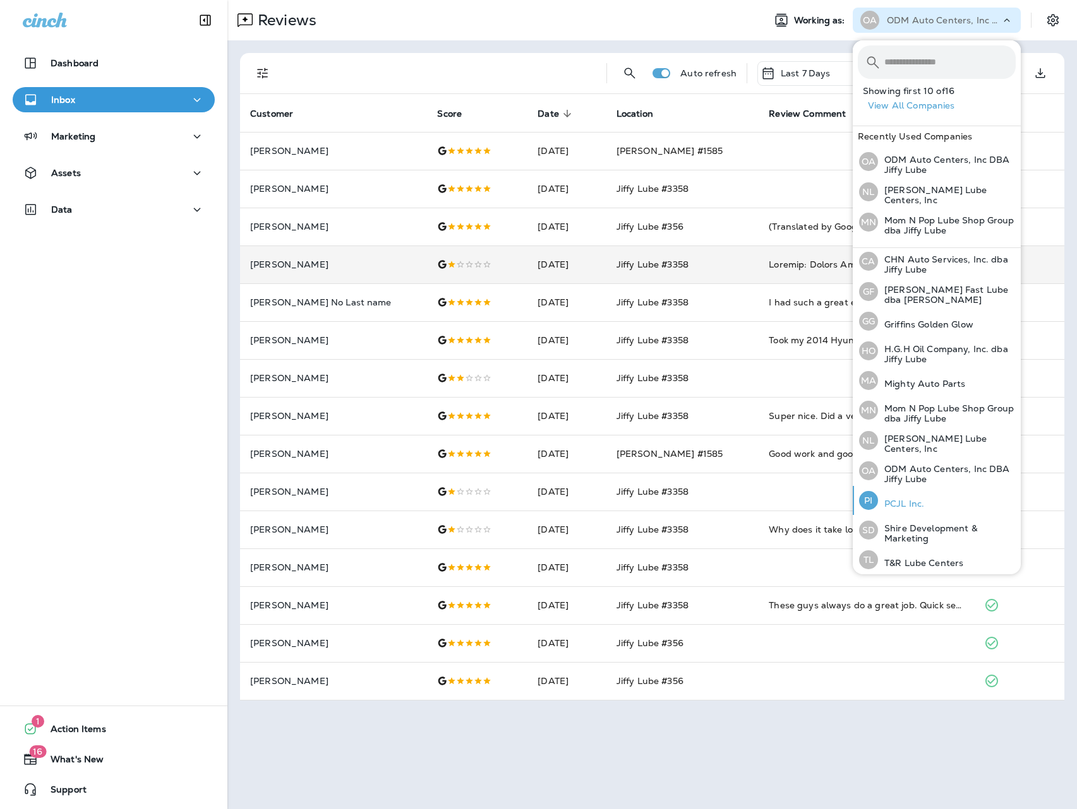
click at [935, 499] on button "PI PCJL Inc." at bounding box center [936, 500] width 168 height 29
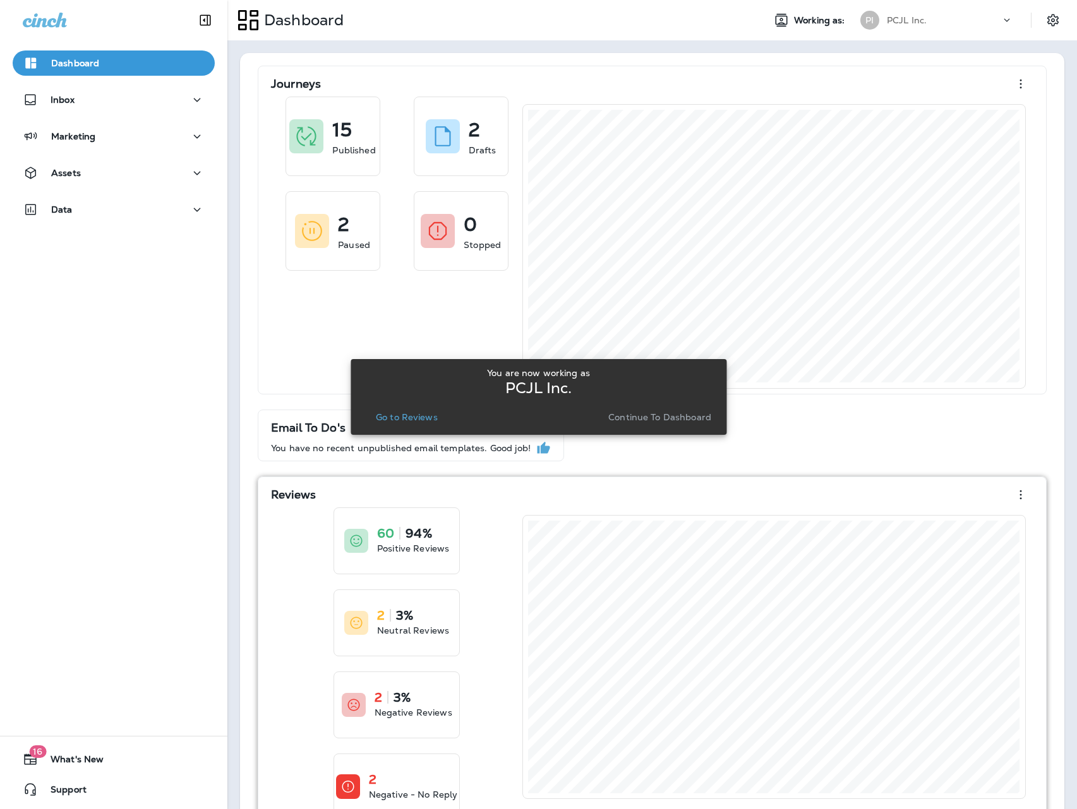
scroll to position [3, 0]
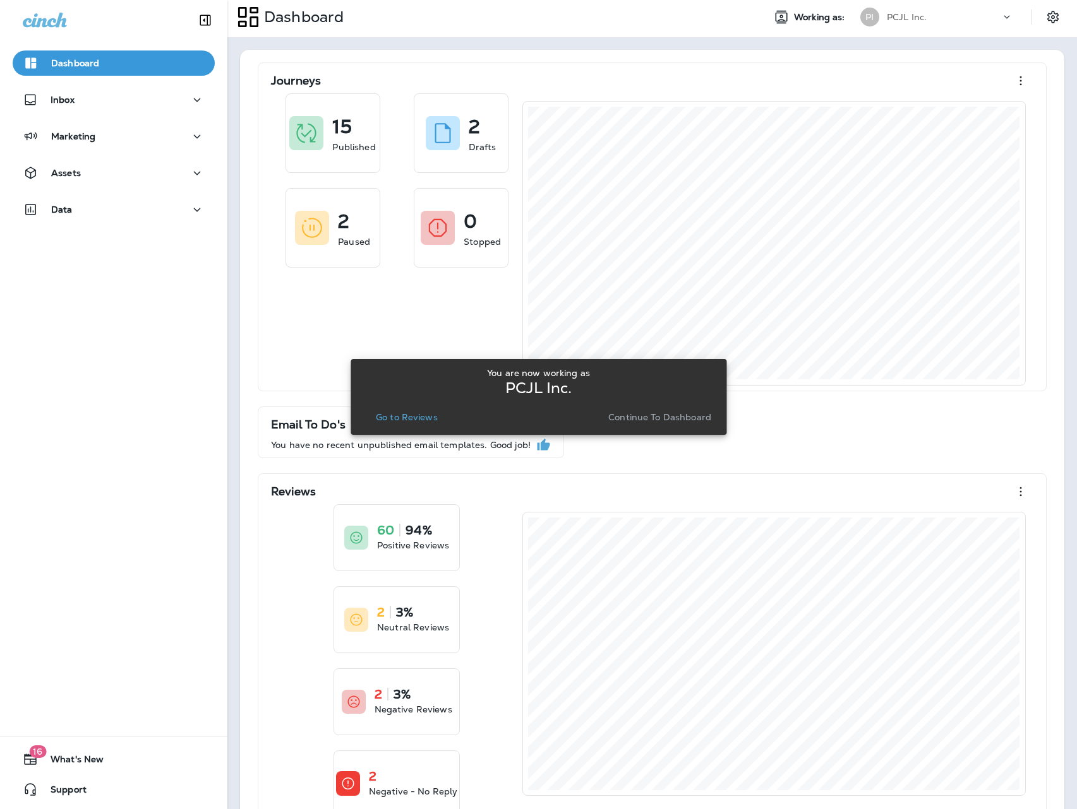
click at [424, 419] on p "Go to Reviews" at bounding box center [407, 417] width 62 height 10
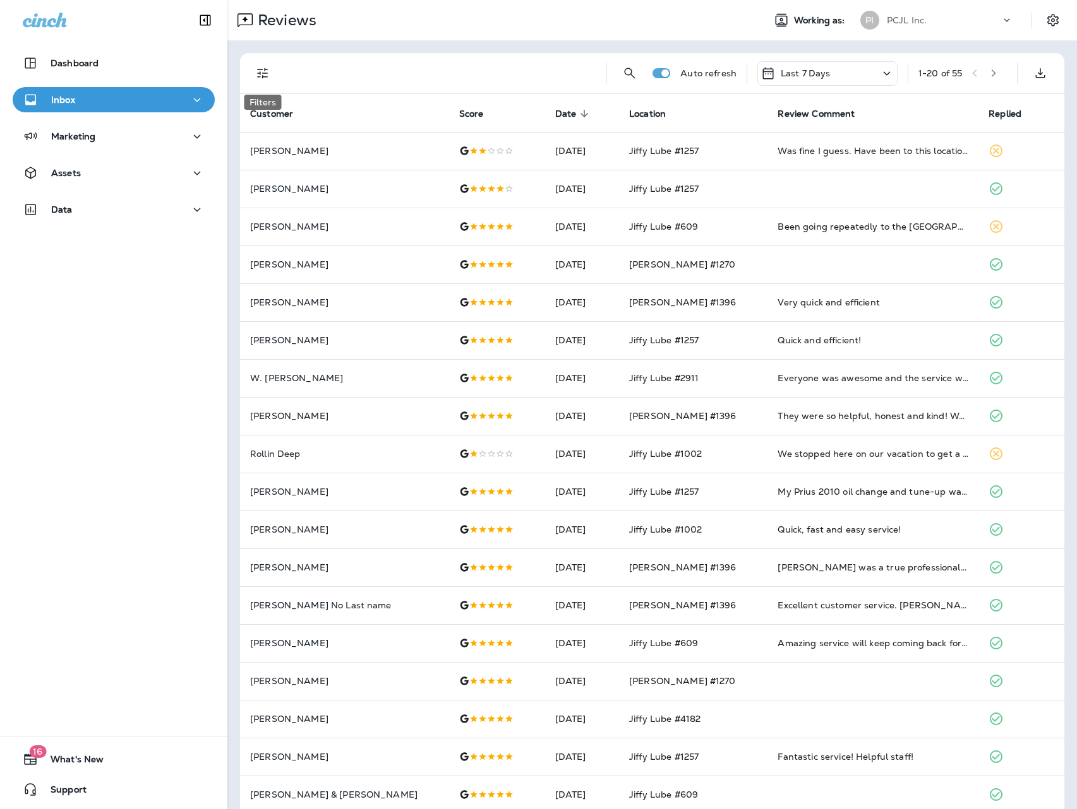
click at [265, 73] on icon "Filters" at bounding box center [262, 73] width 11 height 11
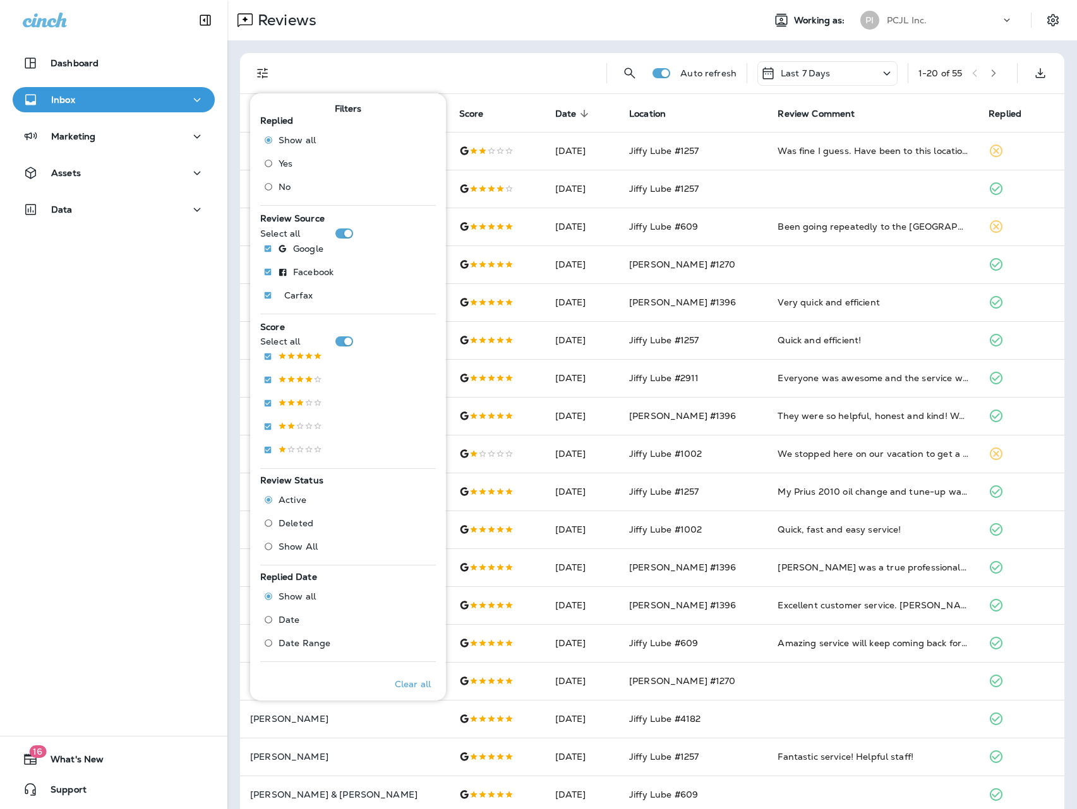
click at [283, 186] on span "No" at bounding box center [284, 187] width 12 height 10
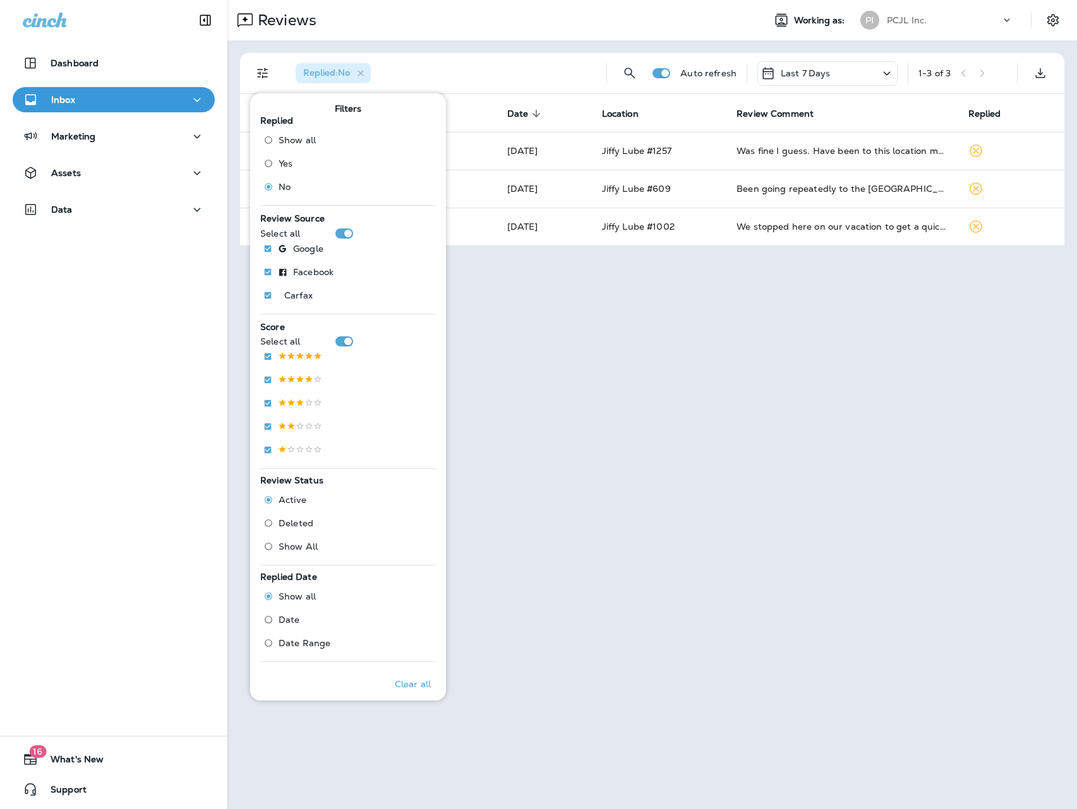
click at [883, 339] on div "Reviews Working as: PI PCJL Inc. Replied : No Auto refresh Last 7 Days 1 - 3 of…" at bounding box center [651, 404] width 849 height 809
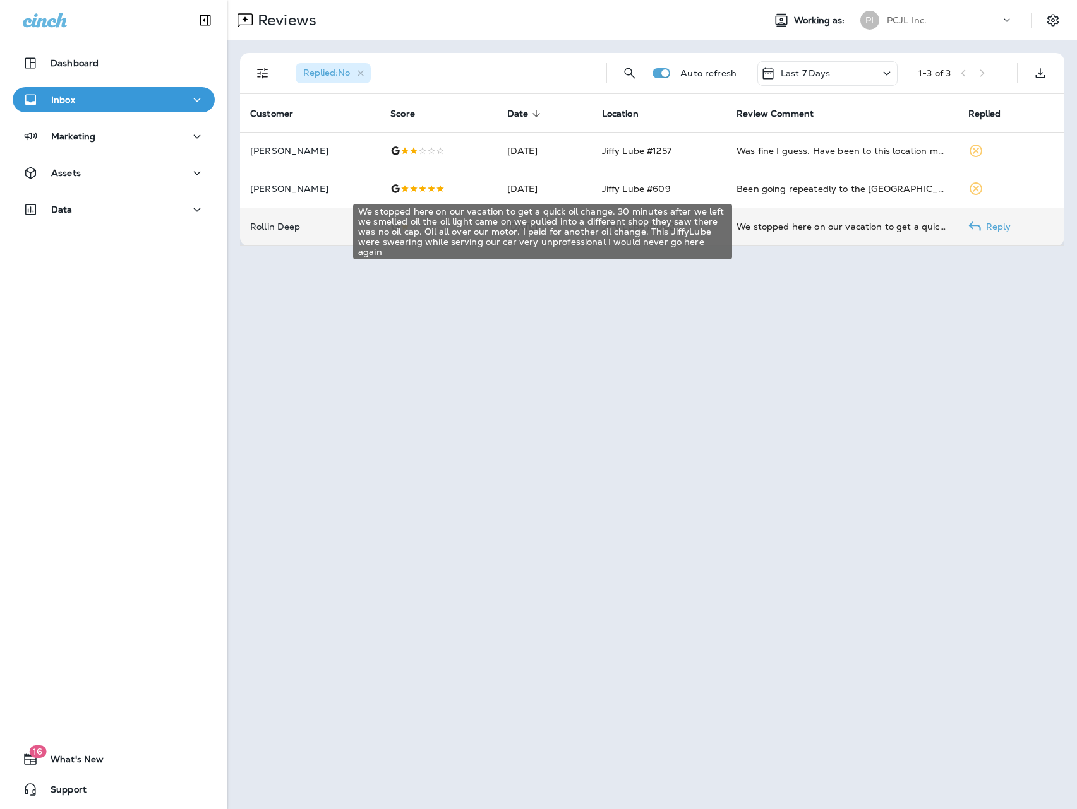
click at [786, 230] on div "We stopped here on our vacation to get a quick oil change. 30 minutes after we …" at bounding box center [841, 226] width 211 height 13
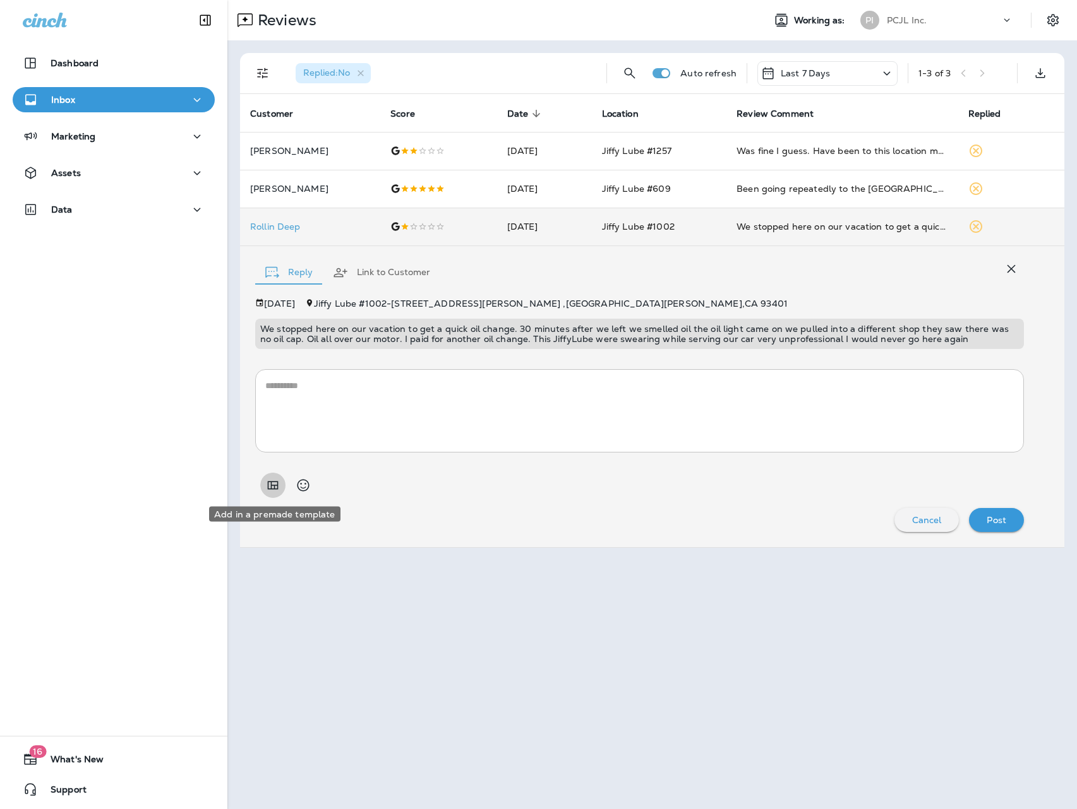
click at [277, 479] on icon "Add in a premade template" at bounding box center [272, 485] width 15 height 15
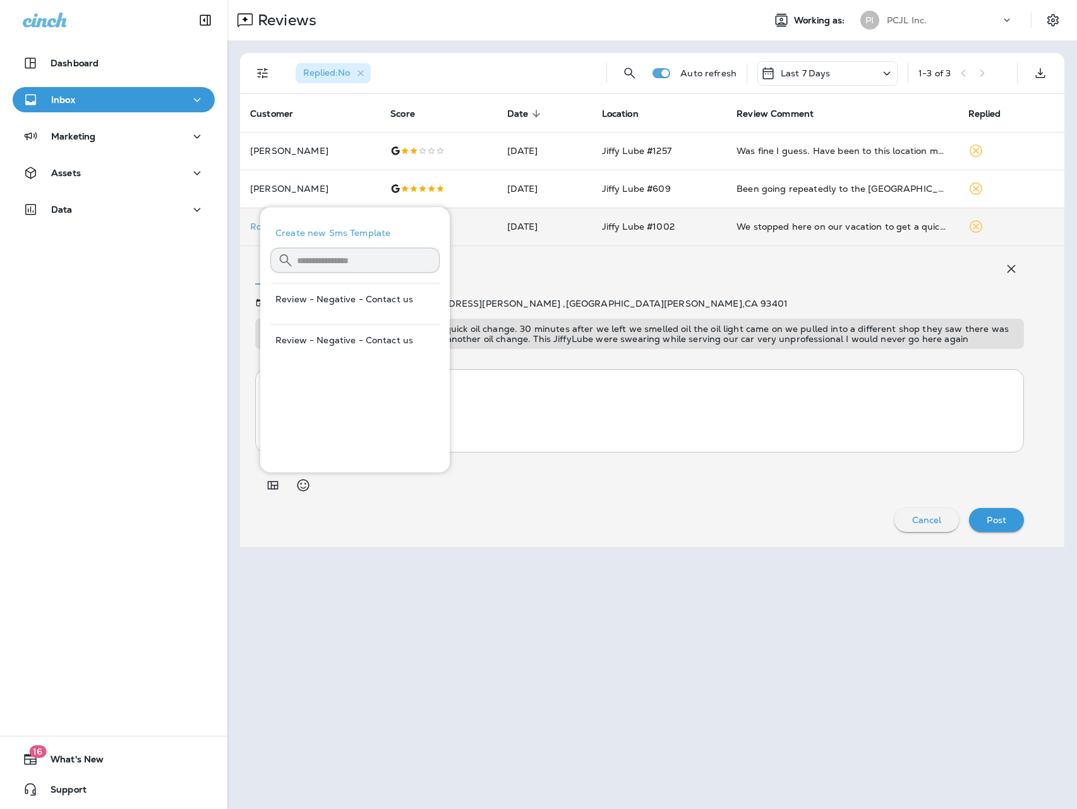
click at [356, 327] on button "Review - Negative - Contact us" at bounding box center [354, 340] width 169 height 30
type textarea "**********"
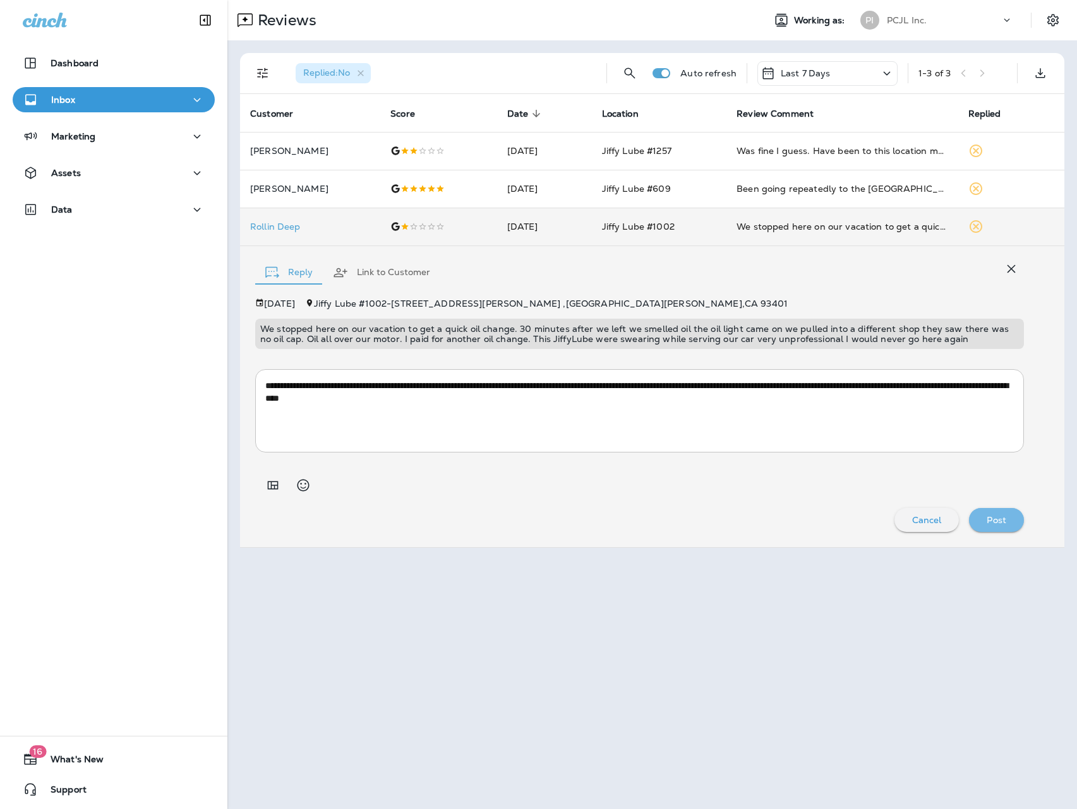
click at [1019, 527] on button "Post" at bounding box center [996, 520] width 55 height 24
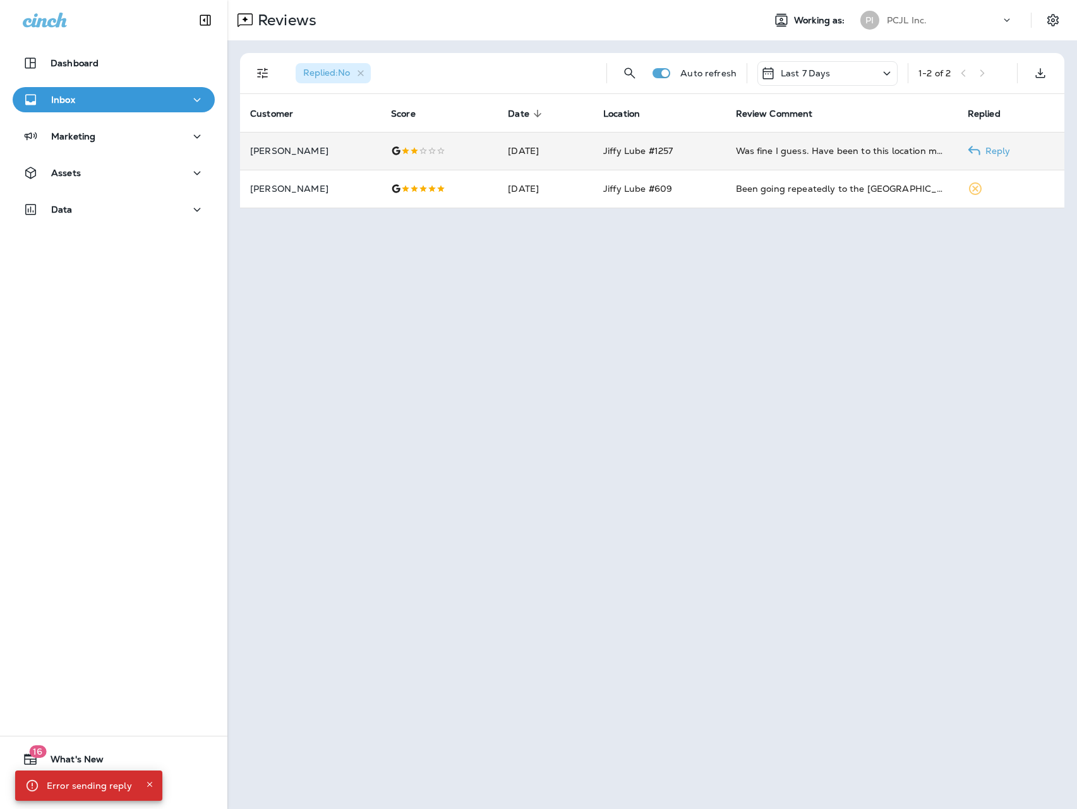
click at [528, 156] on td "[DATE]" at bounding box center [545, 151] width 95 height 38
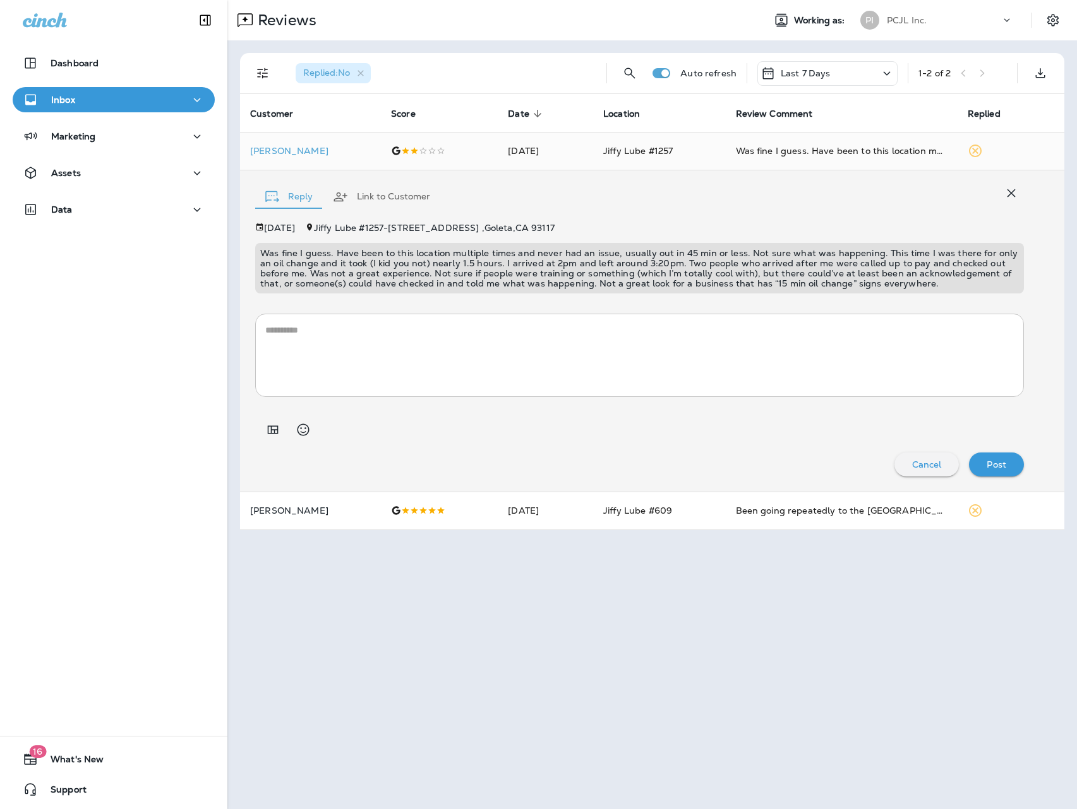
click at [272, 426] on icon "Add in a premade template" at bounding box center [273, 430] width 11 height 8
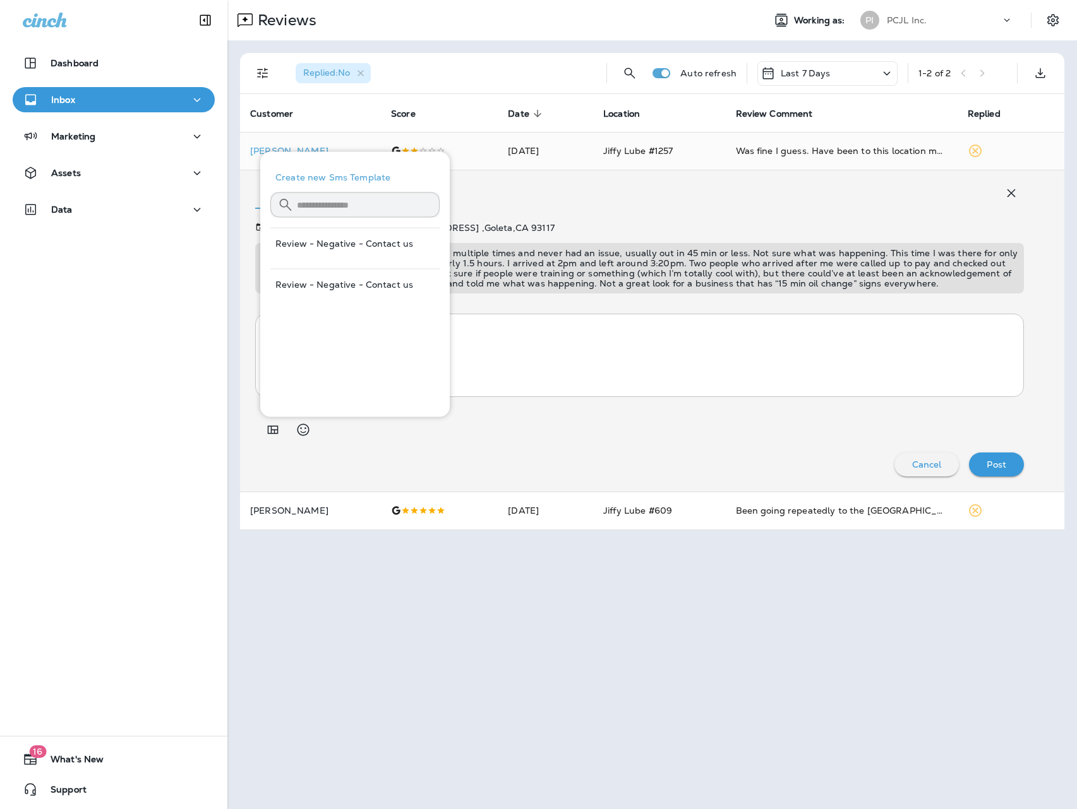
click at [335, 222] on hr at bounding box center [354, 223] width 169 height 11
click at [335, 238] on button "Review - Negative - Contact us" at bounding box center [354, 244] width 169 height 30
type textarea "**********"
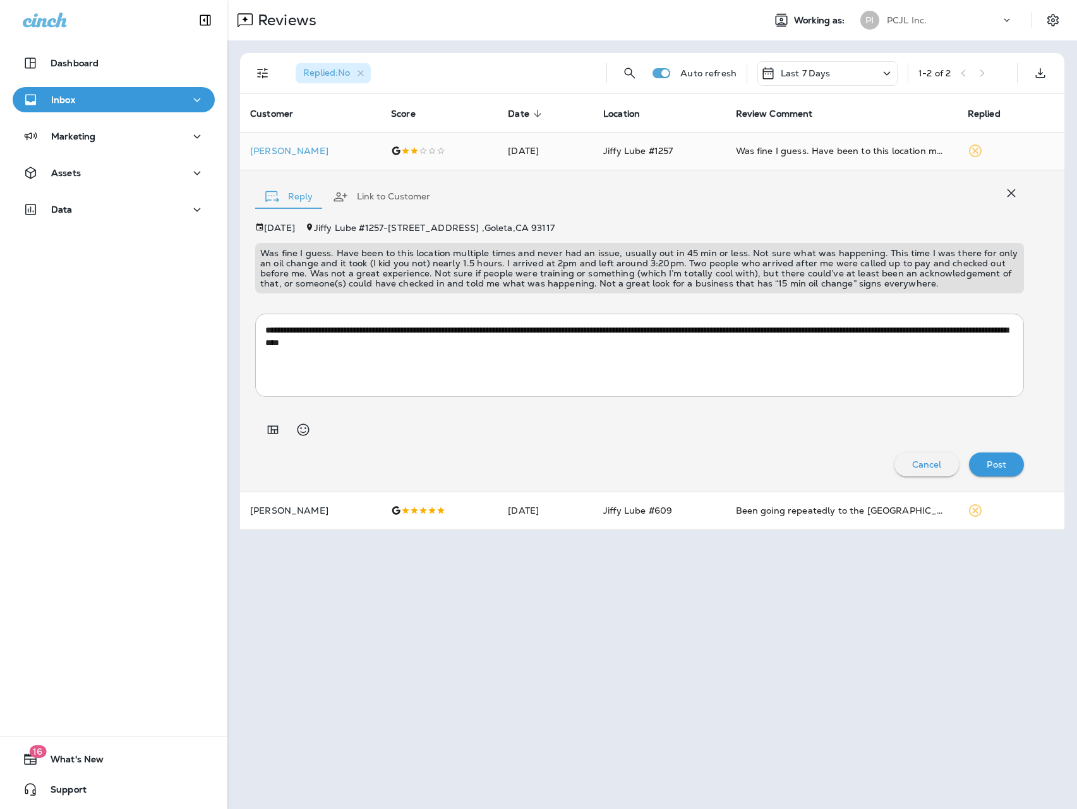
click at [998, 467] on p "Post" at bounding box center [996, 465] width 20 height 10
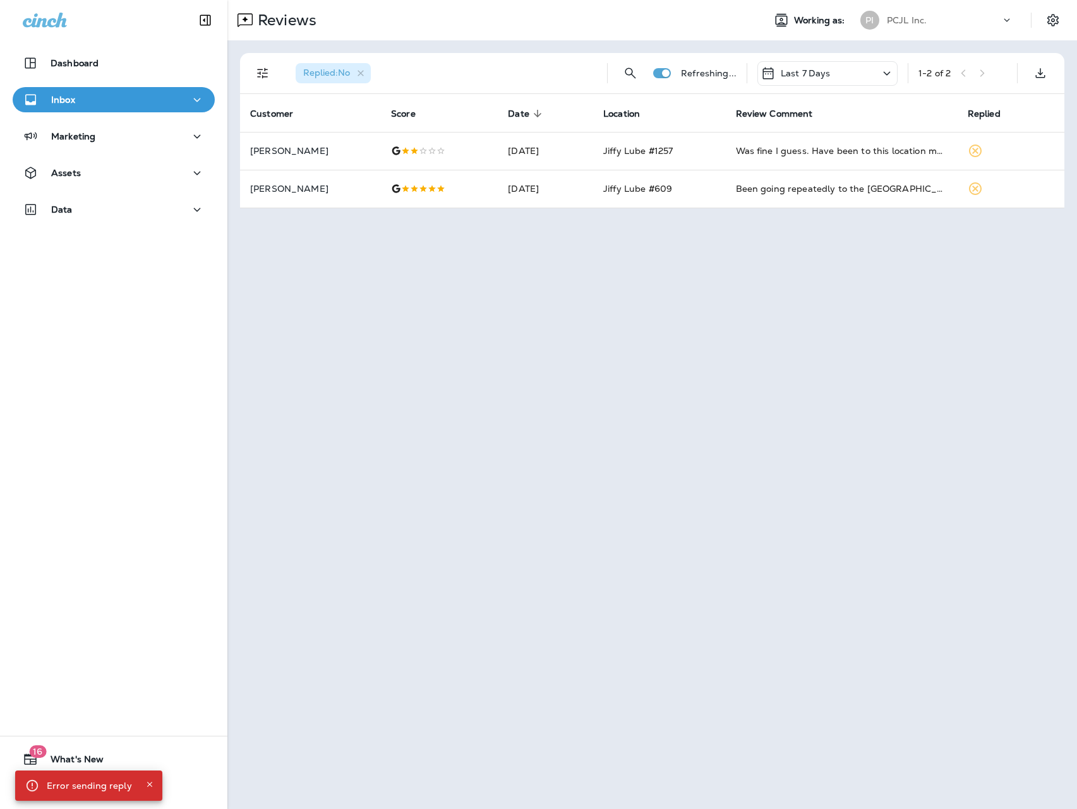
click at [906, 19] on p "PCJL Inc." at bounding box center [907, 20] width 40 height 10
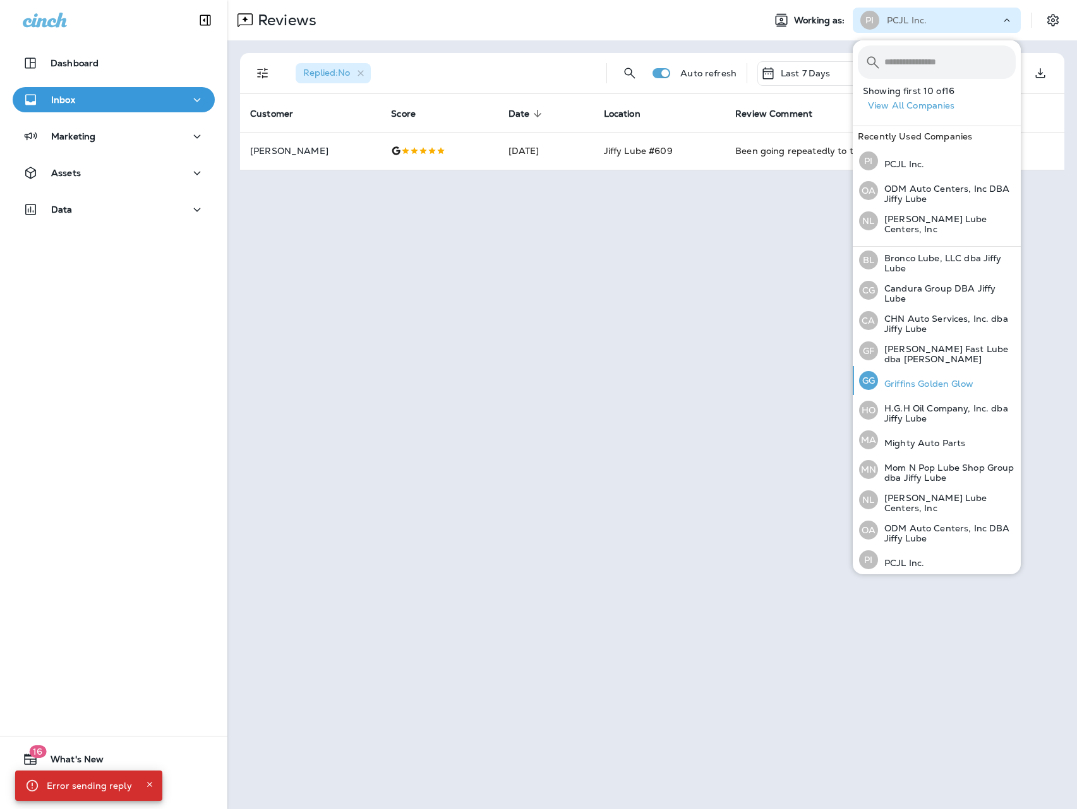
scroll to position [151, 0]
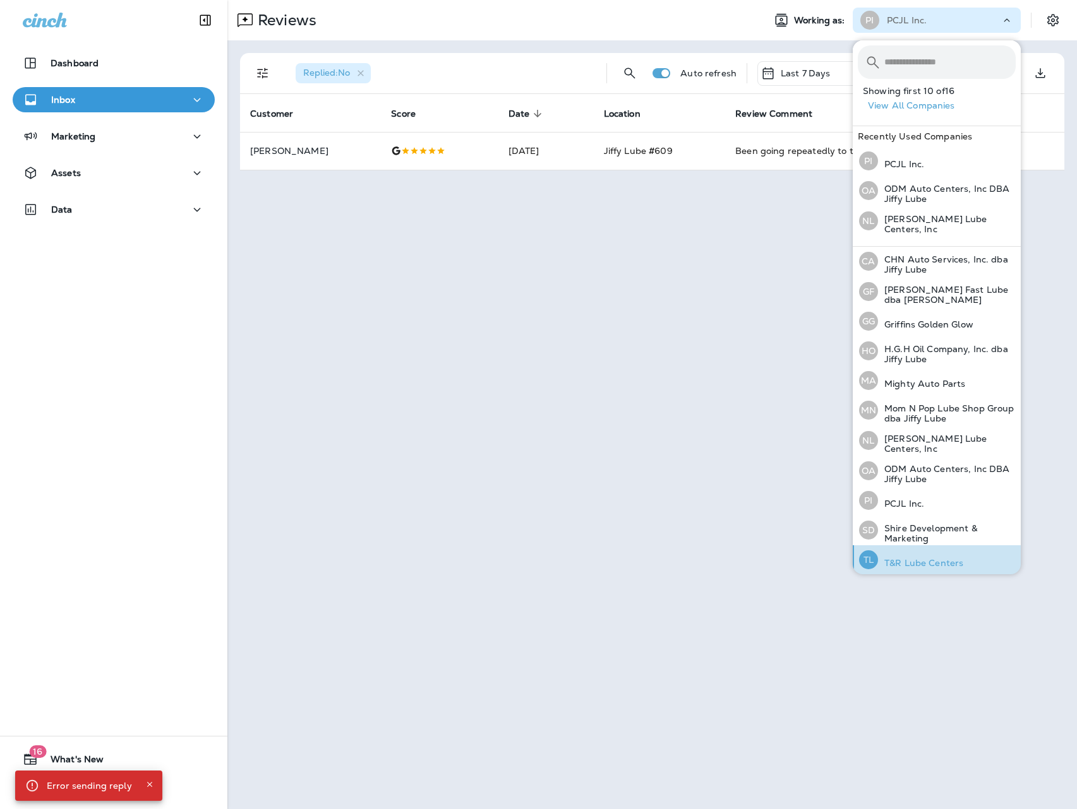
click at [936, 551] on div "TL T&R Lube Centers" at bounding box center [911, 560] width 114 height 29
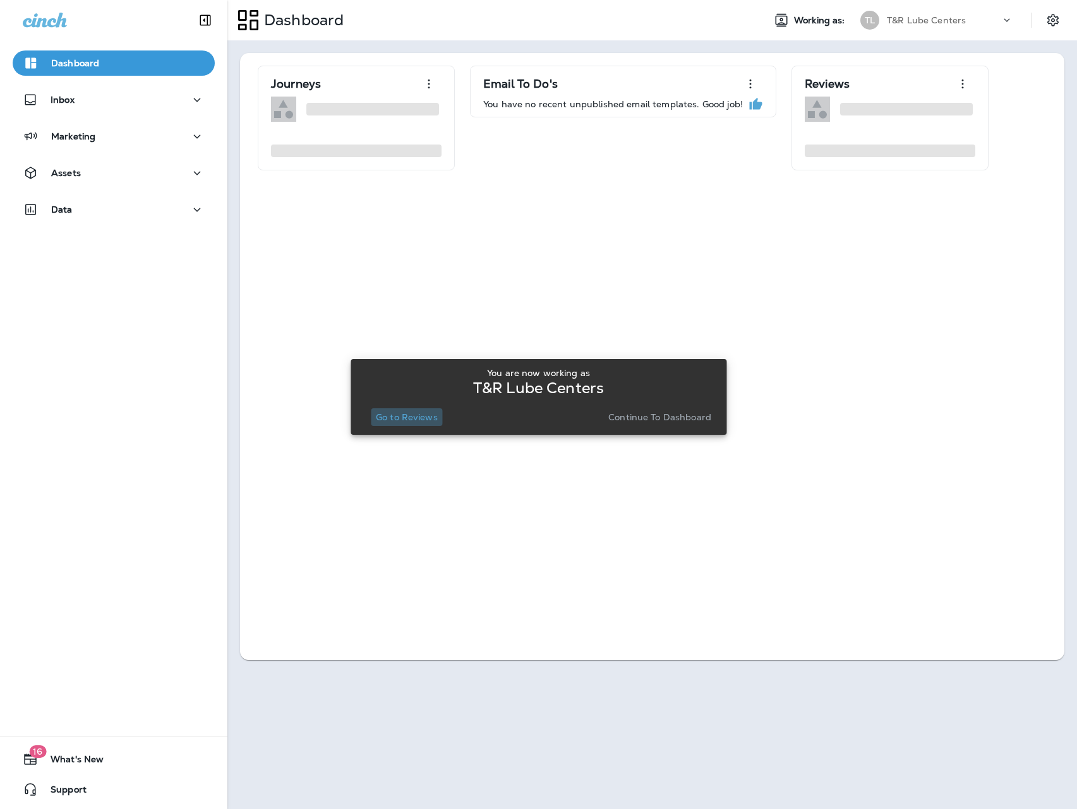
click at [405, 419] on p "Go to Reviews" at bounding box center [407, 417] width 62 height 10
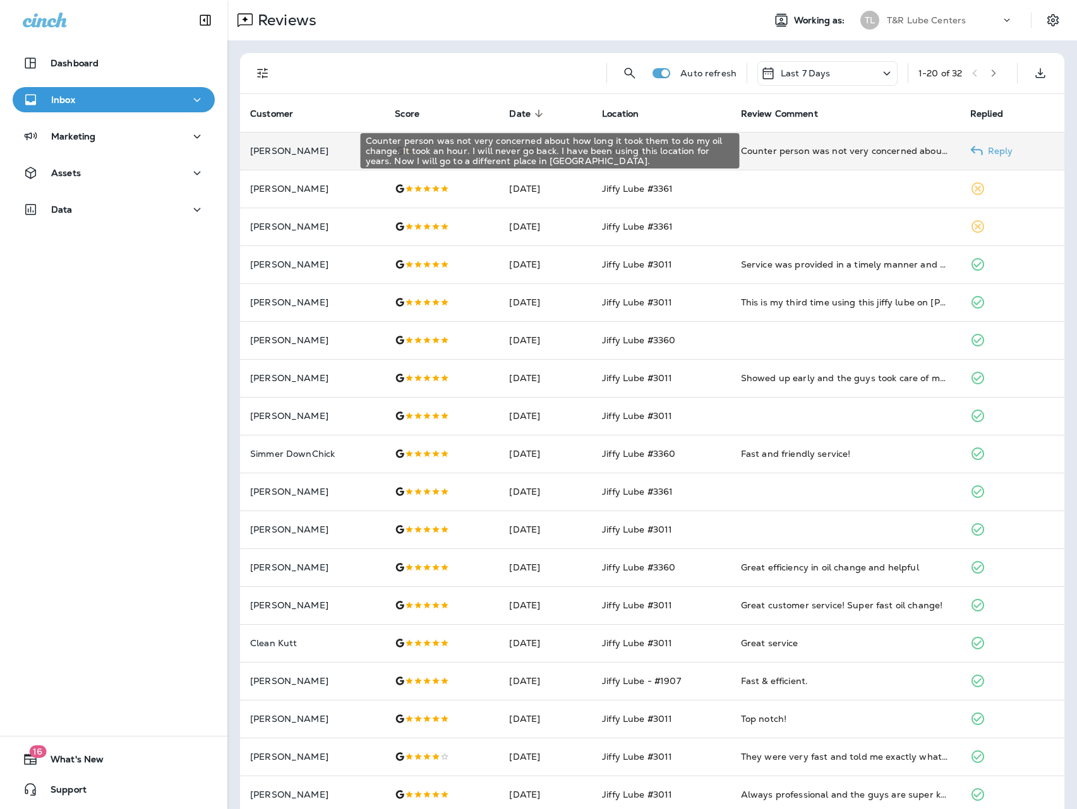
click at [856, 155] on div "Counter person was not very concerned about how long it took them to do my oil …" at bounding box center [845, 151] width 209 height 13
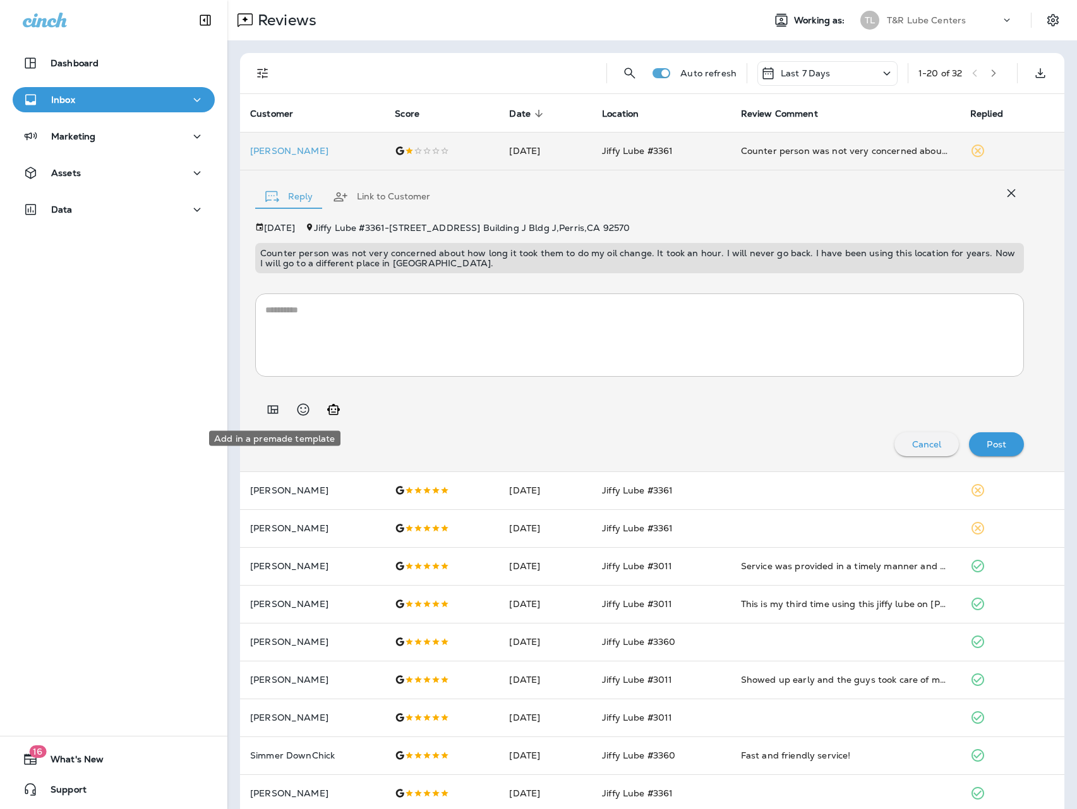
click at [266, 411] on icon "Add in a premade template" at bounding box center [272, 409] width 15 height 15
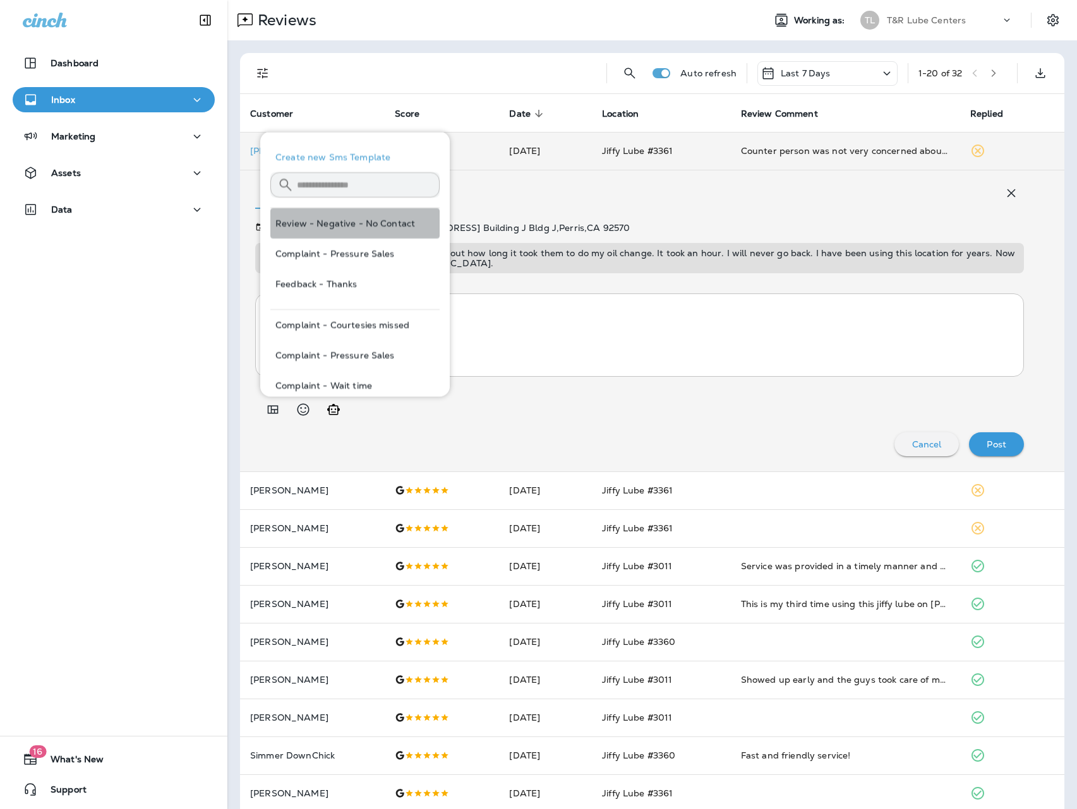
click at [323, 219] on button "Review - Negative - No Contact" at bounding box center [354, 223] width 169 height 30
type textarea "**********"
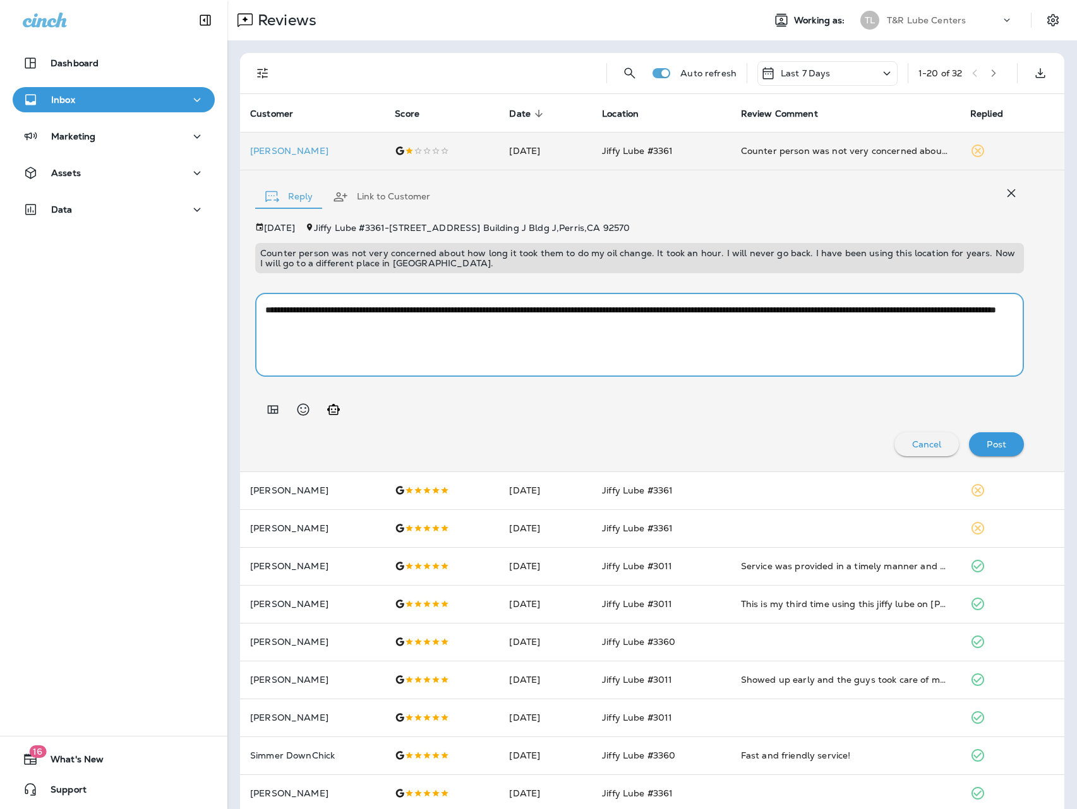
drag, startPoint x: 792, startPoint y: 338, endPoint x: 275, endPoint y: 270, distance: 521.6
click at [275, 270] on div "**********" at bounding box center [639, 340] width 768 height 234
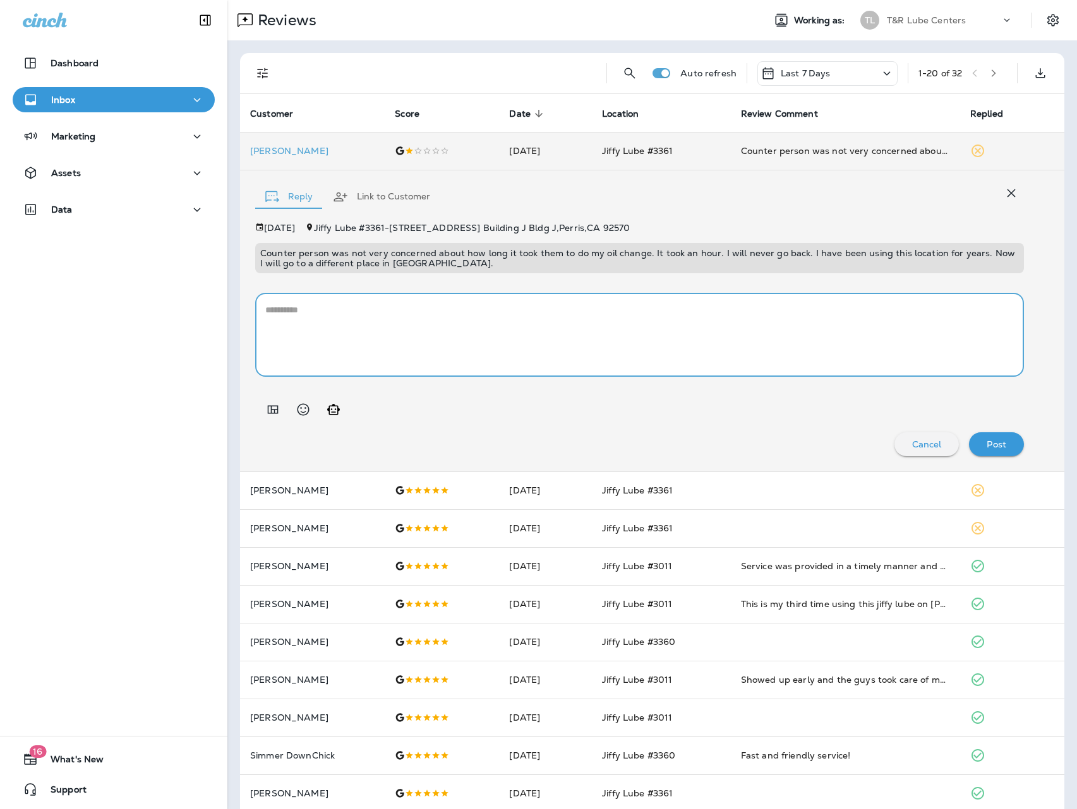
click at [275, 409] on icon "Add in a premade template" at bounding box center [273, 409] width 11 height 8
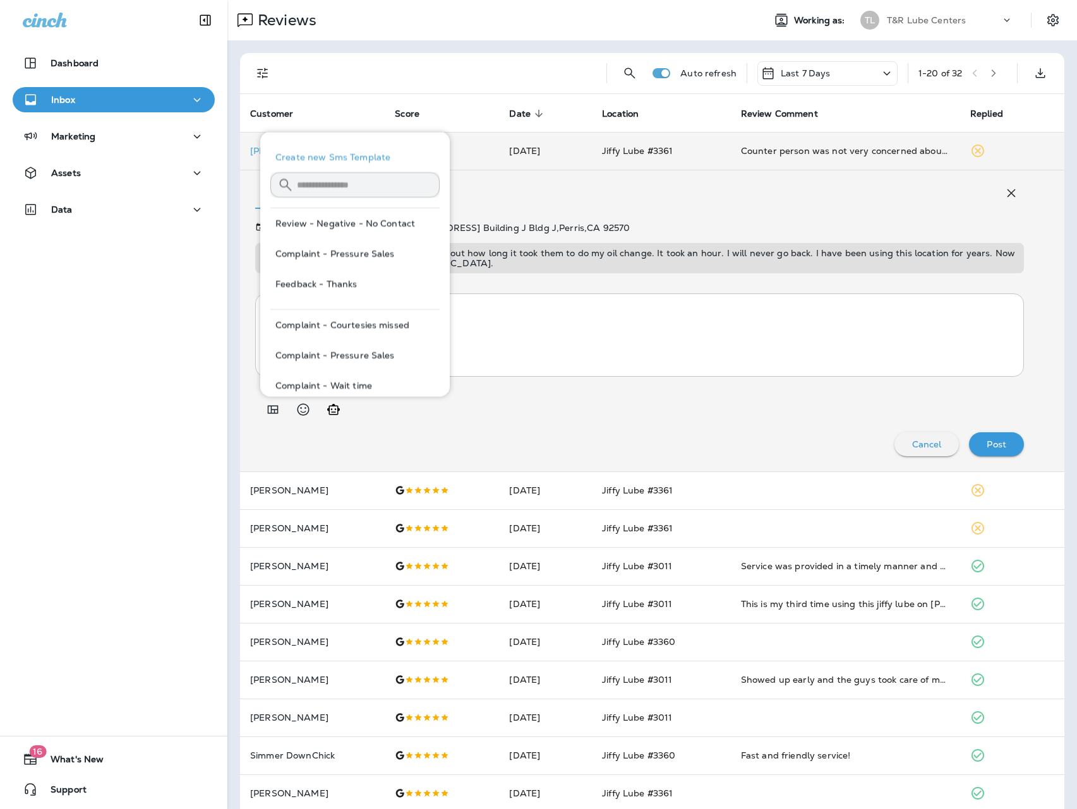
click at [375, 224] on button "Review - Negative - No Contact" at bounding box center [354, 223] width 169 height 30
type textarea "**********"
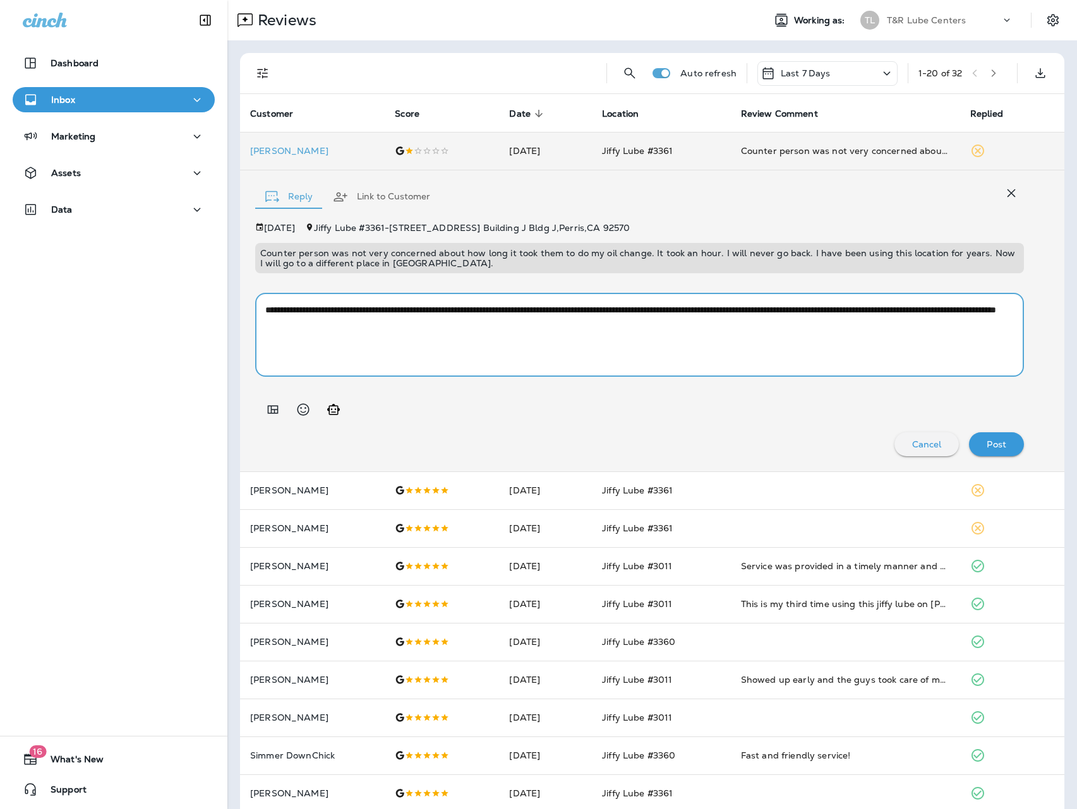
drag, startPoint x: 564, startPoint y: 364, endPoint x: 162, endPoint y: 292, distance: 407.9
click at [162, 292] on div "Dashboard Inbox Marketing Assets Data 16 What's New Support Reviews Working as:…" at bounding box center [538, 404] width 1077 height 809
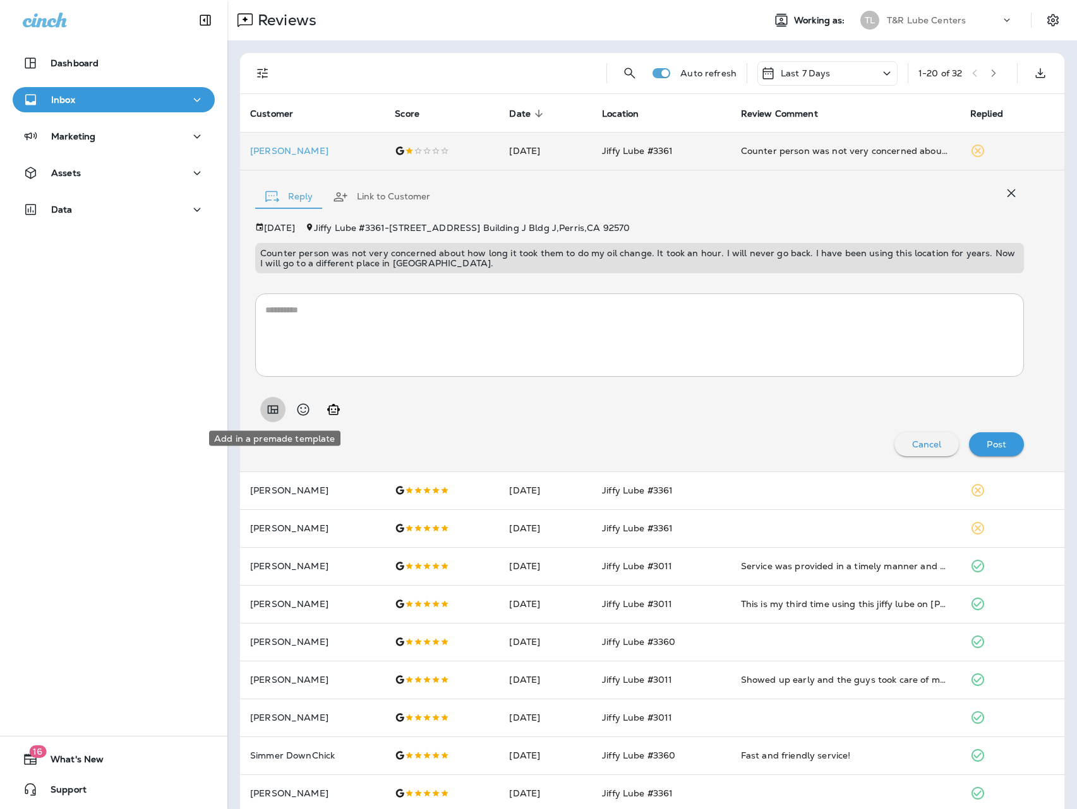
click at [284, 410] on button "Add in a premade template" at bounding box center [272, 409] width 25 height 25
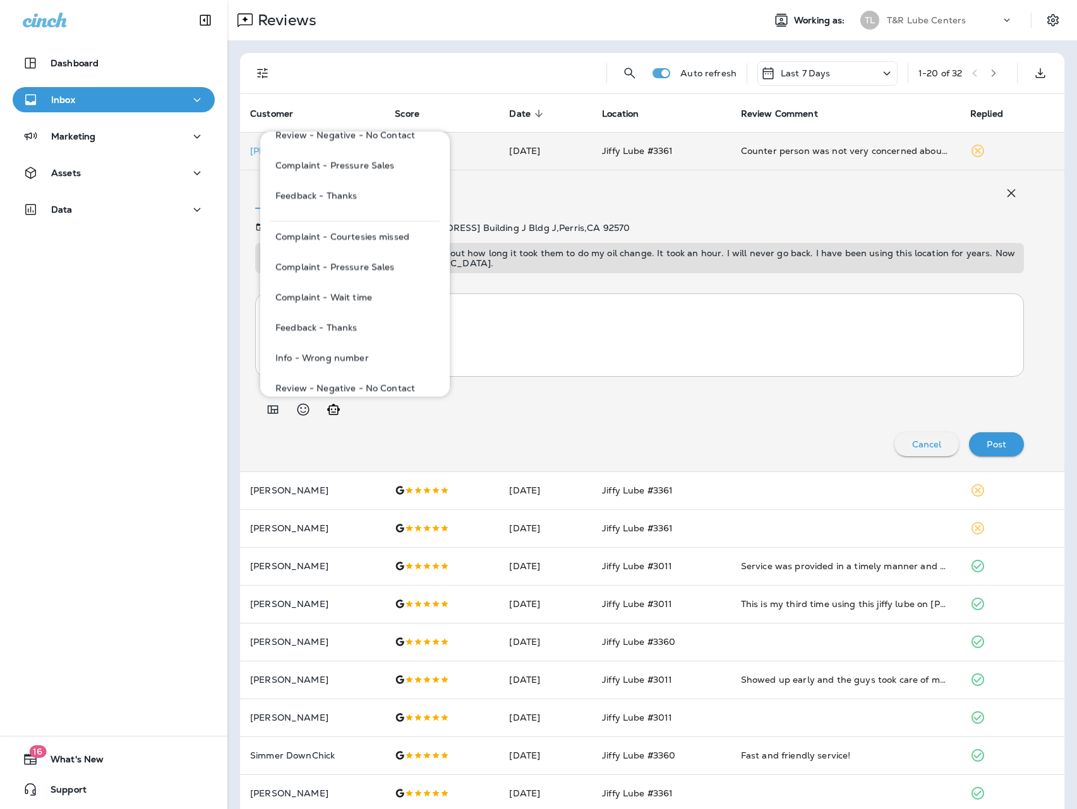
scroll to position [90, 0]
click at [390, 299] on button "Complaint - Wait time" at bounding box center [354, 296] width 169 height 30
type textarea "**********"
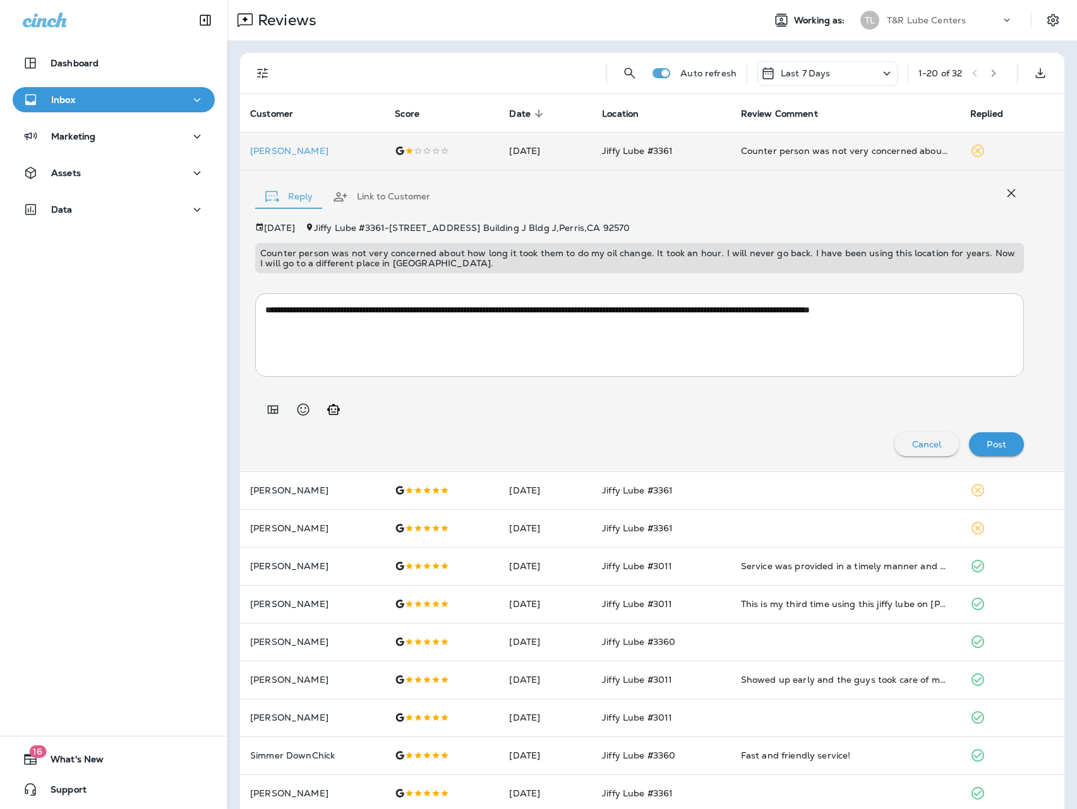
click at [1018, 452] on button "Post" at bounding box center [996, 445] width 55 height 24
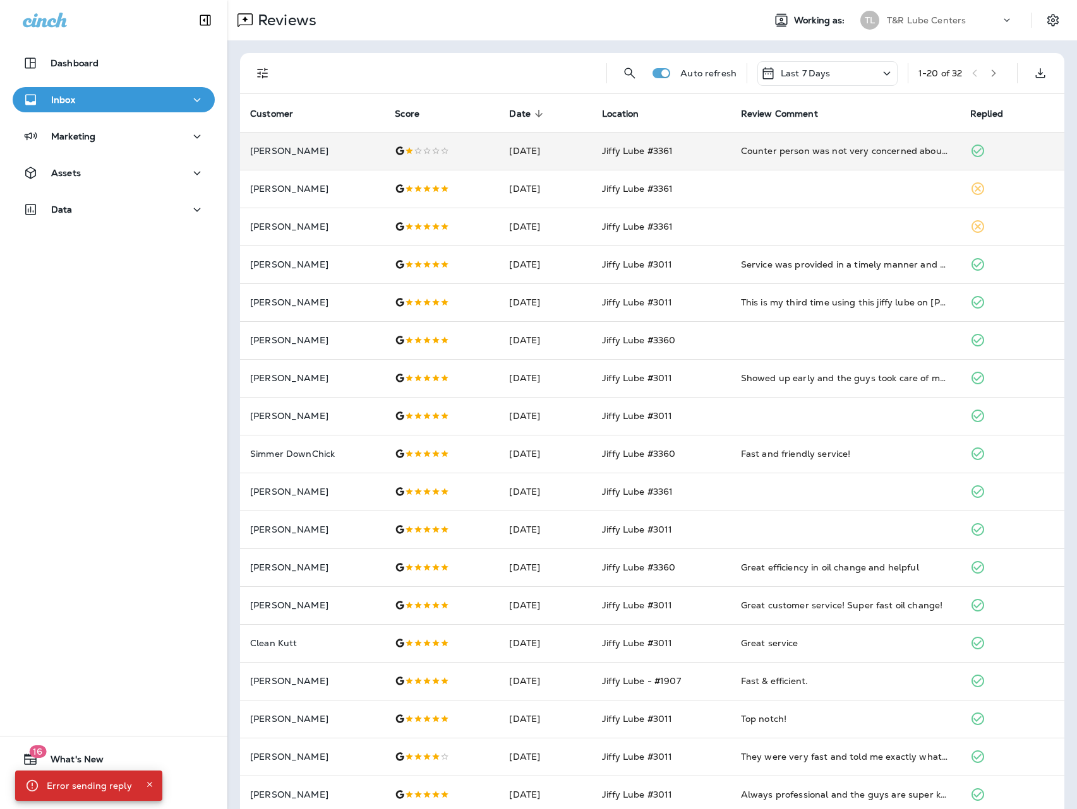
click at [947, 18] on p "T&R Lube Centers" at bounding box center [926, 20] width 79 height 10
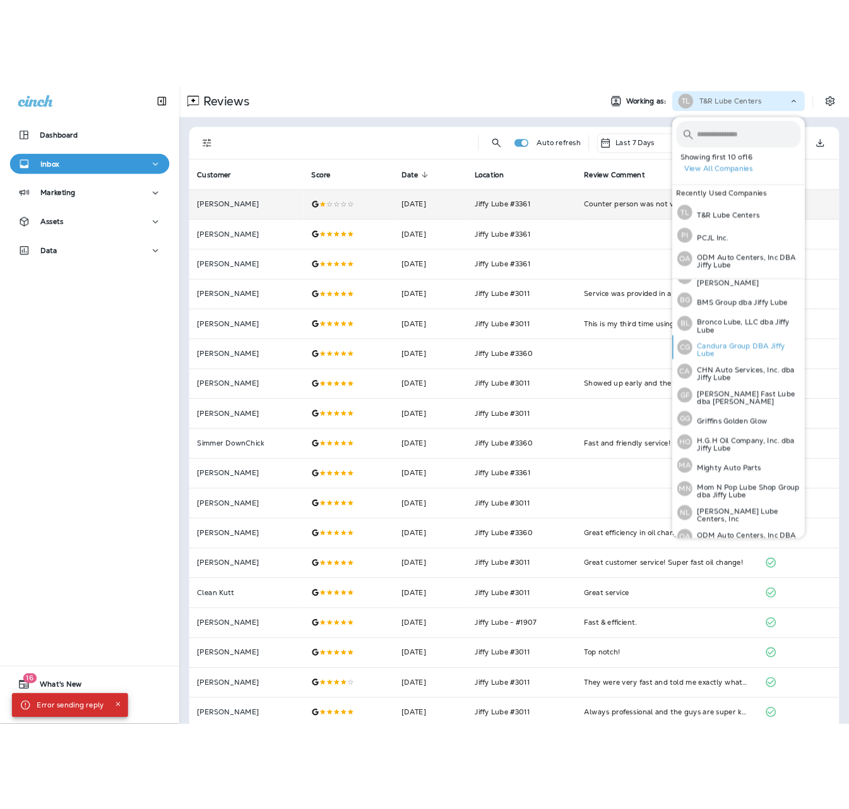
scroll to position [151, 0]
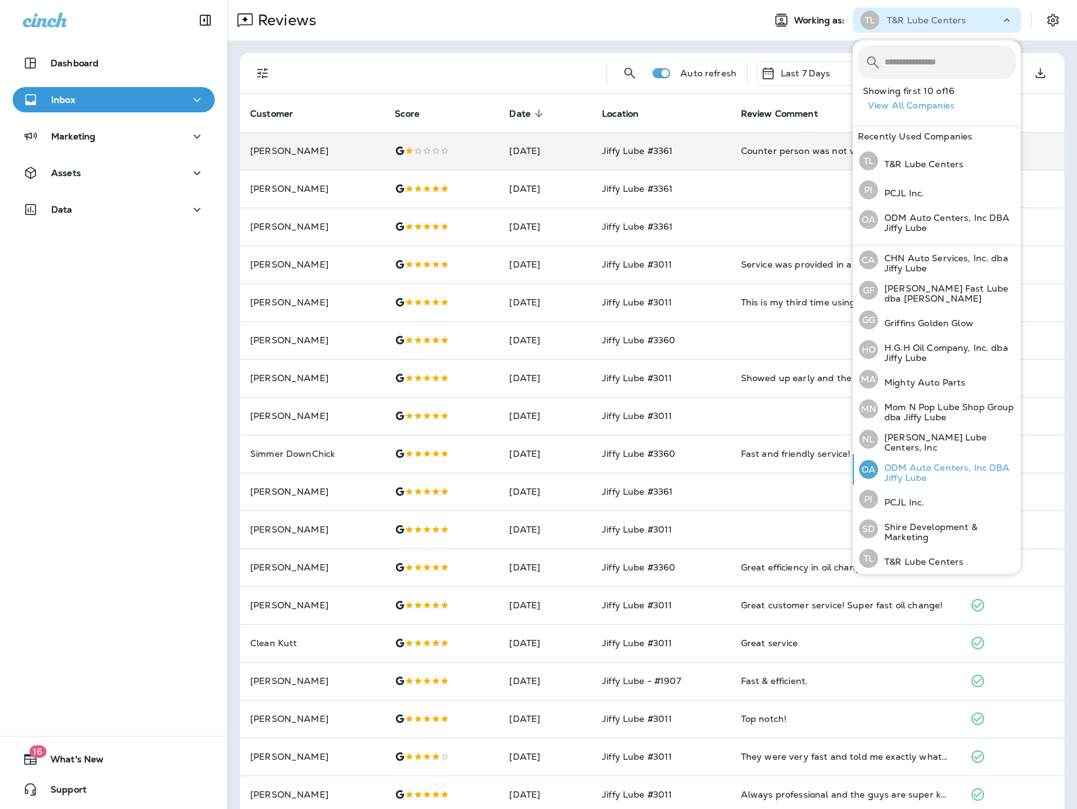
click at [928, 463] on p "ODM Auto Centers, Inc DBA Jiffy Lube" at bounding box center [947, 473] width 138 height 20
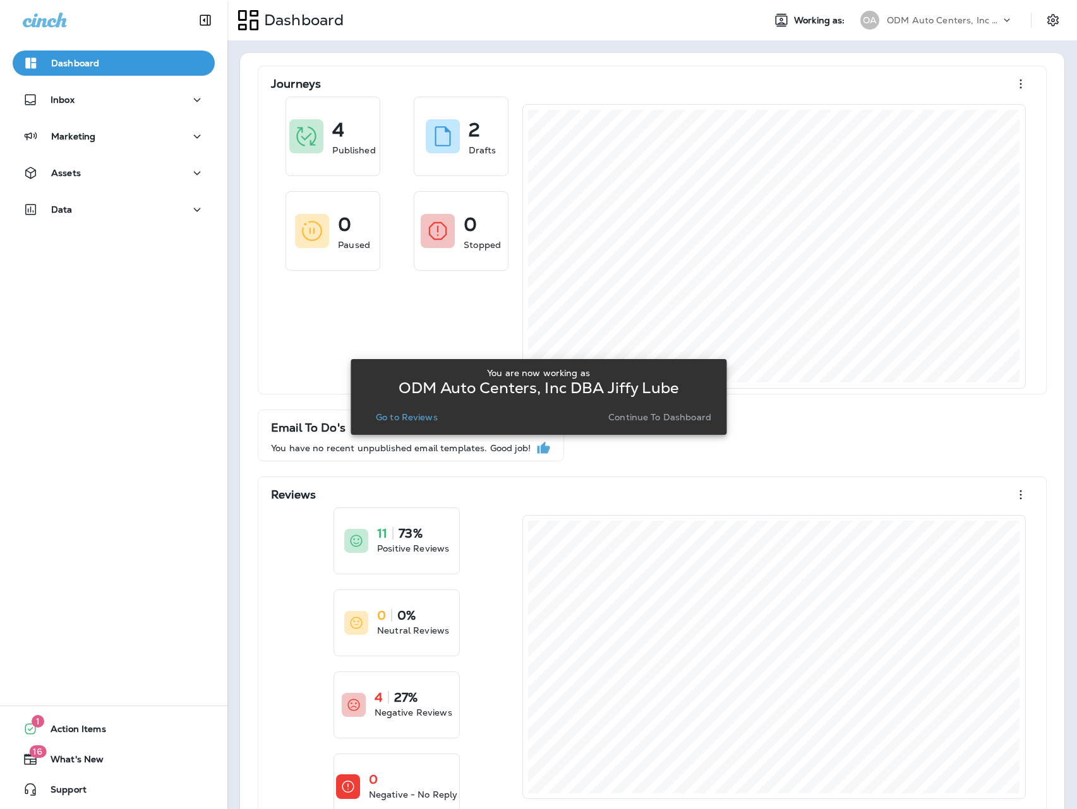
click at [426, 422] on p "Go to Reviews" at bounding box center [407, 417] width 62 height 10
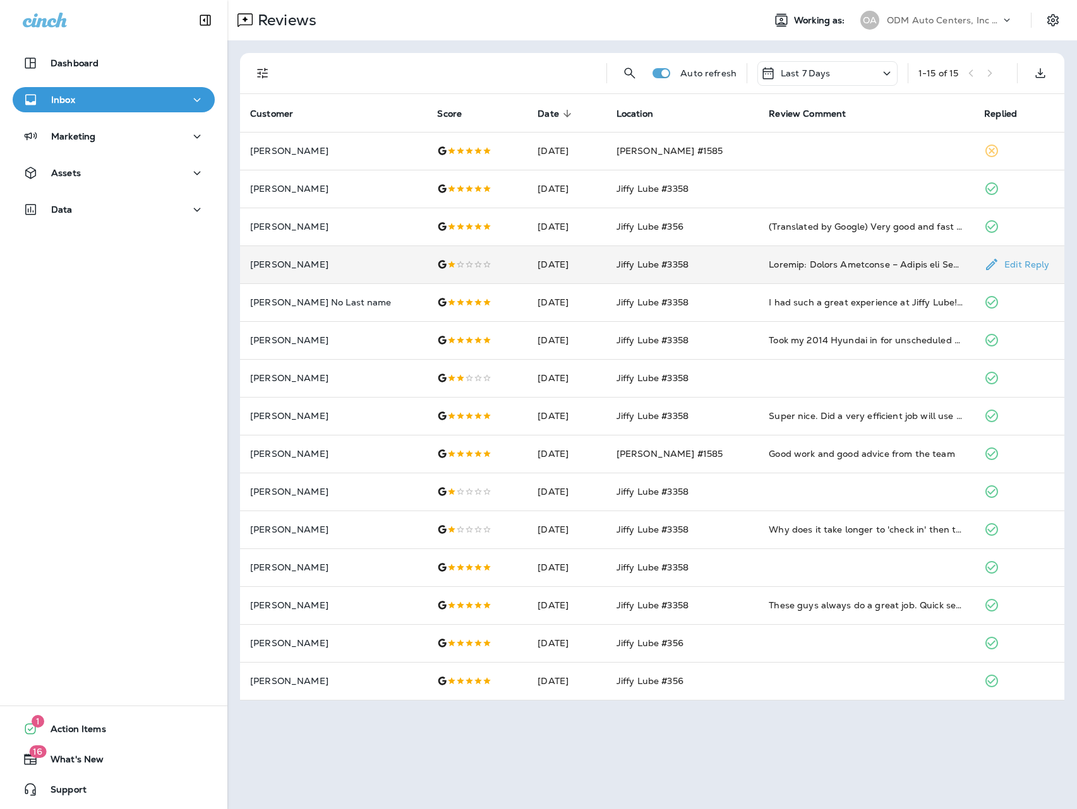
click at [527, 273] on td "[DATE]" at bounding box center [566, 265] width 78 height 38
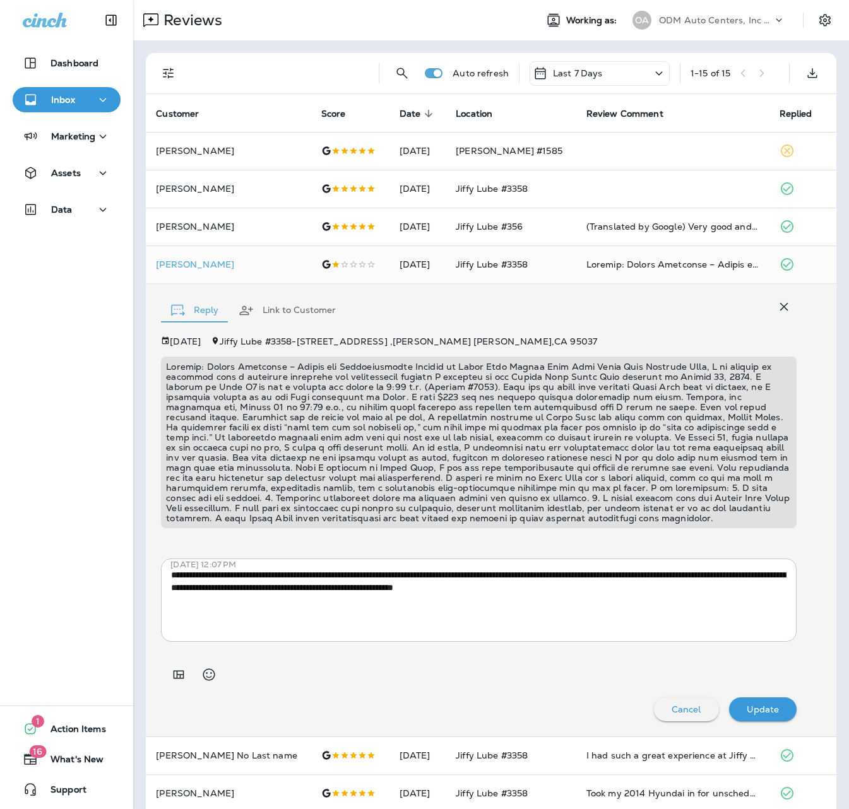
drag, startPoint x: 571, startPoint y: 429, endPoint x: 481, endPoint y: 445, distance: 91.8
click at [571, 429] on p at bounding box center [479, 443] width 626 height 162
click at [685, 319] on div "Reply Link to Customer" at bounding box center [479, 307] width 636 height 39
click at [54, 52] on button "Dashboard" at bounding box center [67, 63] width 108 height 25
